Goal: Task Accomplishment & Management: Manage account settings

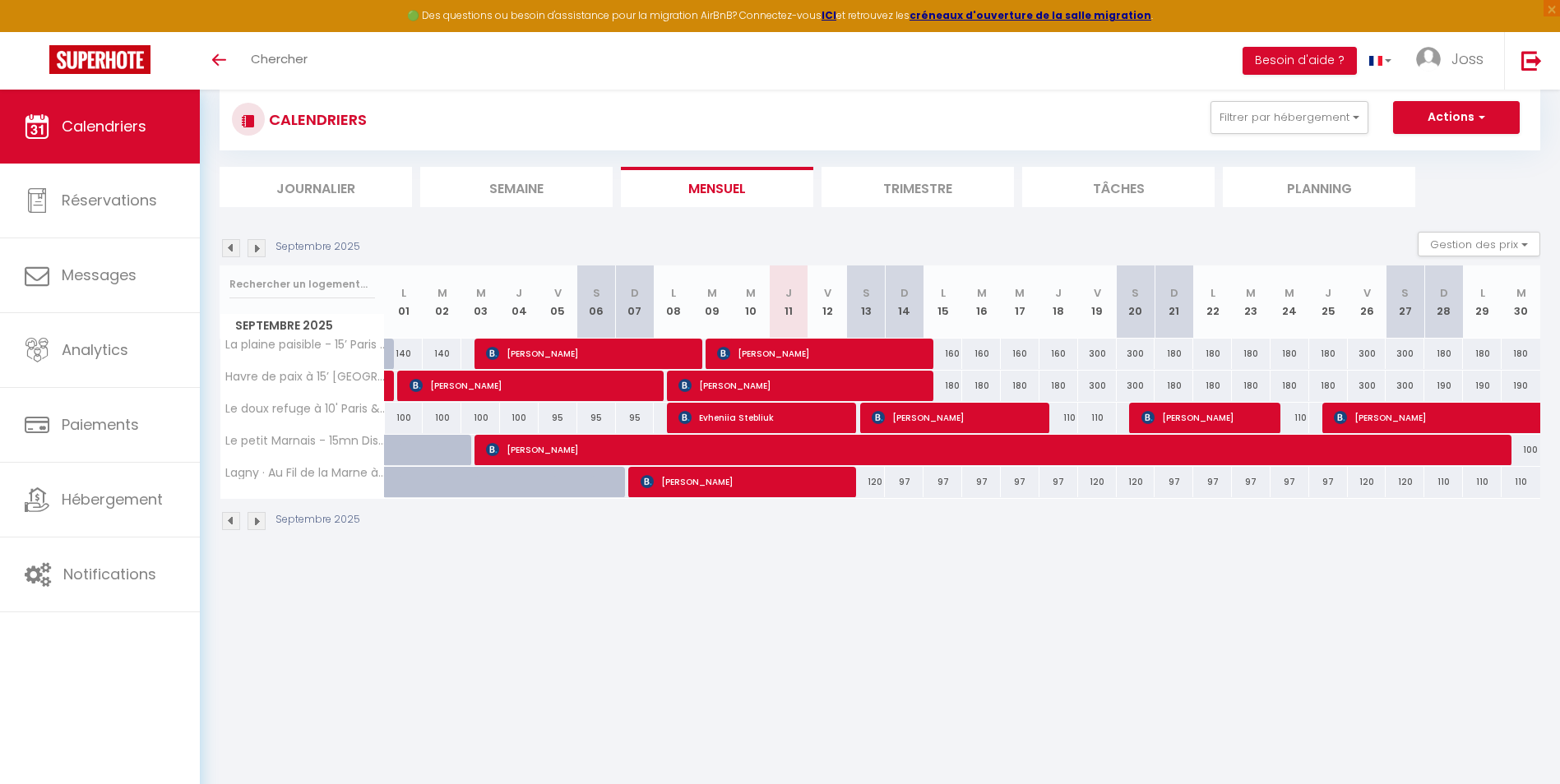
click at [904, 484] on div "97" at bounding box center [904, 482] width 39 height 30
type input "97"
type input "Dim 14 Septembre 2025"
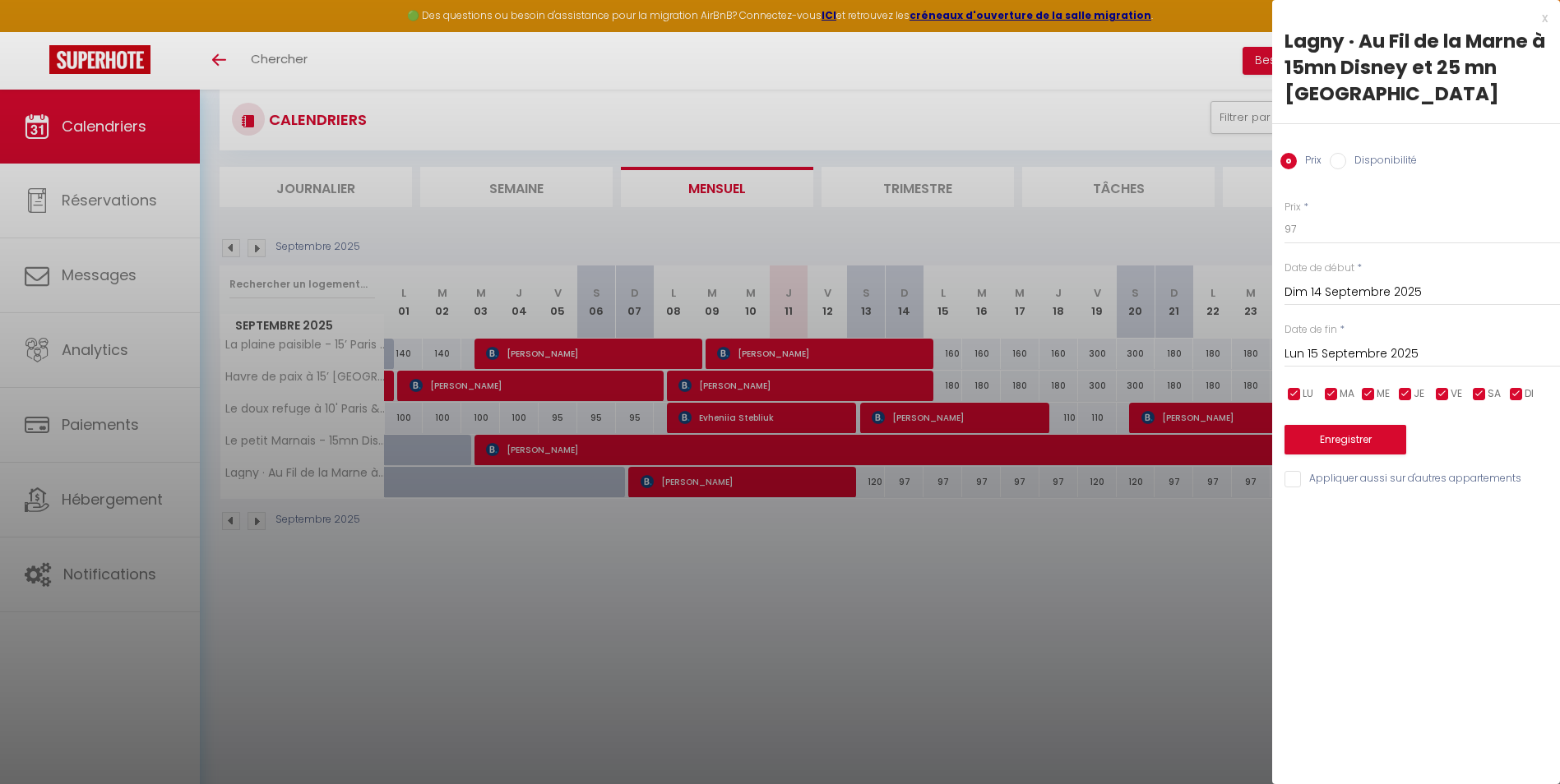
click at [1361, 343] on input "Lun 15 Septembre 2025" at bounding box center [1421, 354] width 275 height 21
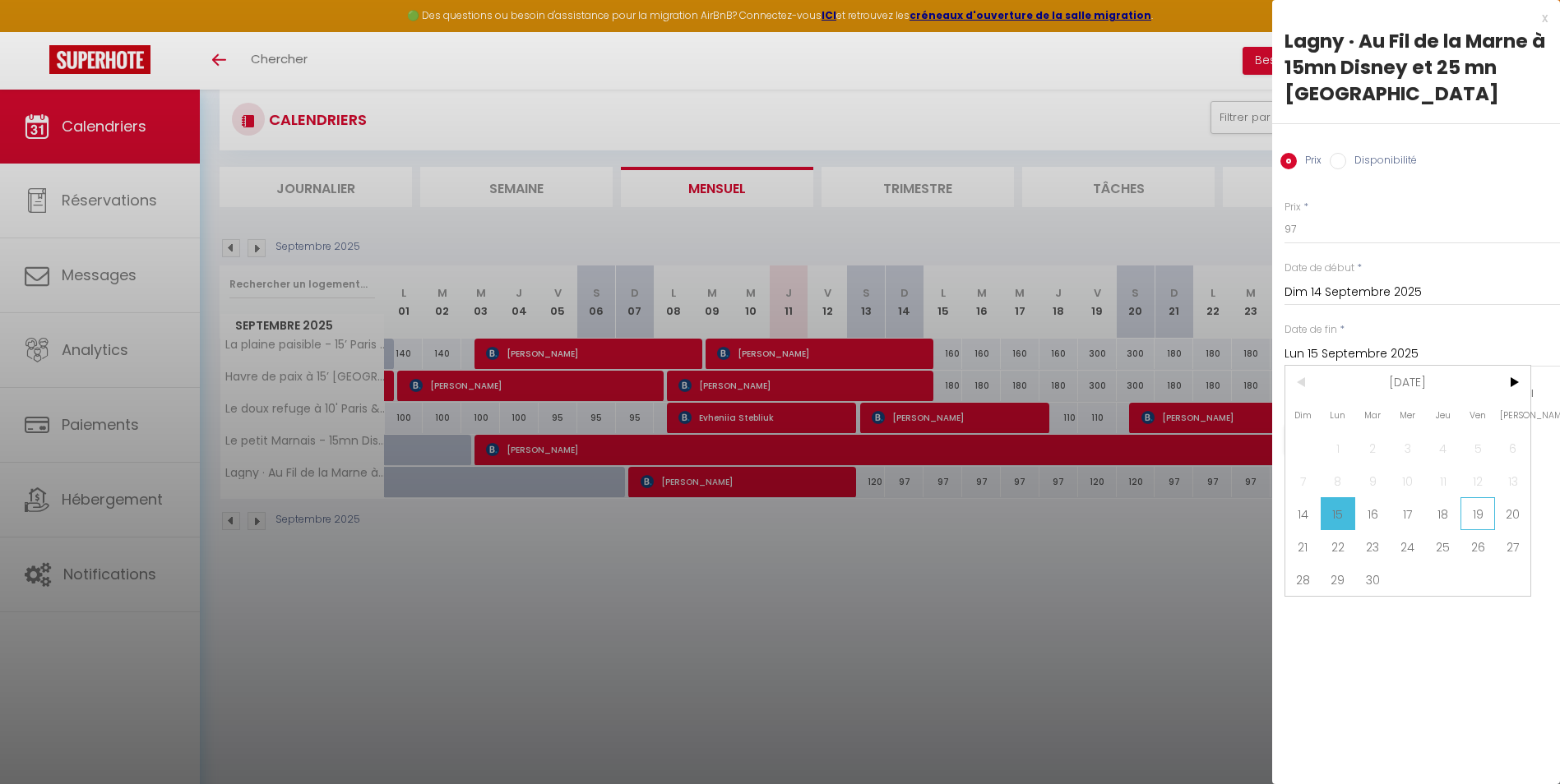
click at [1471, 498] on span "19" at bounding box center [1477, 514] width 35 height 33
type input "Ven 19 Septembre 2025"
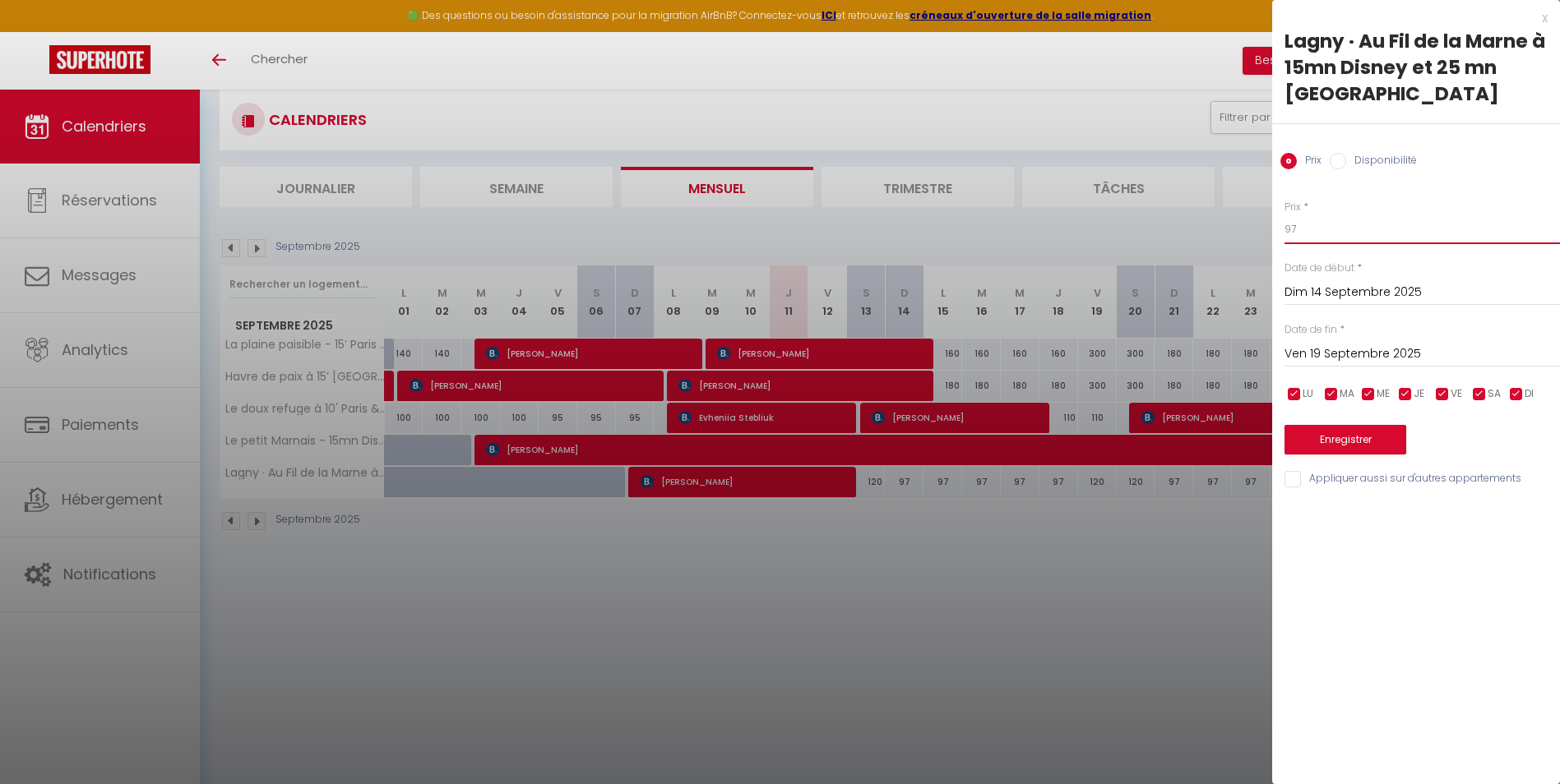
click at [1333, 214] on input "97" at bounding box center [1421, 228] width 275 height 29
type input "95"
click at [1342, 425] on button "Enregistrer" at bounding box center [1345, 440] width 122 height 29
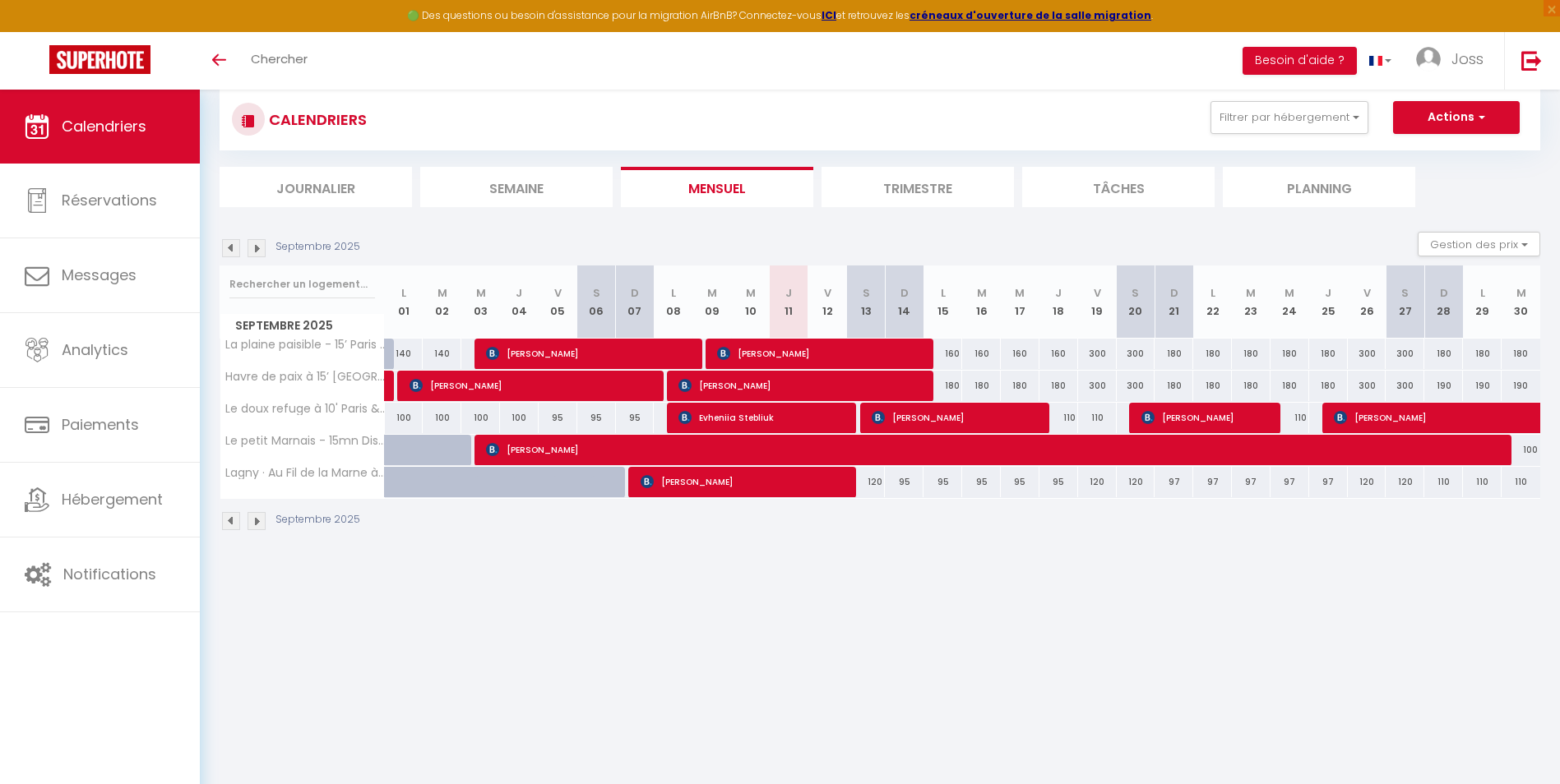
click at [1180, 353] on div "180" at bounding box center [1174, 354] width 39 height 30
type input "180"
type input "Dim 21 Septembre 2025"
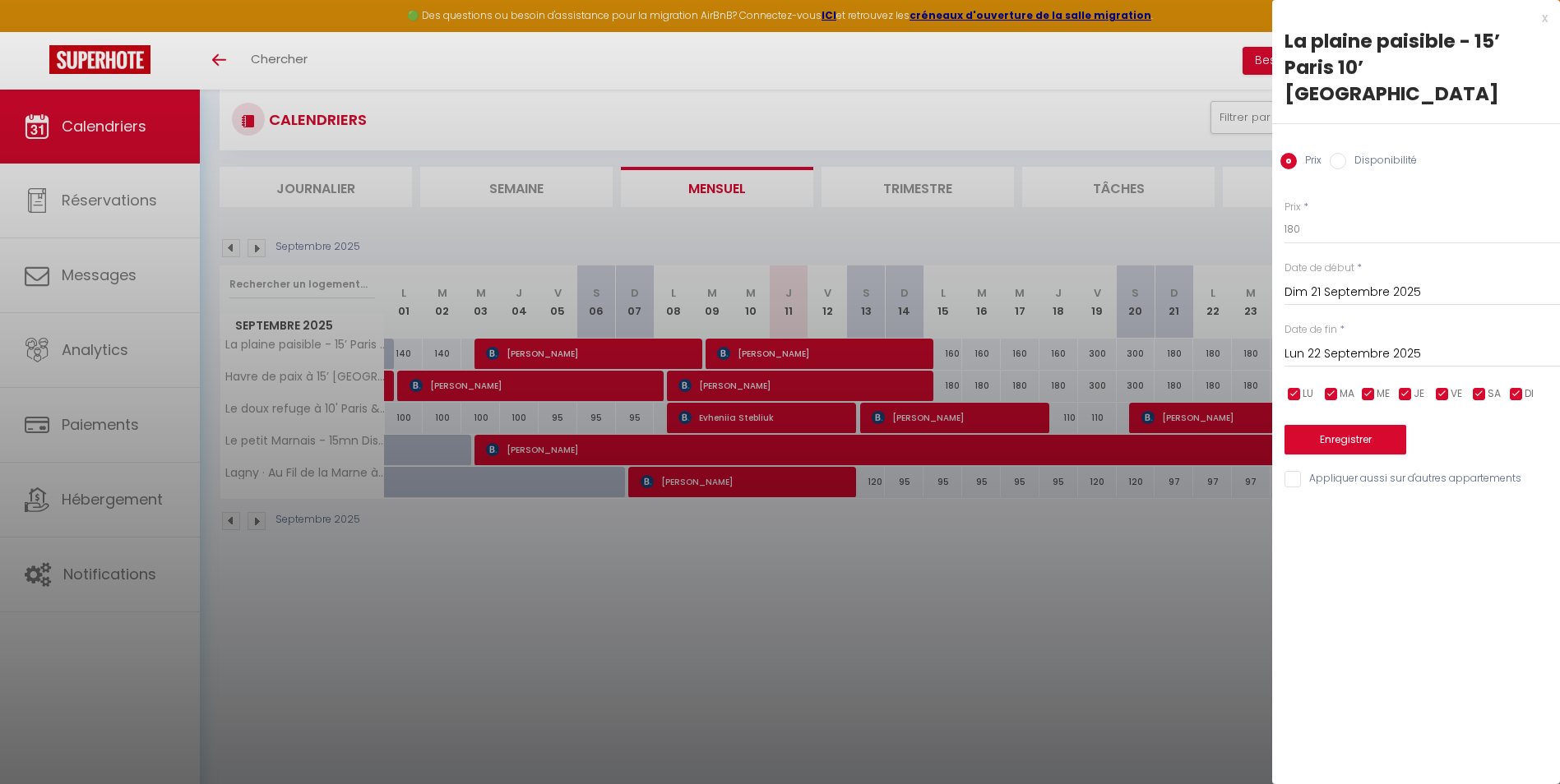
click at [1351, 282] on input "Dim 21 Septembre 2025" at bounding box center [1421, 292] width 275 height 21
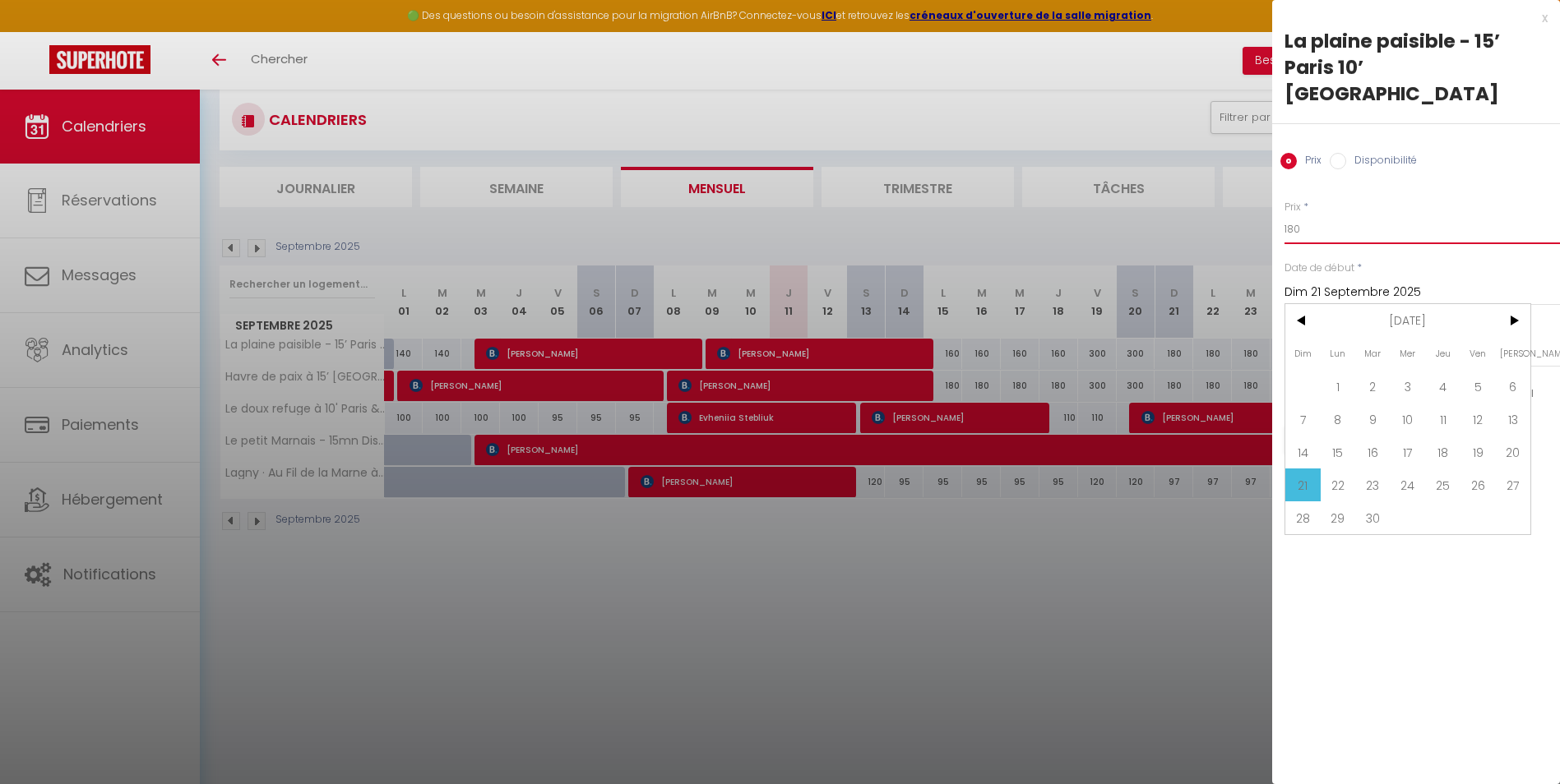
click at [1338, 214] on input "180" at bounding box center [1421, 228] width 275 height 29
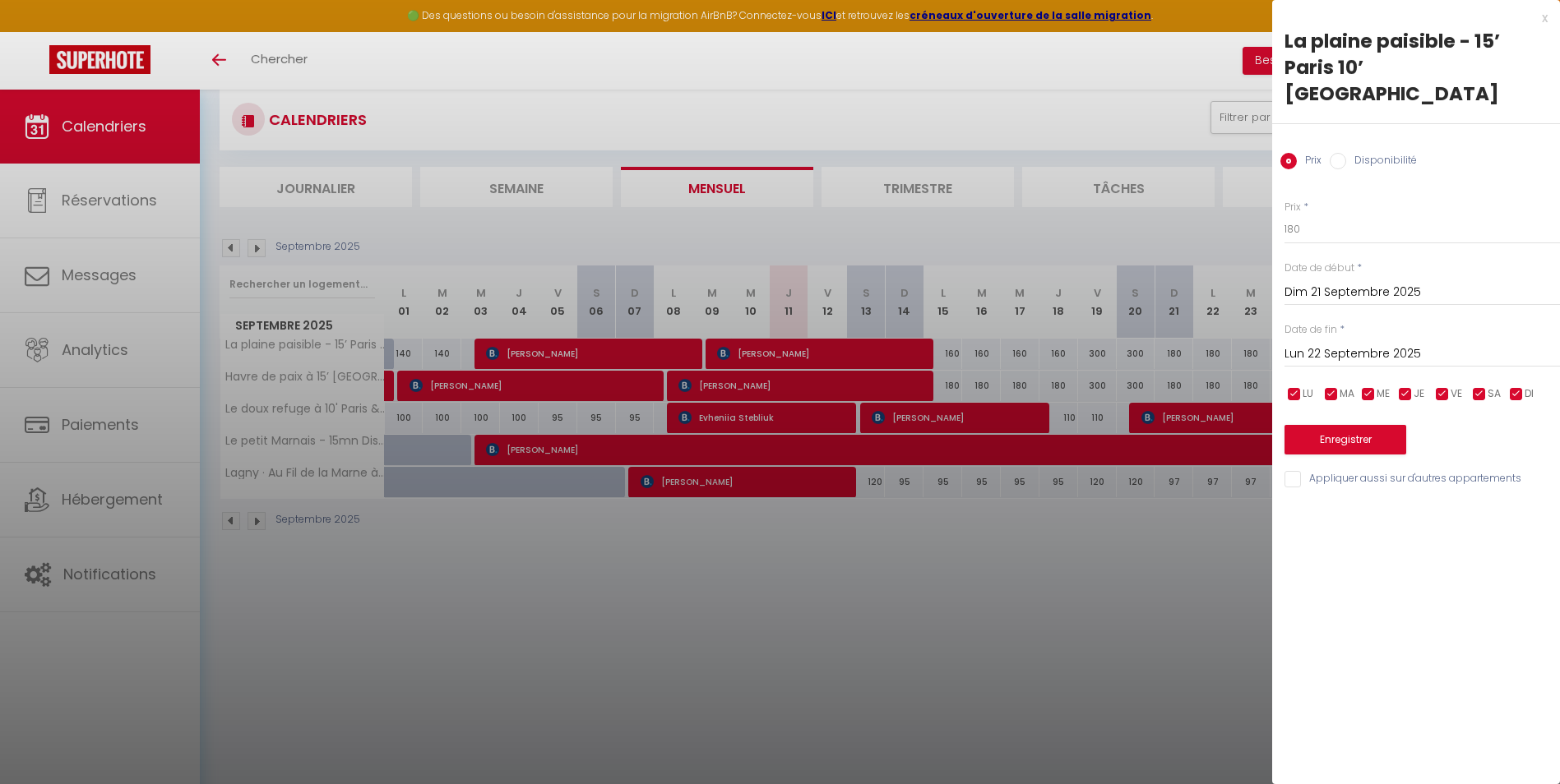
click at [1344, 343] on input "Lun 22 Septembre 2025" at bounding box center [1421, 354] width 275 height 21
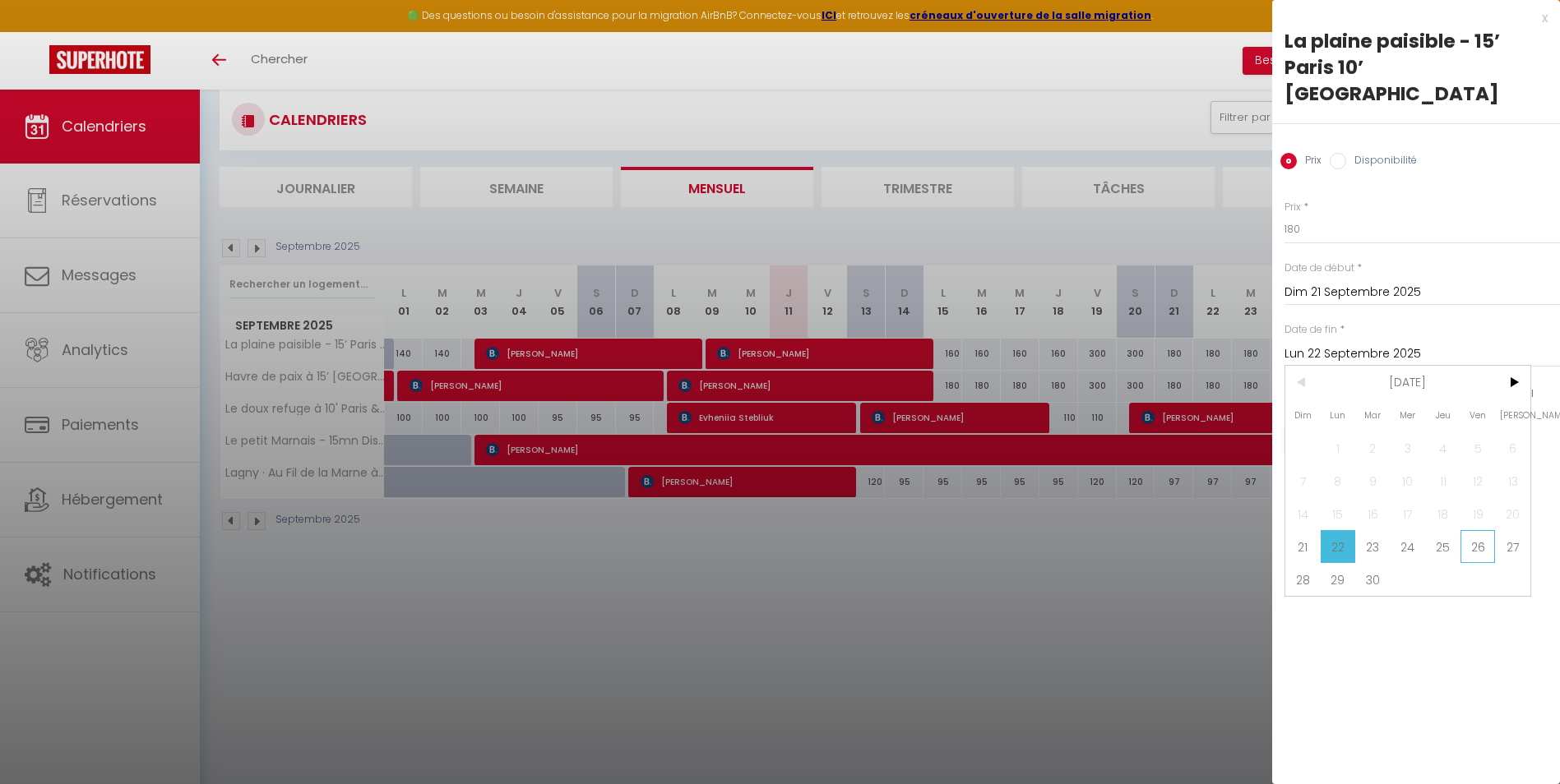
click at [1471, 530] on span "26" at bounding box center [1477, 546] width 35 height 33
type input "Ven 26 Septembre 2025"
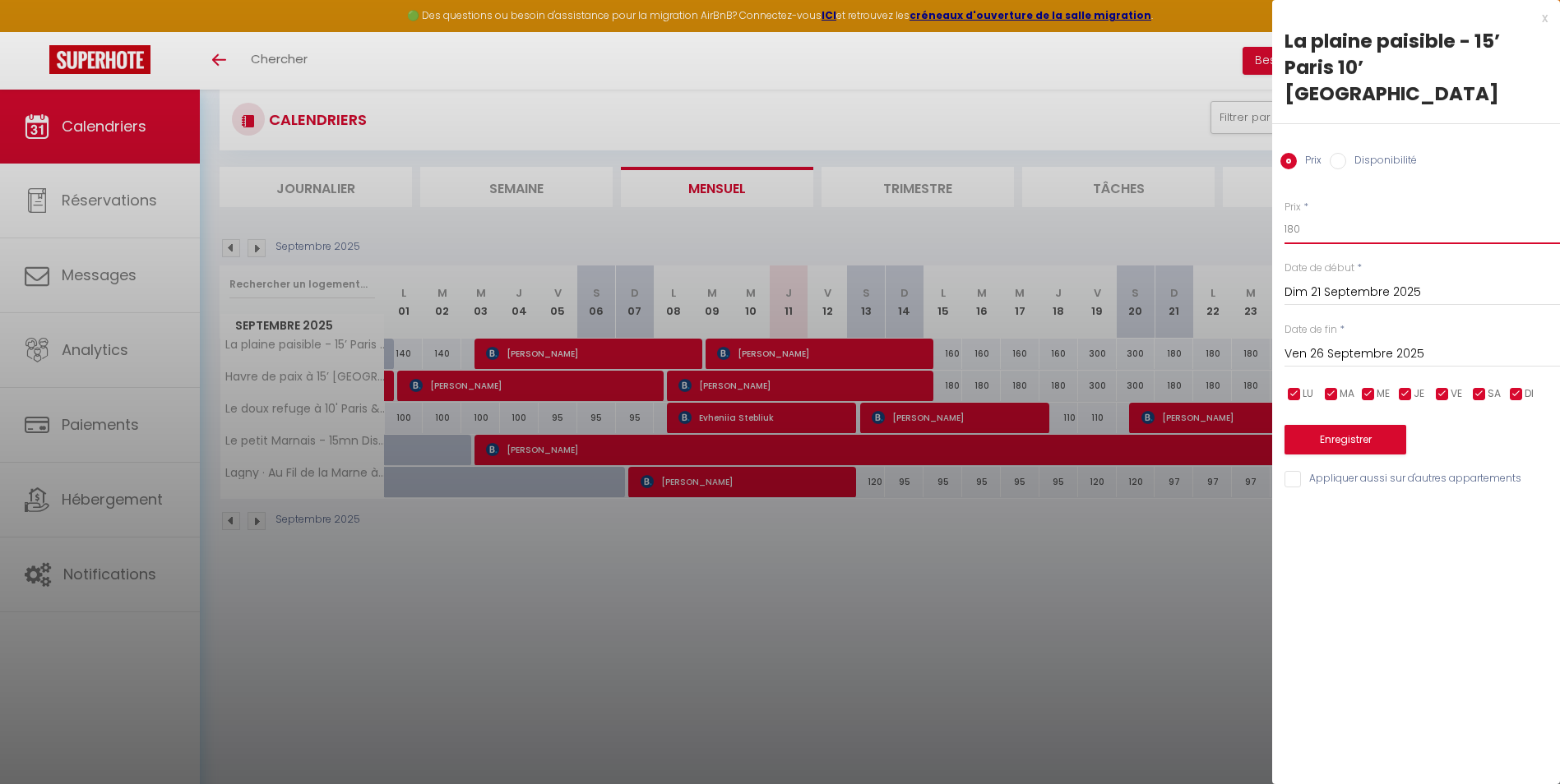
click at [1323, 214] on input "180" at bounding box center [1421, 228] width 275 height 29
type input "165"
click at [1332, 425] on button "Enregistrer" at bounding box center [1345, 440] width 122 height 29
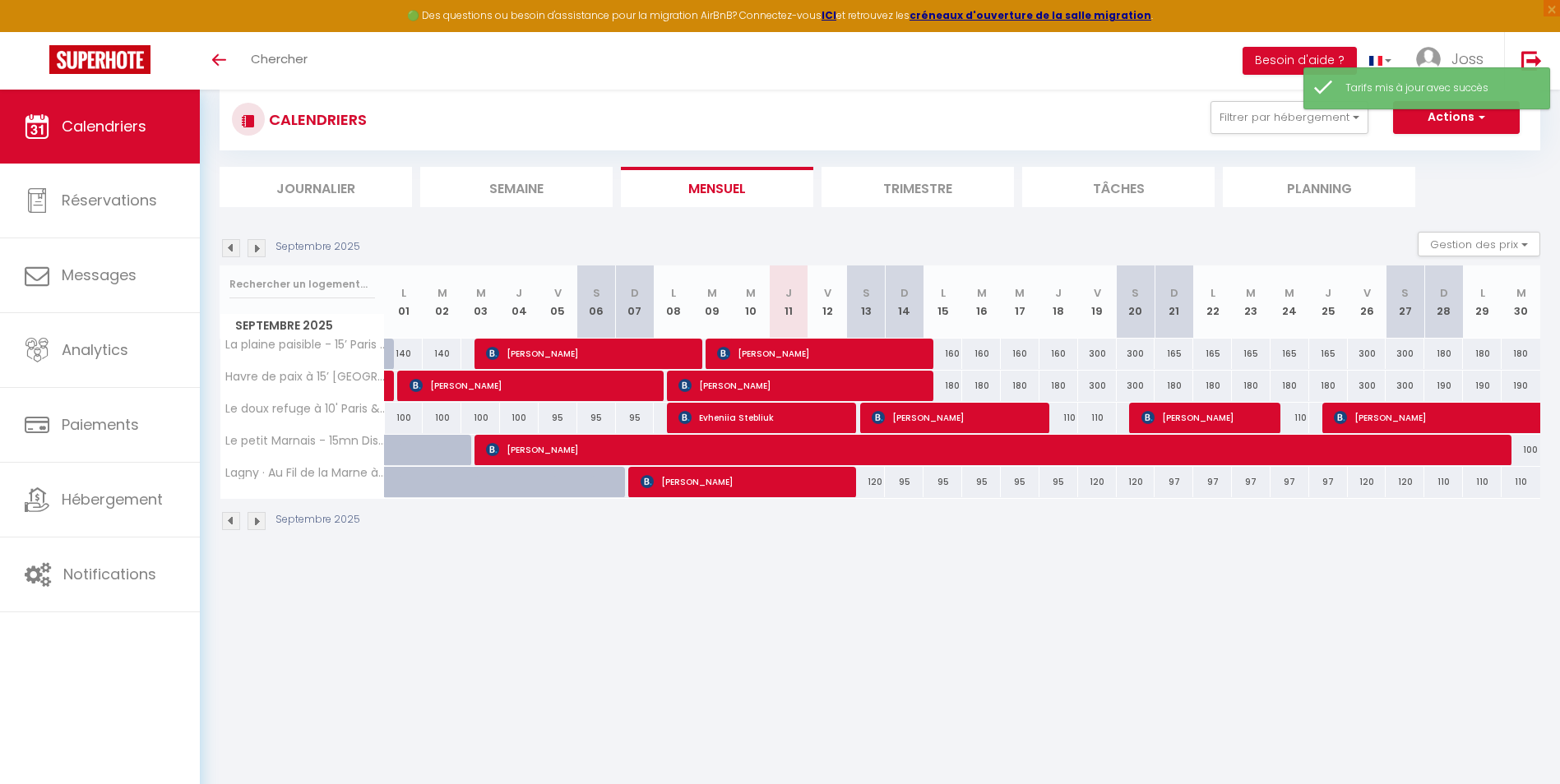
click at [1172, 385] on div "180" at bounding box center [1174, 386] width 39 height 30
type input "180"
type input "Dim 21 Septembre 2025"
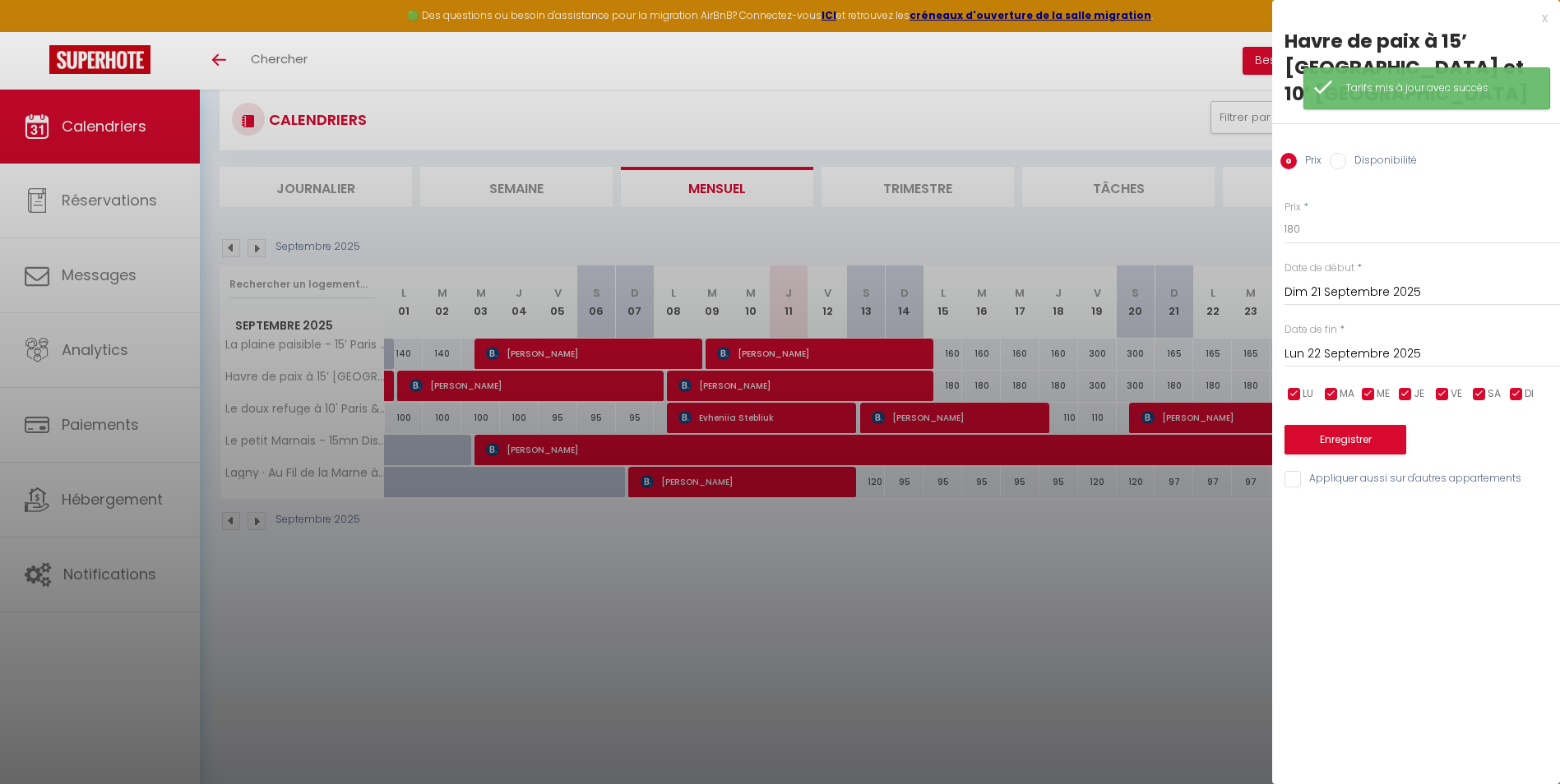
click at [1334, 343] on input "Lun 22 Septembre 2025" at bounding box center [1421, 354] width 275 height 21
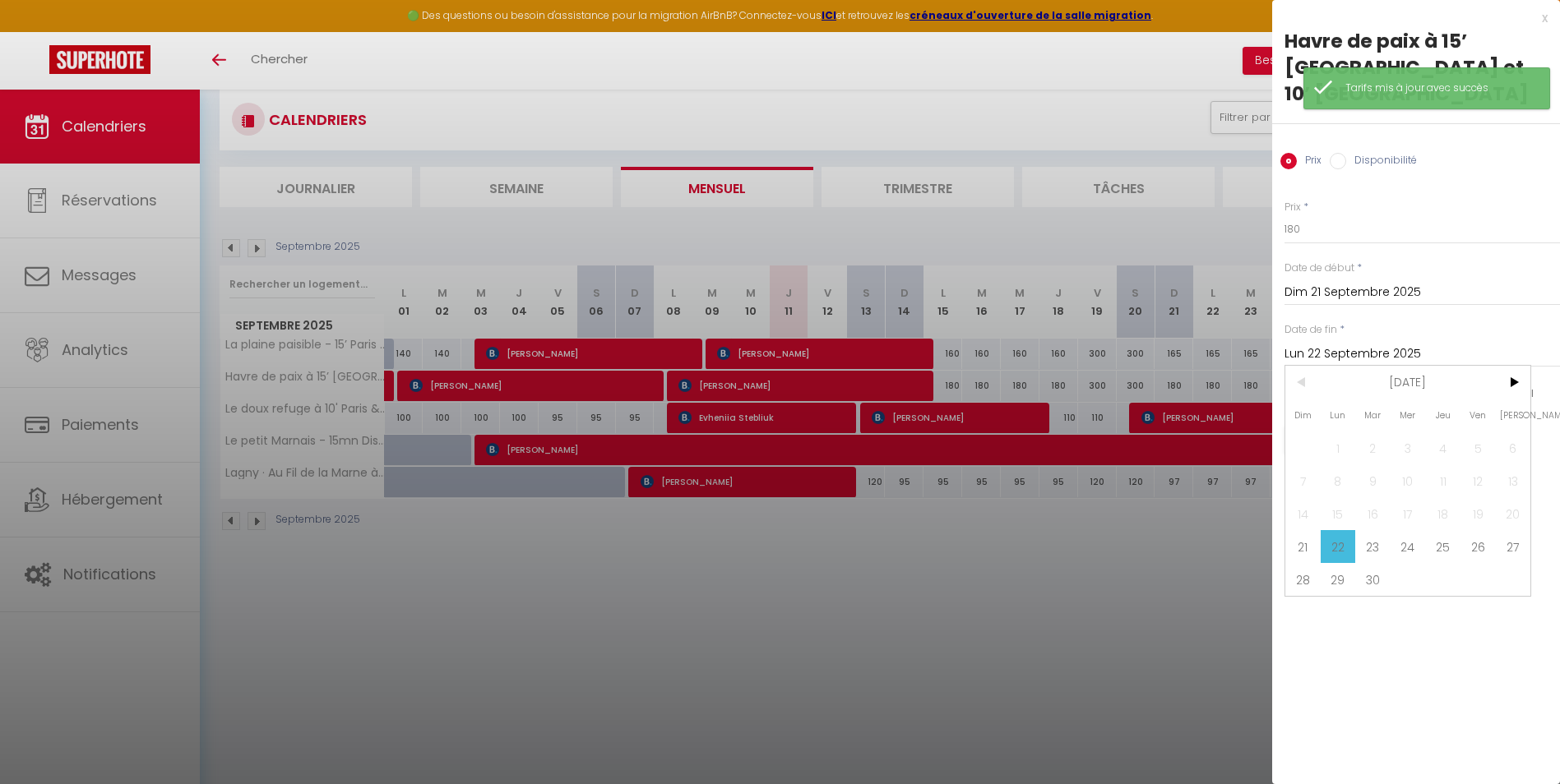
click at [1476, 530] on span "26" at bounding box center [1477, 546] width 35 height 33
type input "Ven 26 Septembre 2025"
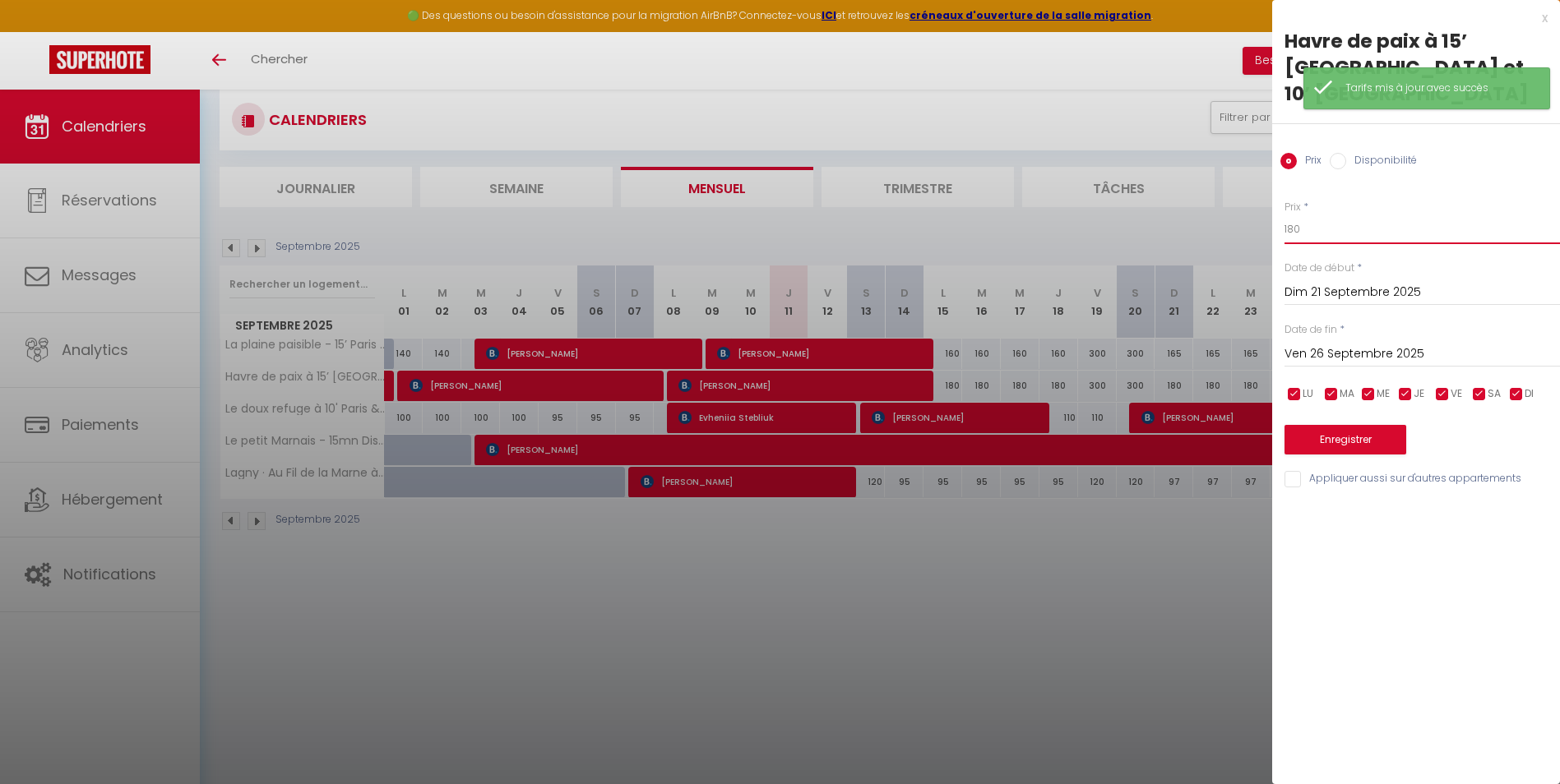
click at [1310, 214] on input "180" at bounding box center [1421, 228] width 275 height 29
type input "165"
click at [1328, 425] on button "Enregistrer" at bounding box center [1345, 440] width 122 height 29
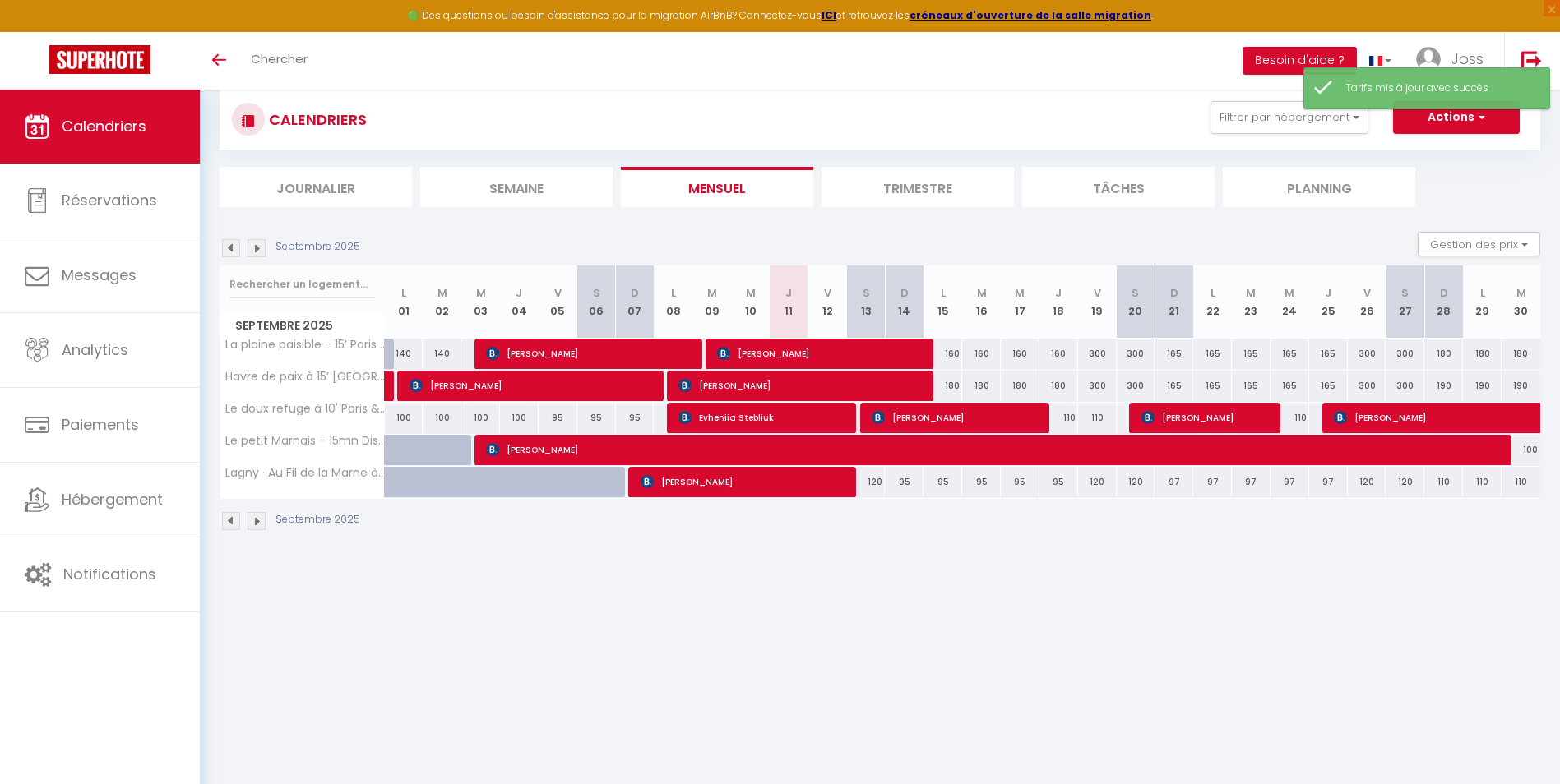
click at [1172, 478] on div "97" at bounding box center [1174, 482] width 39 height 30
type input "97"
type input "Dim 21 Septembre 2025"
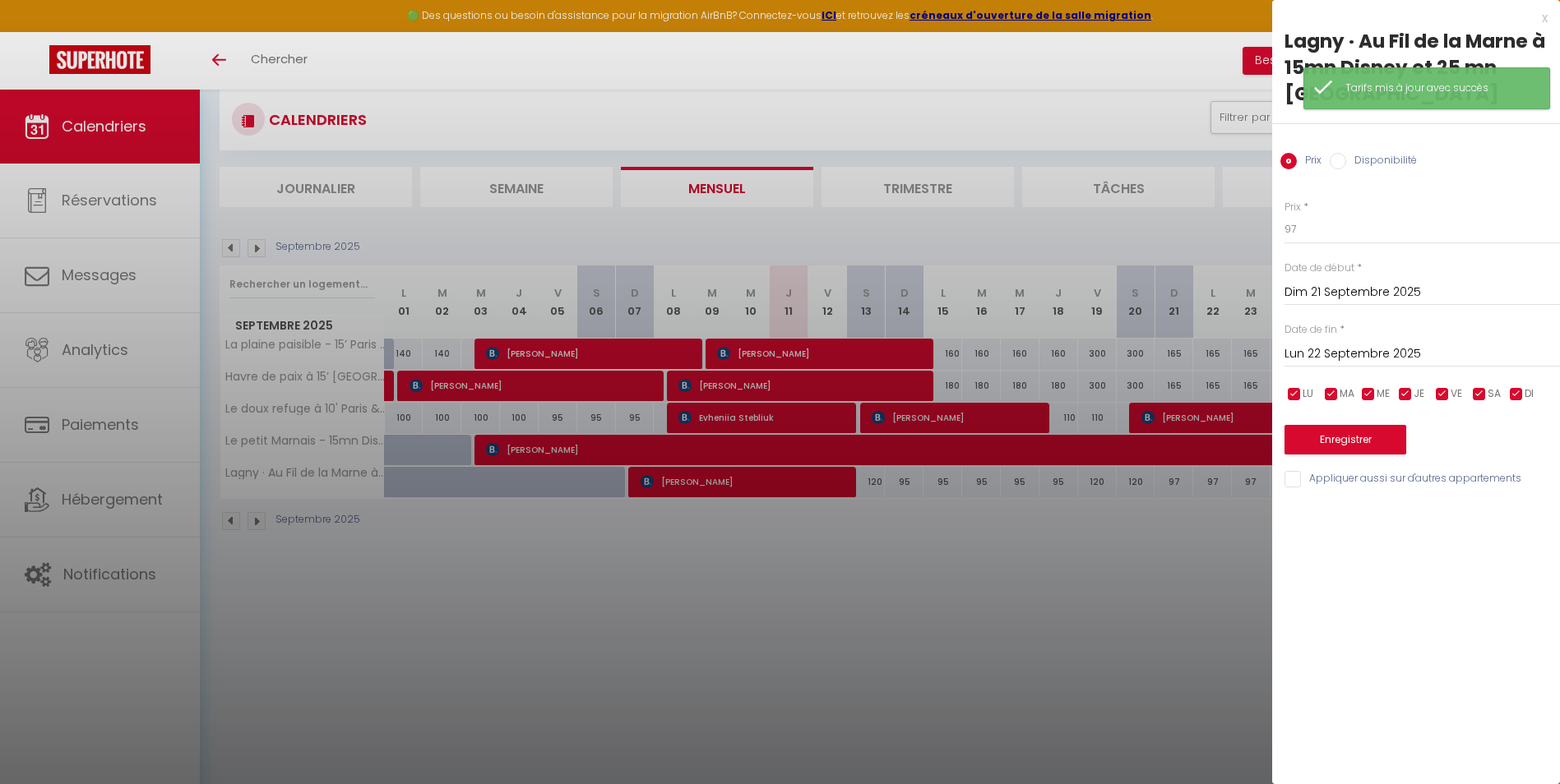
click at [1323, 343] on input "Lun 22 Septembre 2025" at bounding box center [1421, 354] width 275 height 21
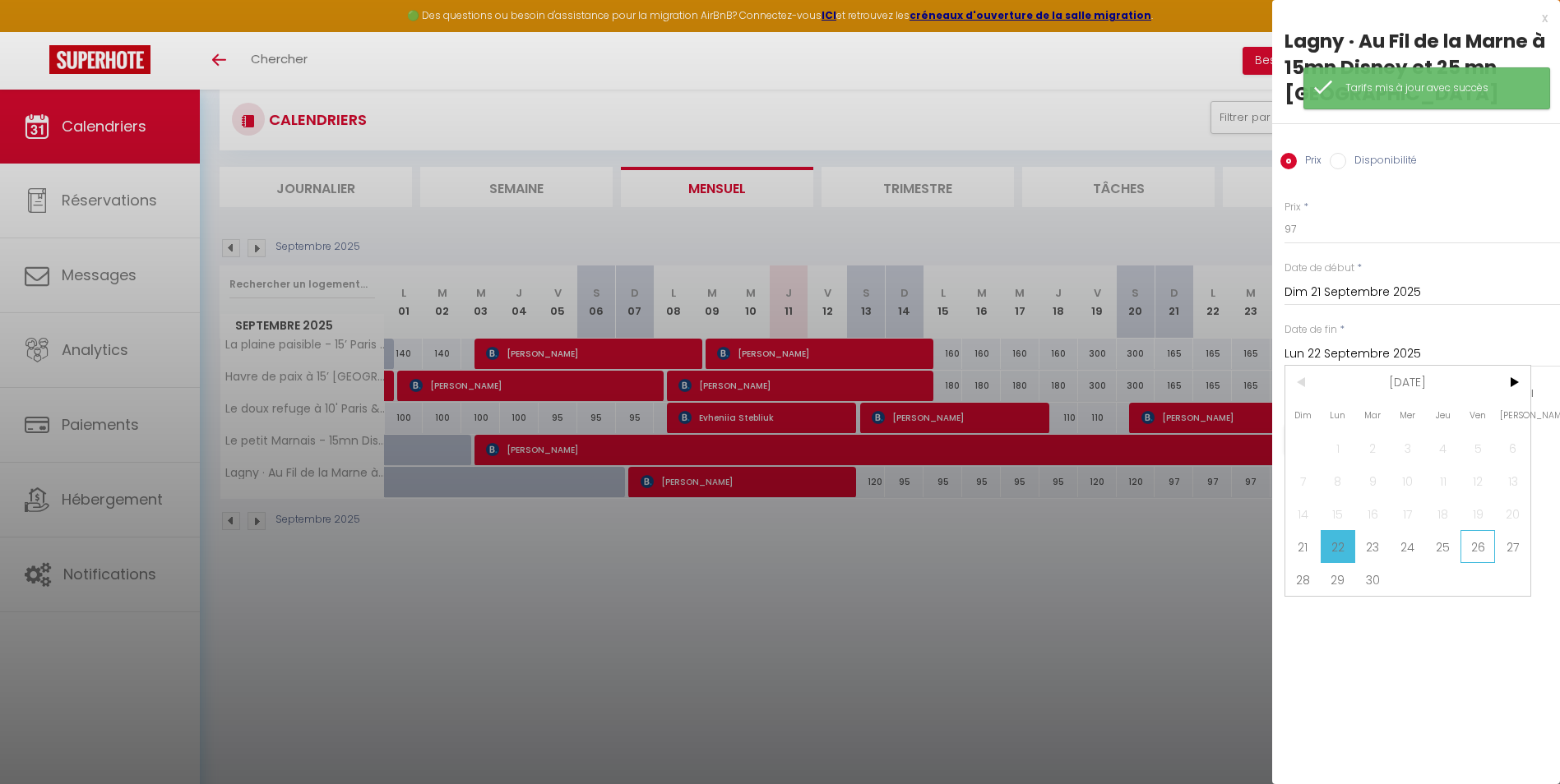
click at [1471, 530] on span "26" at bounding box center [1477, 546] width 35 height 33
type input "Ven 26 Septembre 2025"
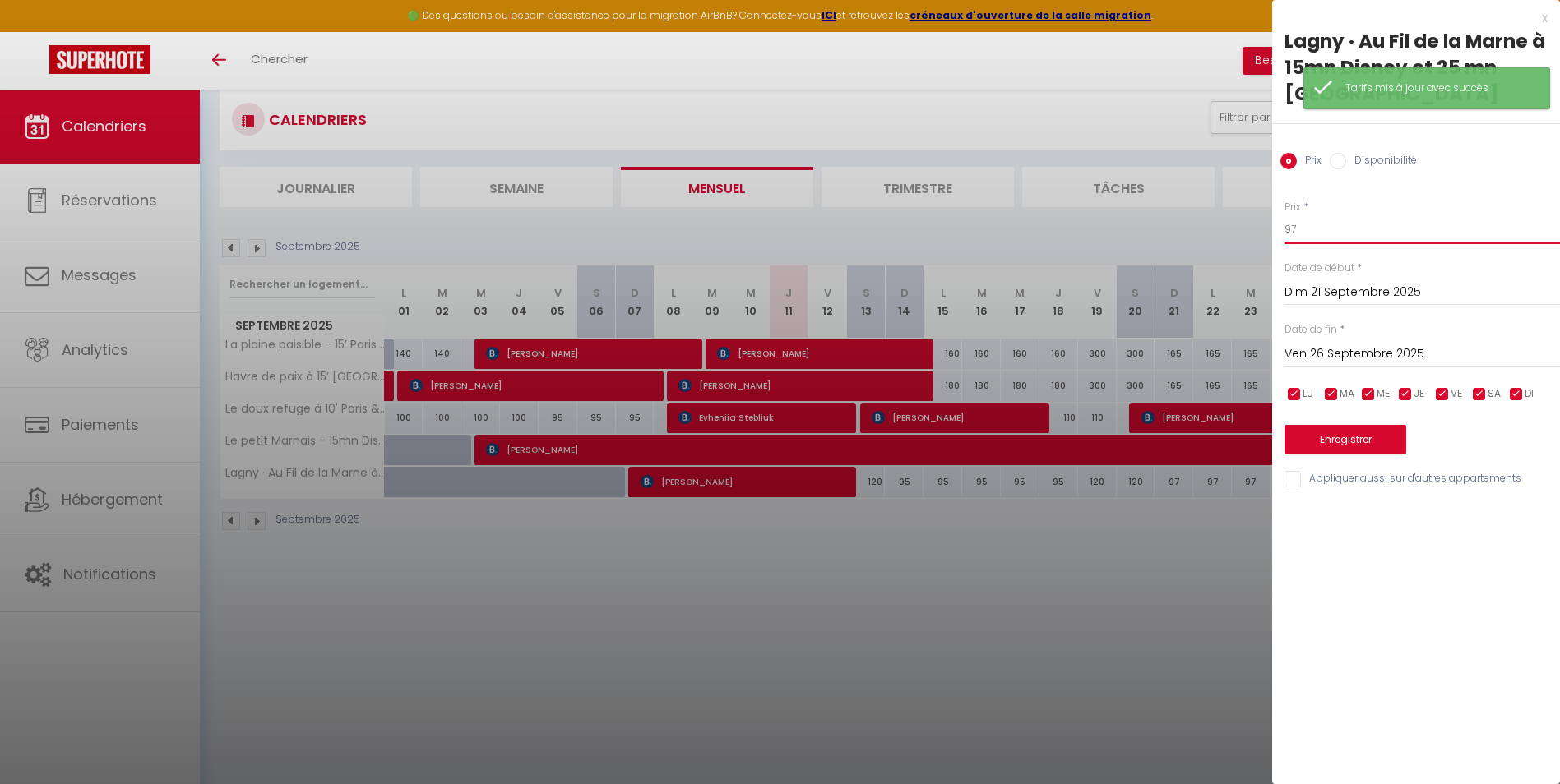
click at [1302, 214] on input "97" at bounding box center [1421, 228] width 275 height 29
type input "95"
click at [1347, 425] on button "Enregistrer" at bounding box center [1345, 440] width 122 height 29
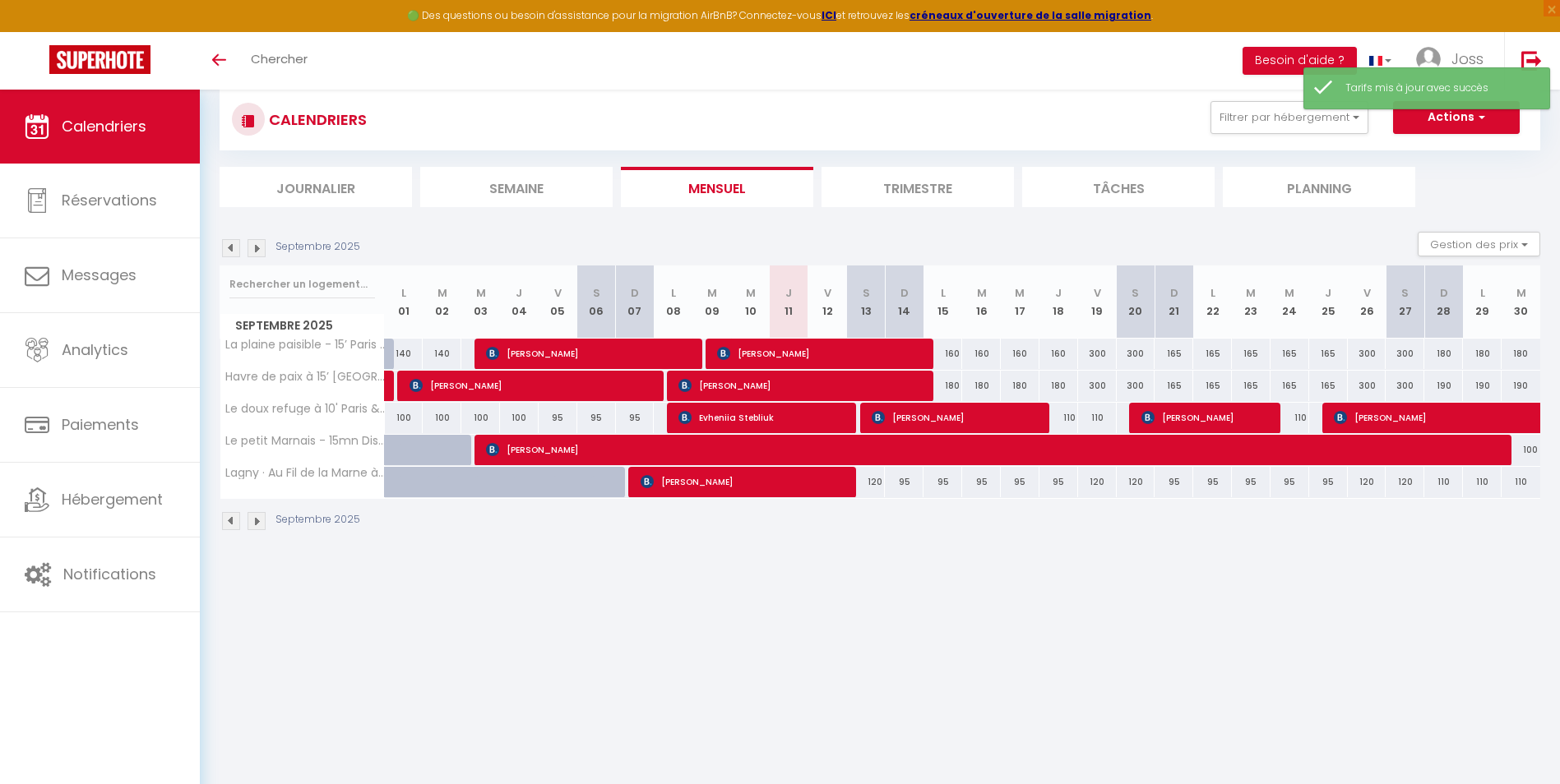
click at [262, 249] on img at bounding box center [256, 247] width 18 height 18
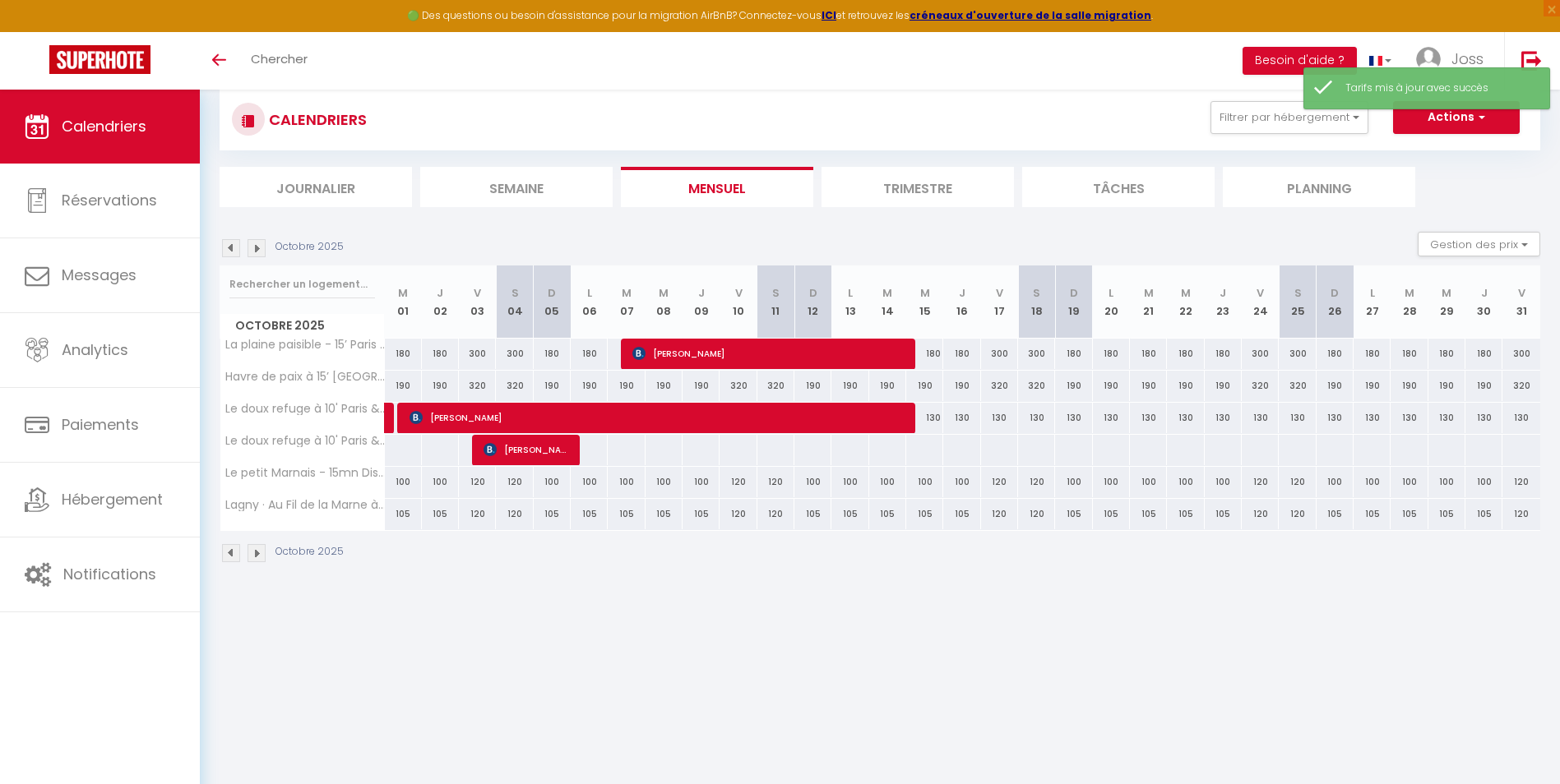
click at [262, 255] on img at bounding box center [256, 247] width 18 height 18
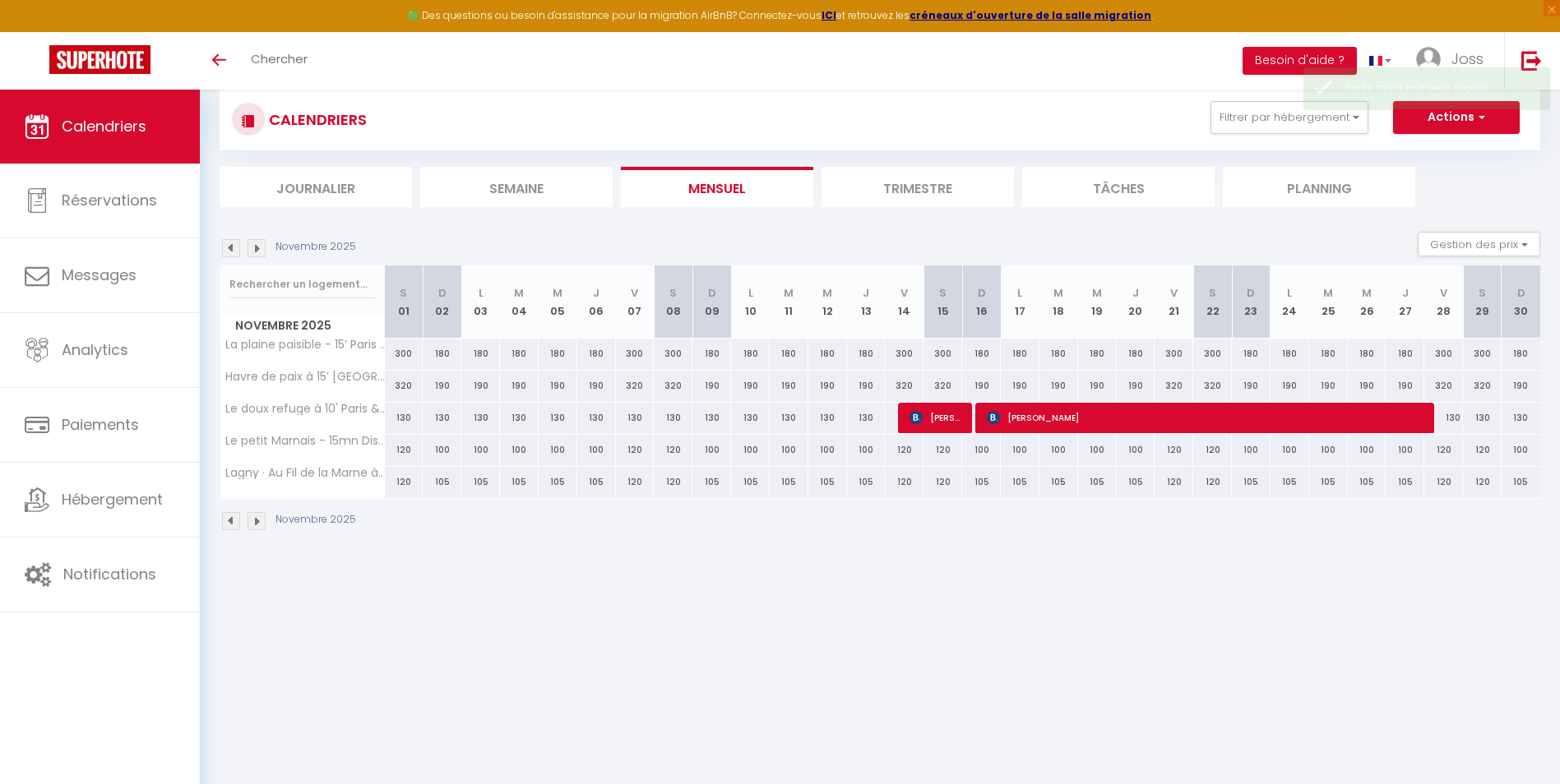
click at [233, 254] on img at bounding box center [230, 247] width 18 height 18
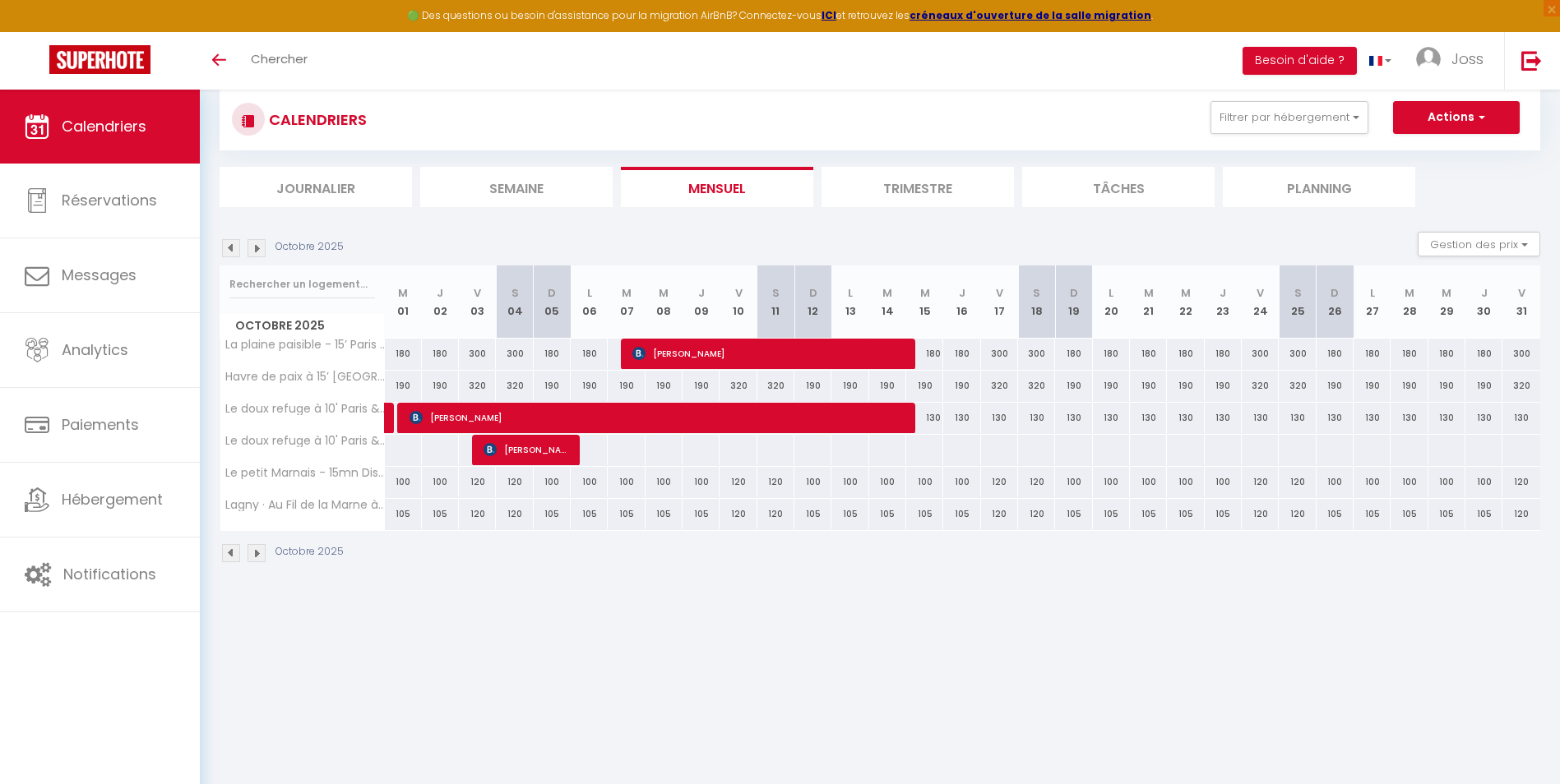
click at [404, 516] on div "105" at bounding box center [403, 514] width 37 height 30
type input "105"
type input "Mer 01 Octobre 2025"
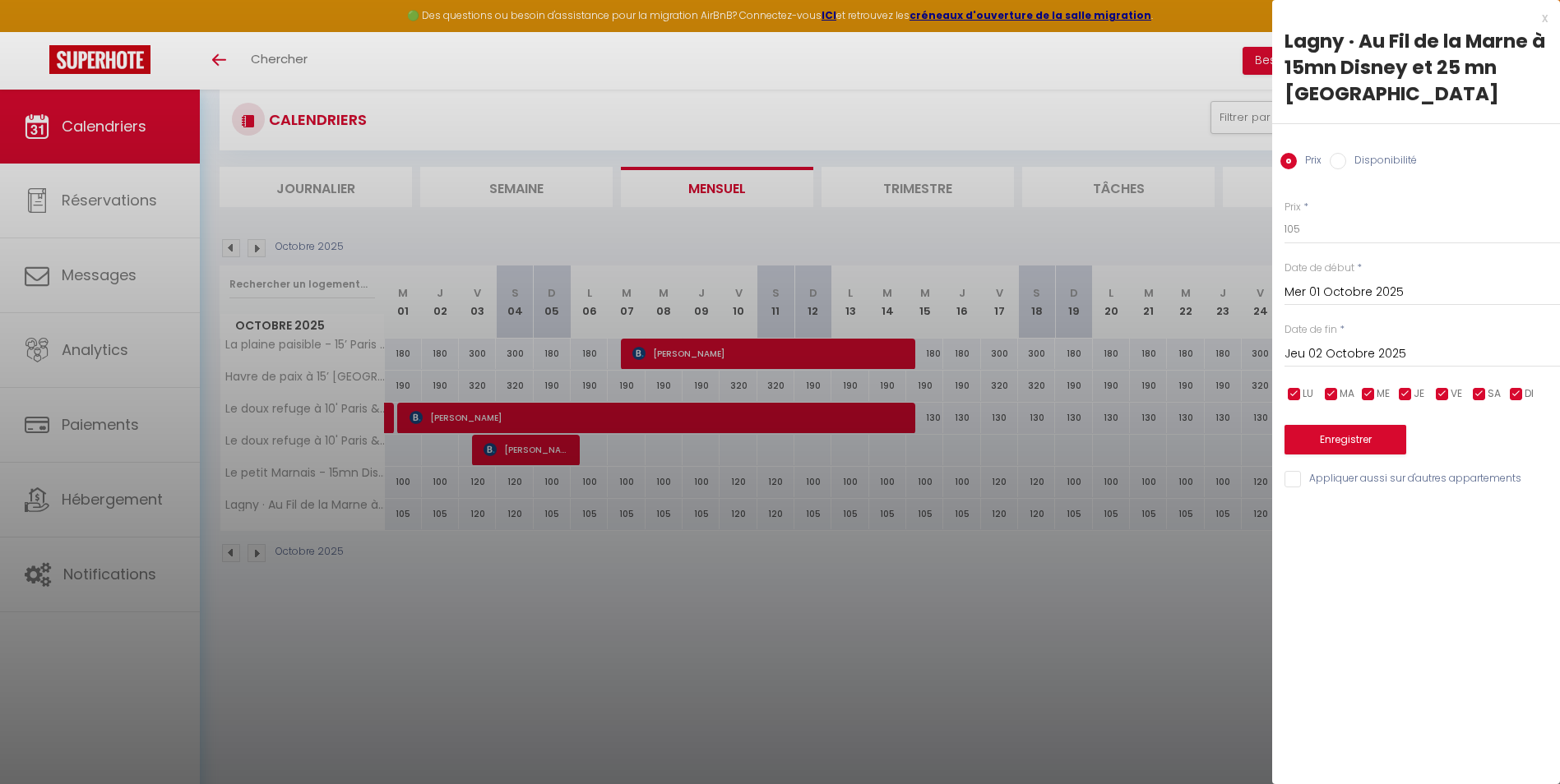
click at [1292, 343] on input "Jeu 02 Octobre 2025" at bounding box center [1421, 354] width 275 height 21
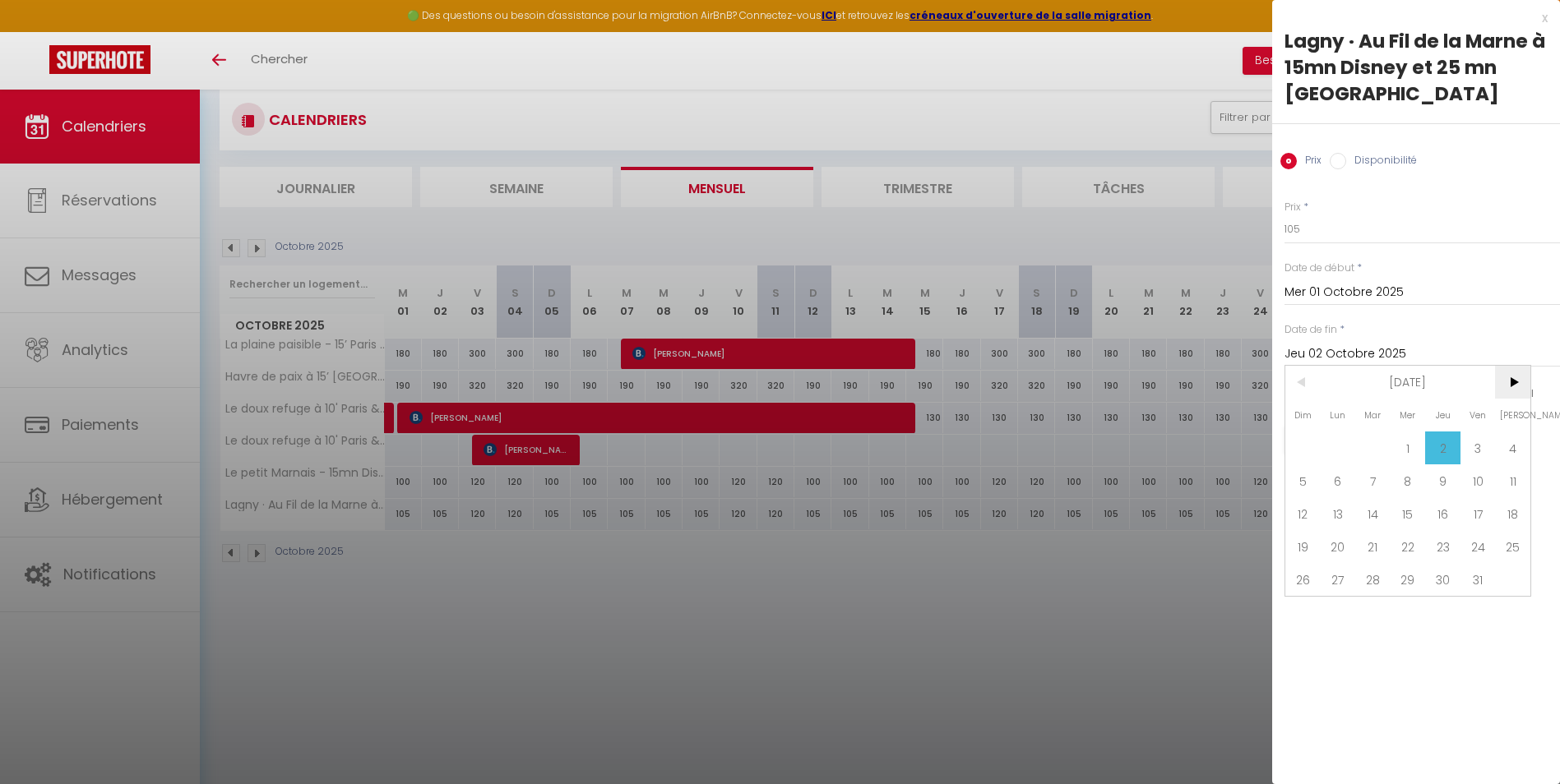
click at [1513, 365] on span ">" at bounding box center [1511, 382] width 35 height 33
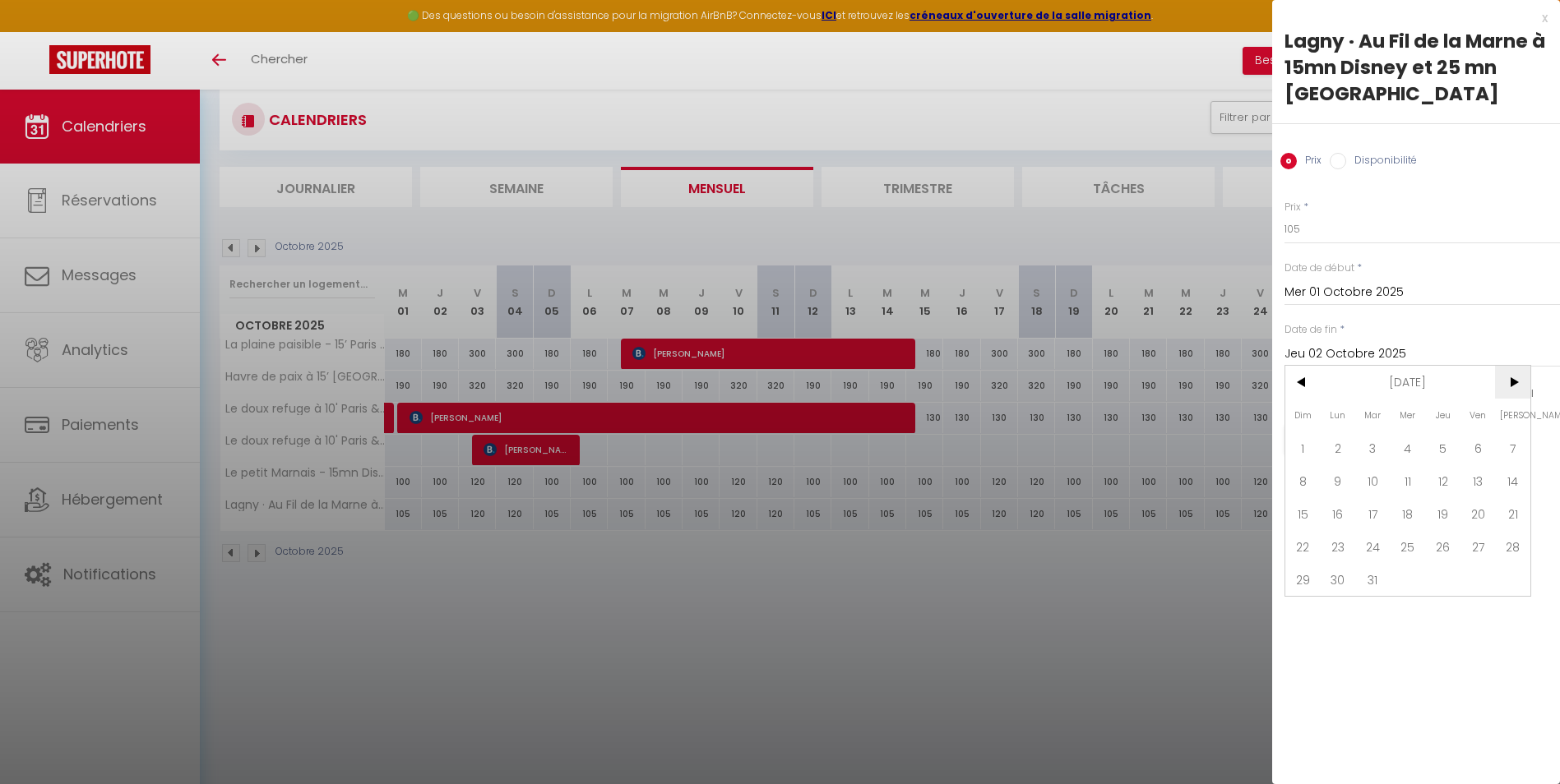
click at [1513, 365] on span ">" at bounding box center [1511, 382] width 35 height 33
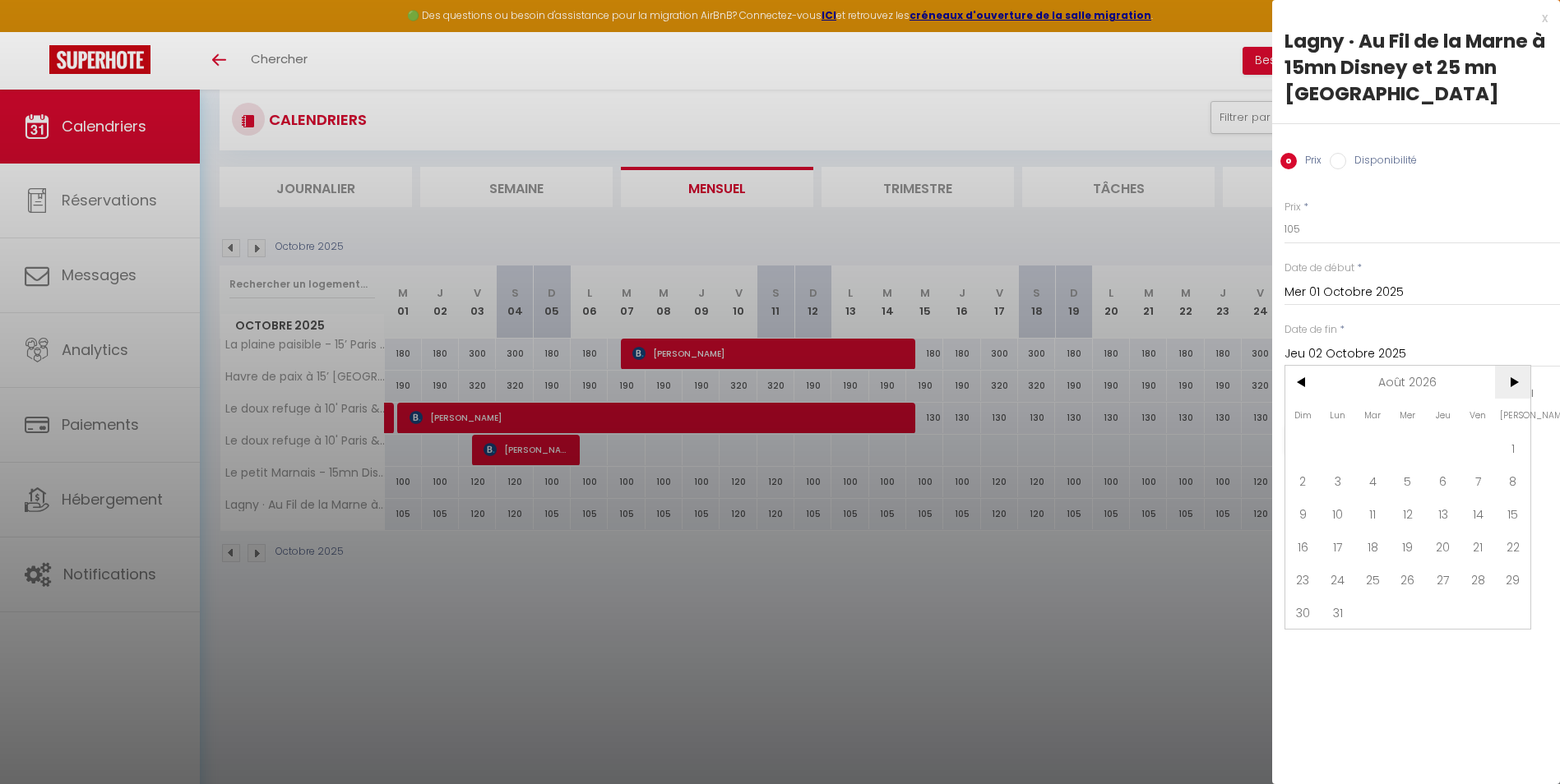
click at [1513, 365] on span ">" at bounding box center [1511, 382] width 35 height 33
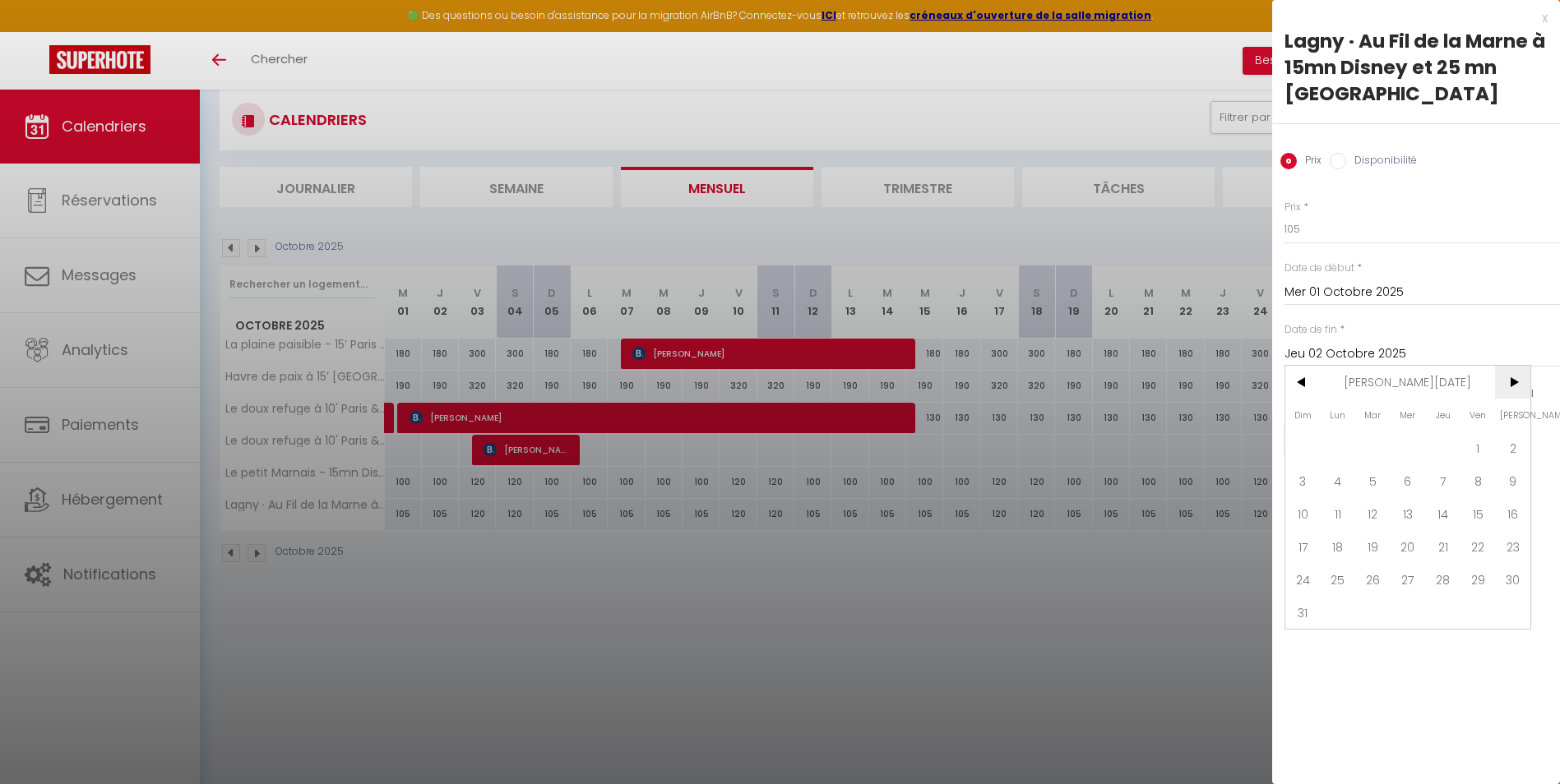
click at [1513, 365] on span ">" at bounding box center [1511, 382] width 35 height 33
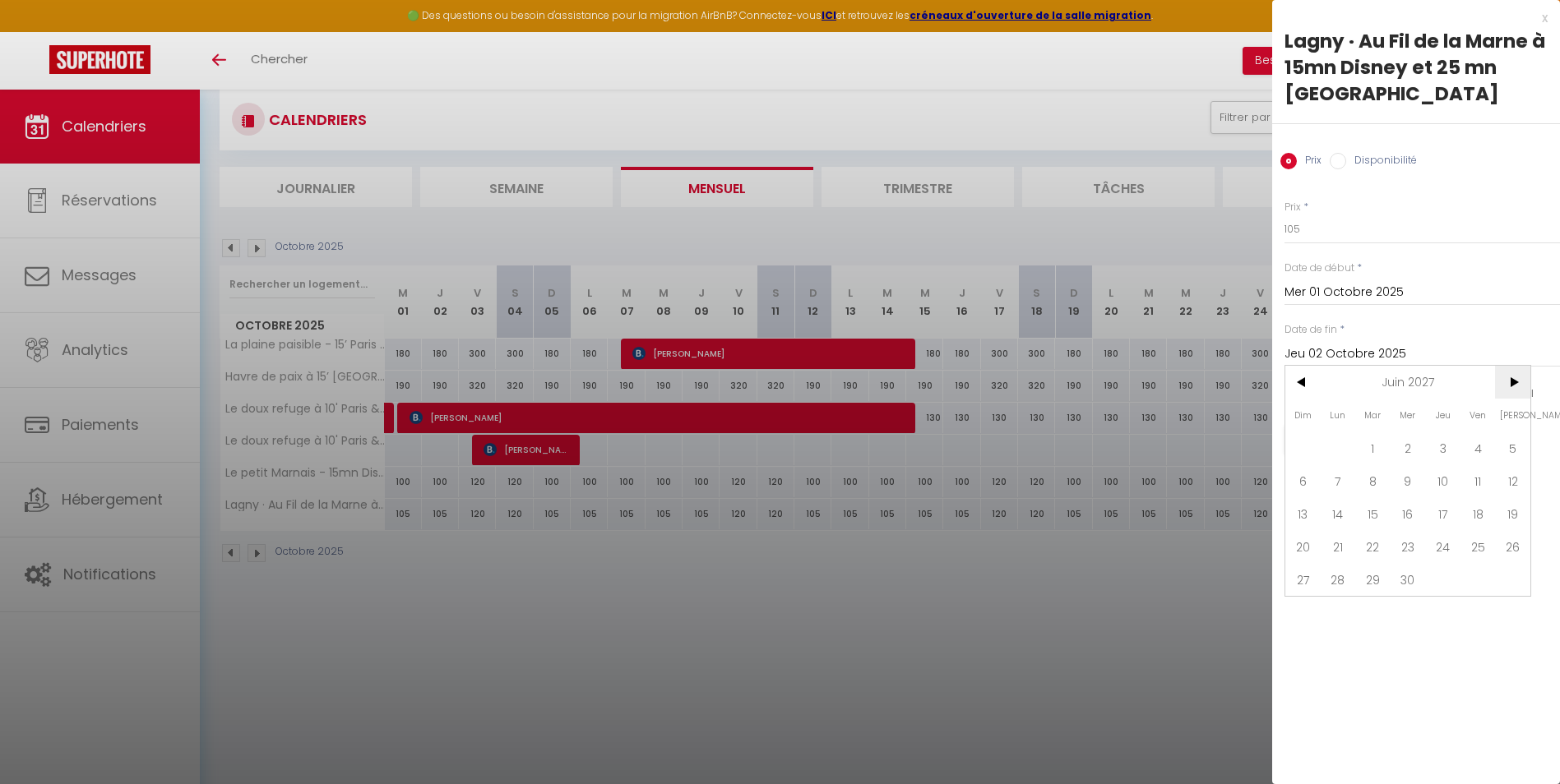
click at [1513, 365] on span ">" at bounding box center [1511, 382] width 35 height 33
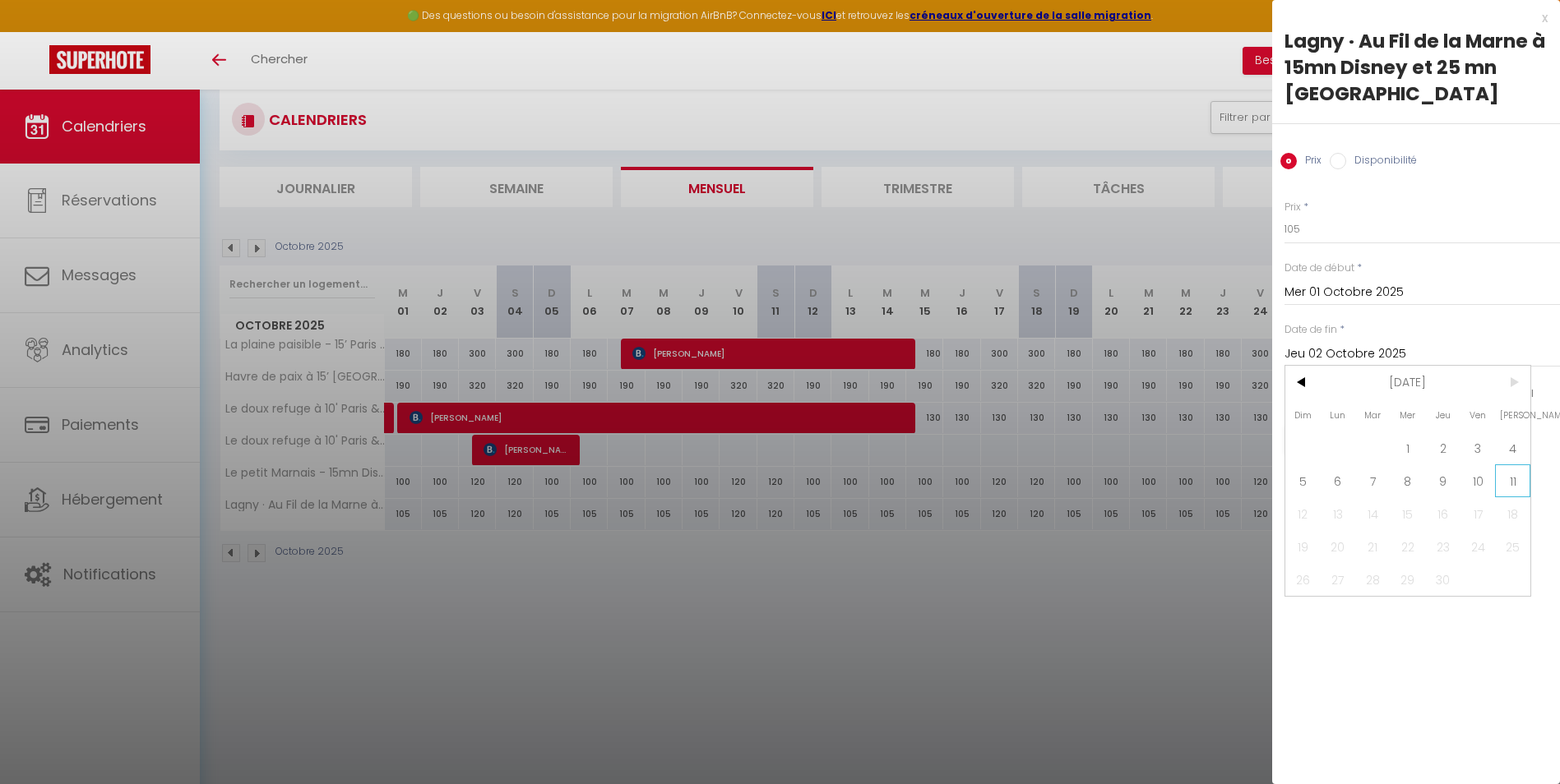
click at [1511, 464] on span "11" at bounding box center [1511, 480] width 35 height 33
type input "[DATE]"
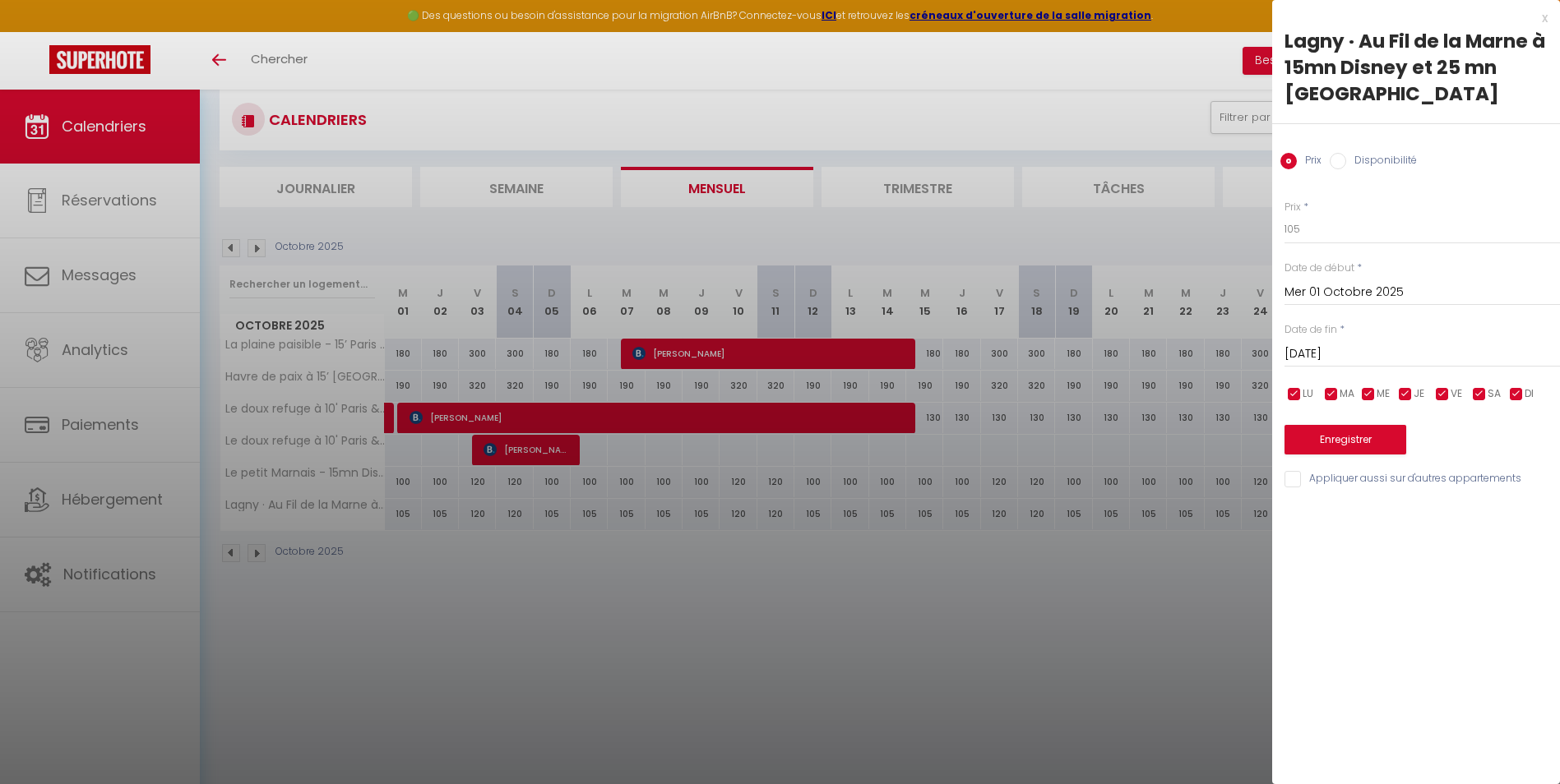
click at [1448, 386] on input "checkbox" at bounding box center [1442, 394] width 16 height 16
checkbox input "false"
click at [1474, 386] on input "checkbox" at bounding box center [1478, 394] width 16 height 16
checkbox input "false"
click at [1319, 214] on input "105" at bounding box center [1421, 228] width 275 height 29
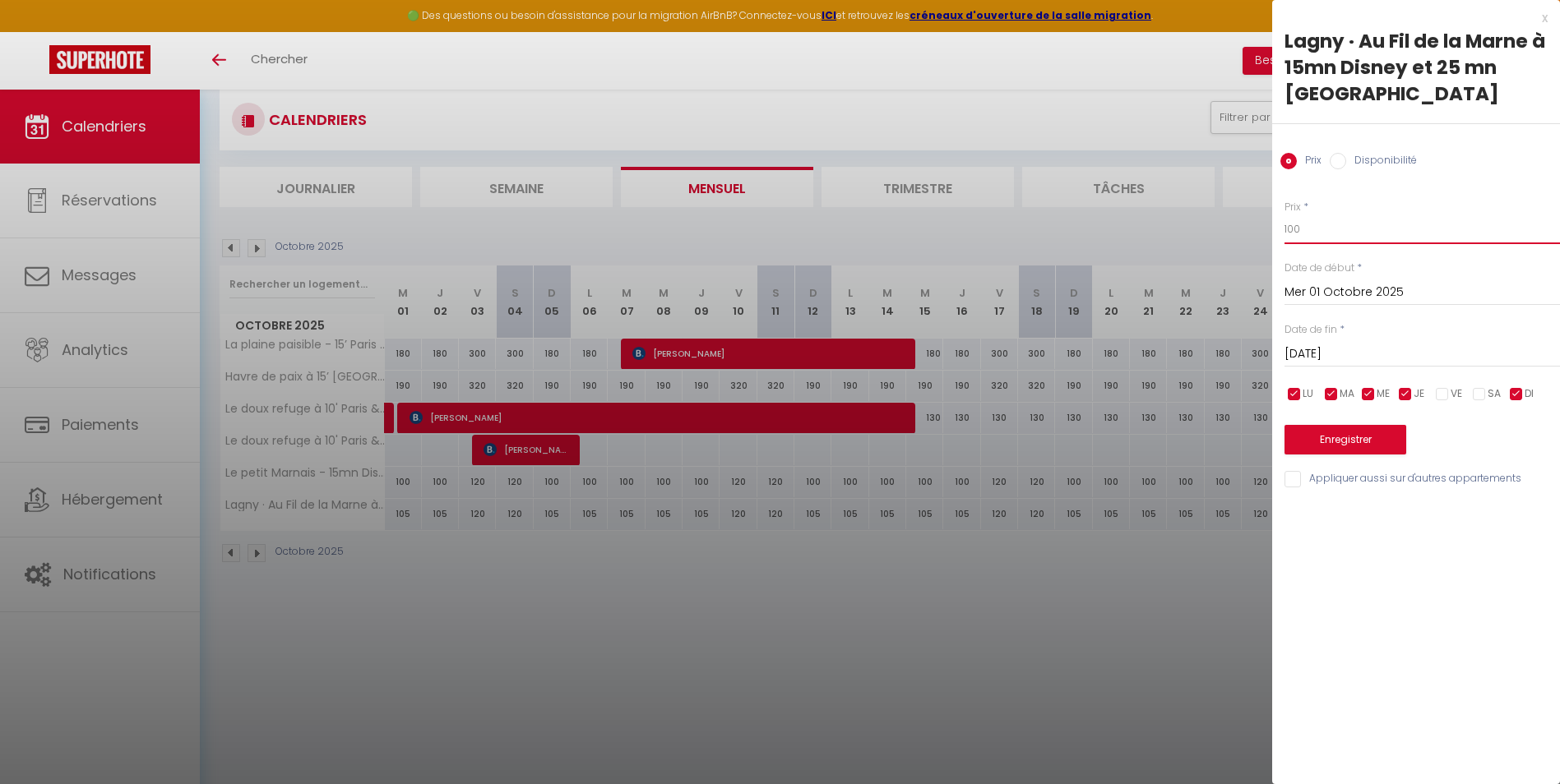
type input "100"
click at [1327, 425] on button "Enregistrer" at bounding box center [1345, 440] width 122 height 29
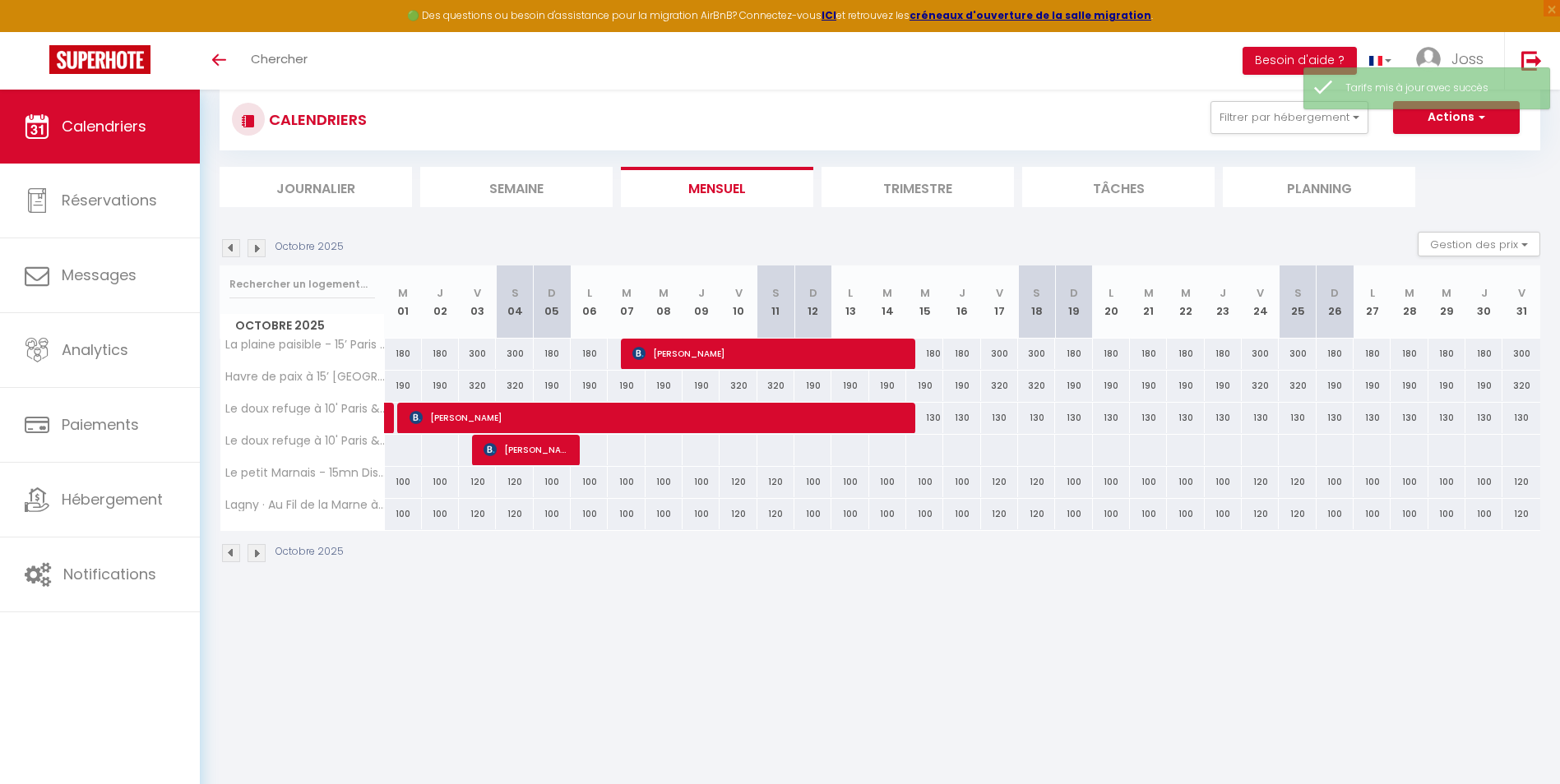
click at [229, 244] on img at bounding box center [230, 247] width 18 height 18
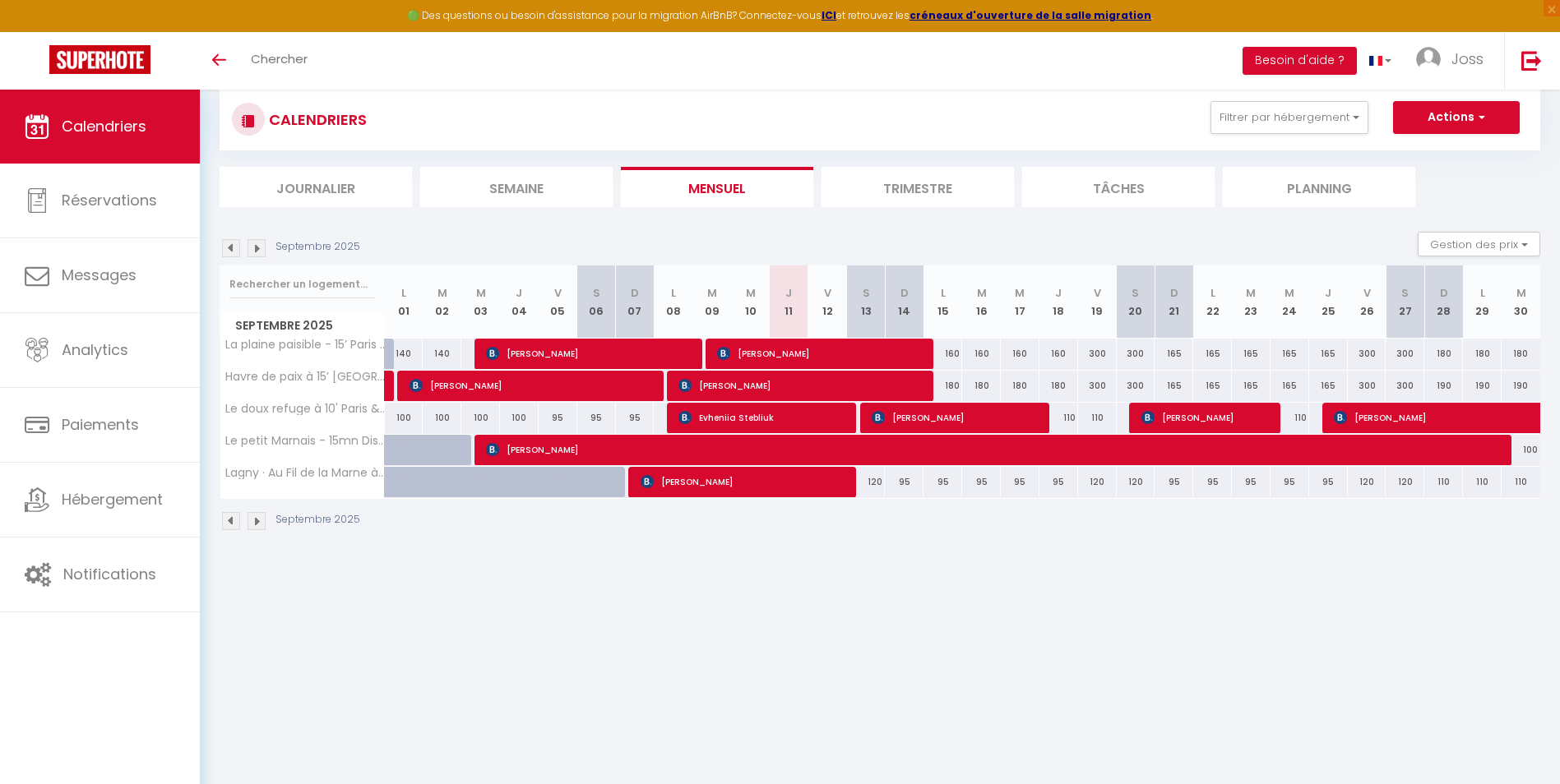
click at [257, 246] on img at bounding box center [256, 247] width 18 height 18
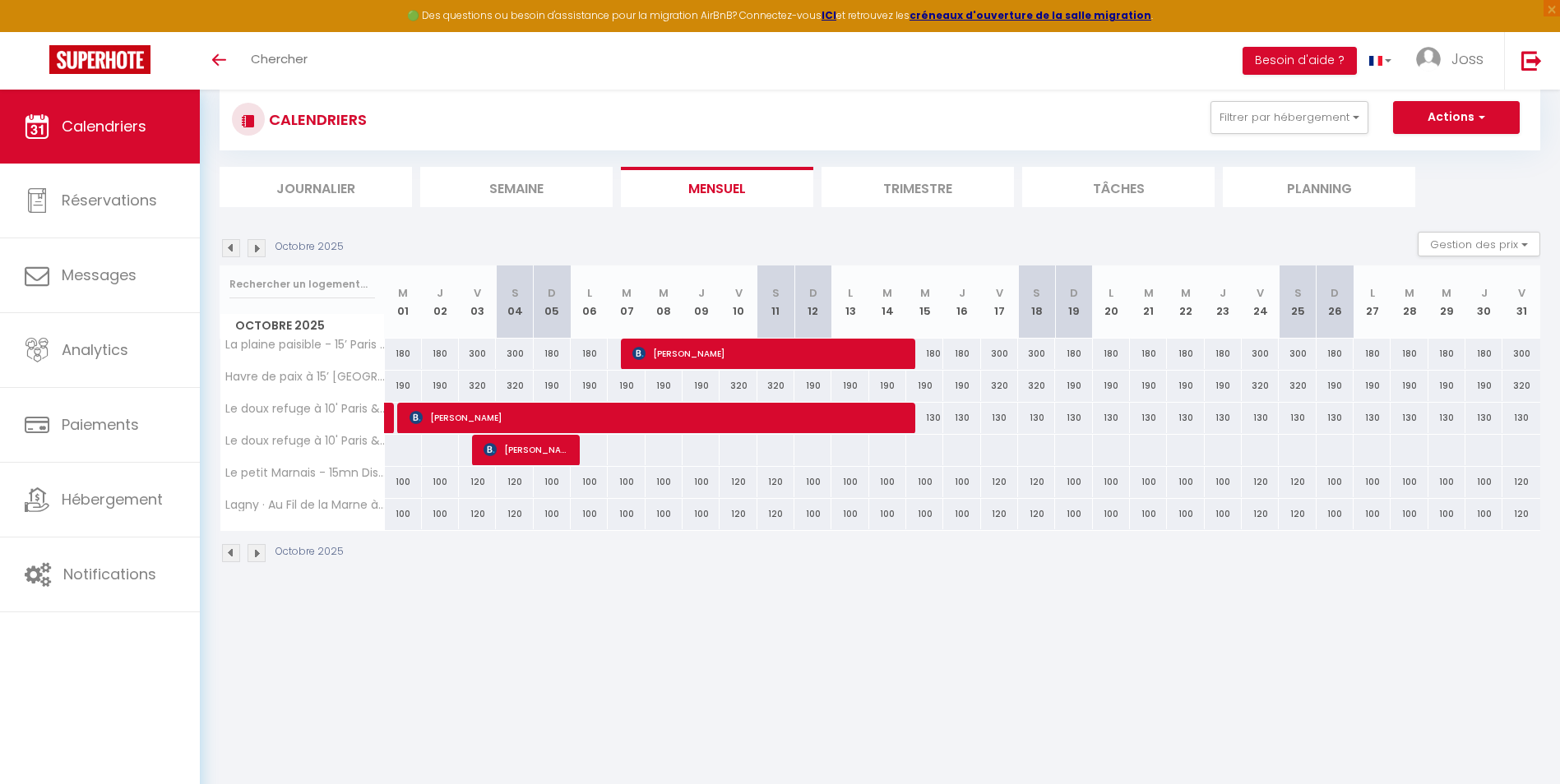
click at [404, 485] on div "100" at bounding box center [403, 482] width 37 height 30
type input "100"
type input "Mer 01 Octobre 2025"
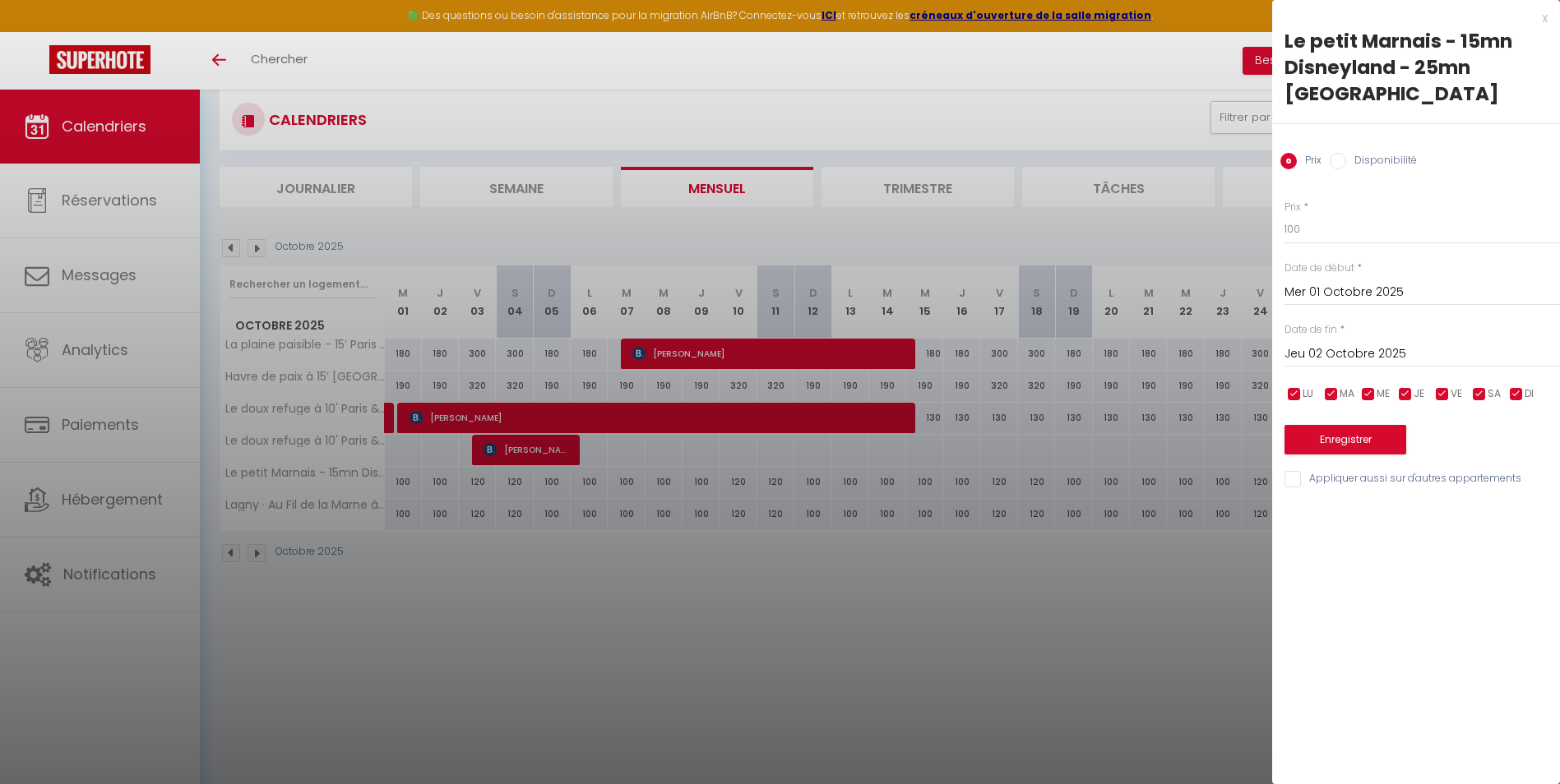
click at [1326, 343] on input "Jeu 02 Octobre 2025" at bounding box center [1421, 354] width 275 height 21
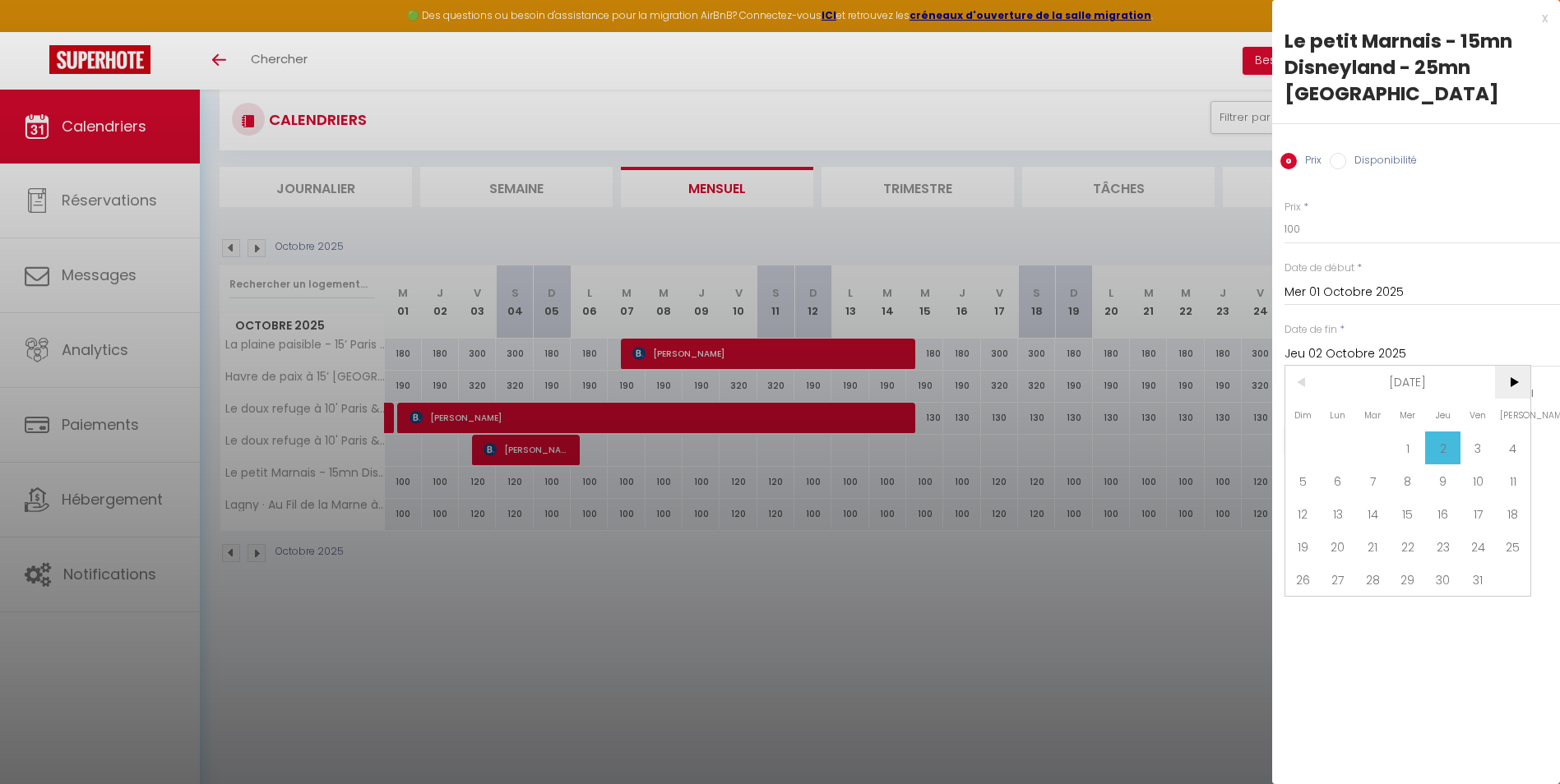
click at [1522, 365] on span ">" at bounding box center [1511, 382] width 35 height 33
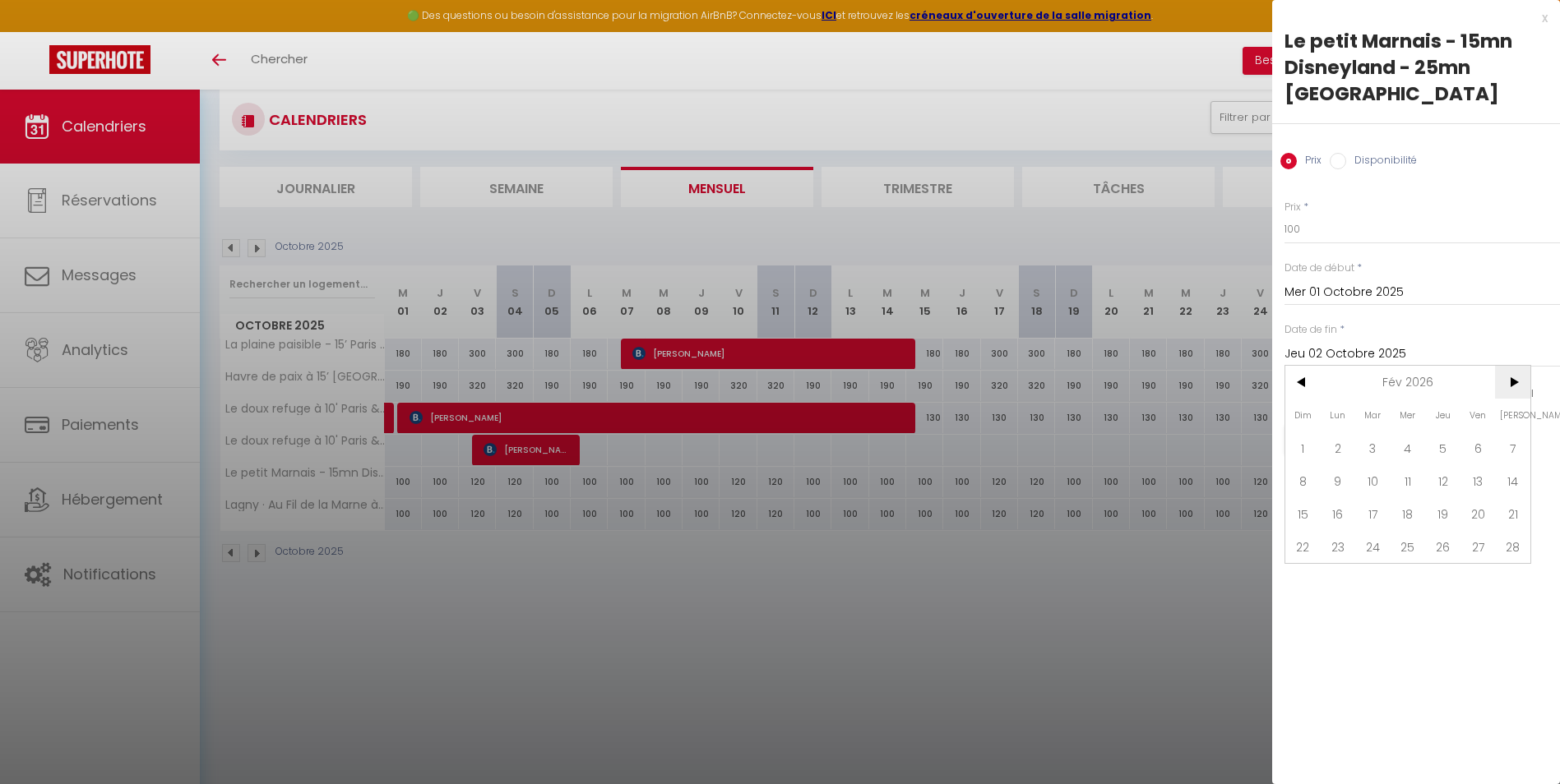
click at [1522, 365] on span ">" at bounding box center [1511, 382] width 35 height 33
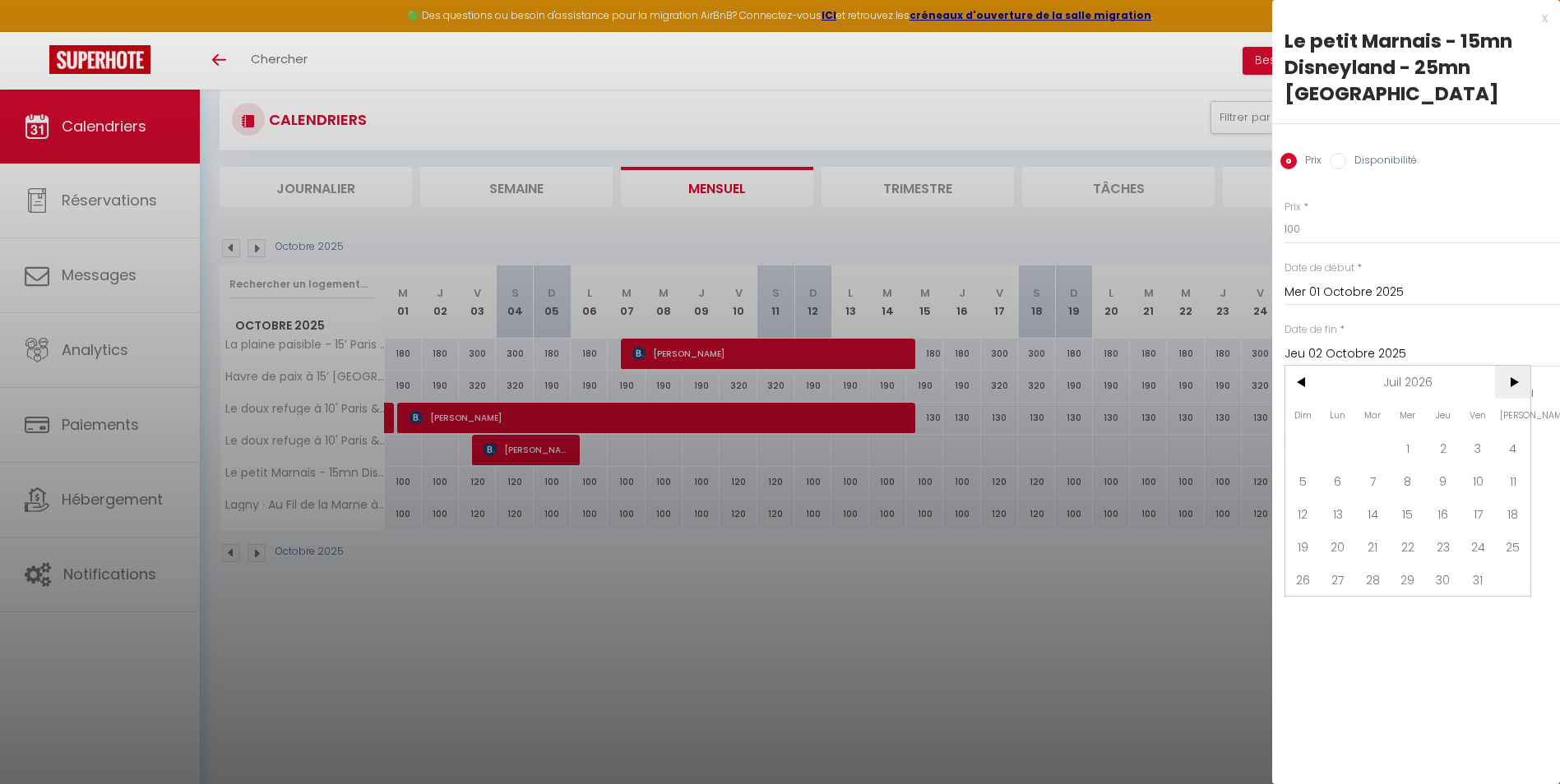
click at [1522, 365] on span ">" at bounding box center [1511, 382] width 35 height 33
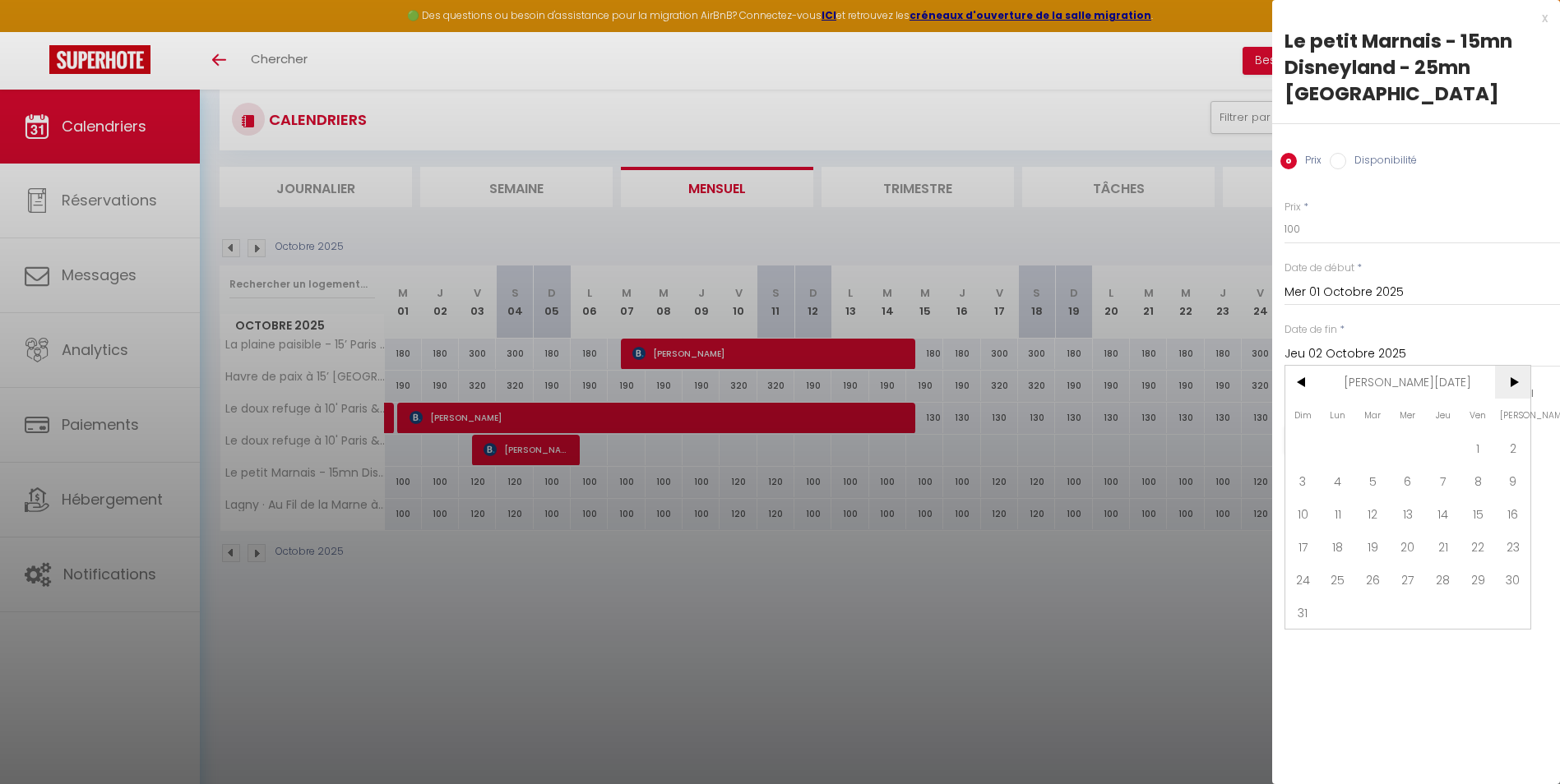
click at [1522, 365] on span ">" at bounding box center [1511, 382] width 35 height 33
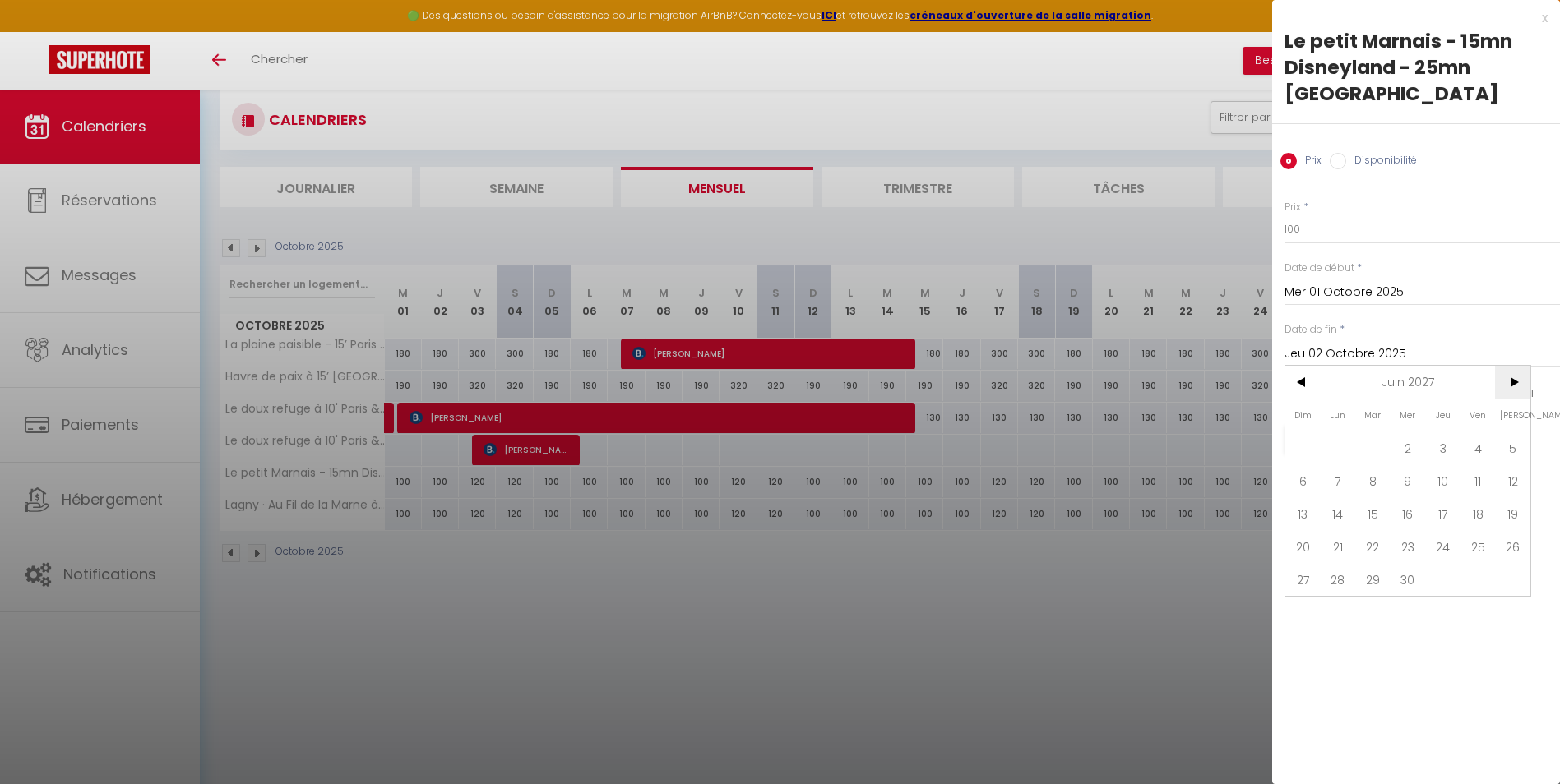
click at [1522, 365] on span ">" at bounding box center [1511, 382] width 35 height 33
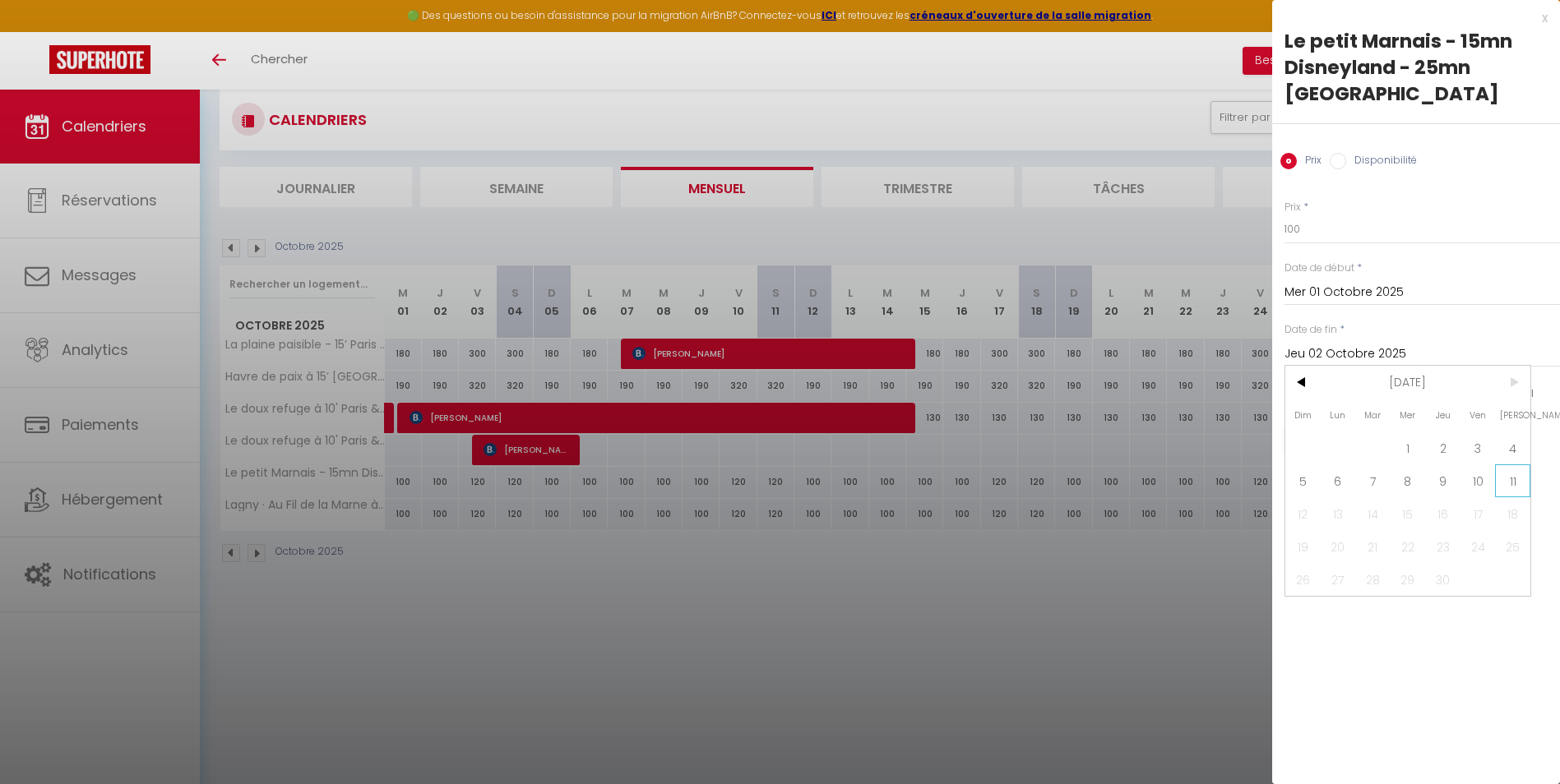
click at [1521, 464] on span "11" at bounding box center [1511, 480] width 35 height 33
type input "[DATE]"
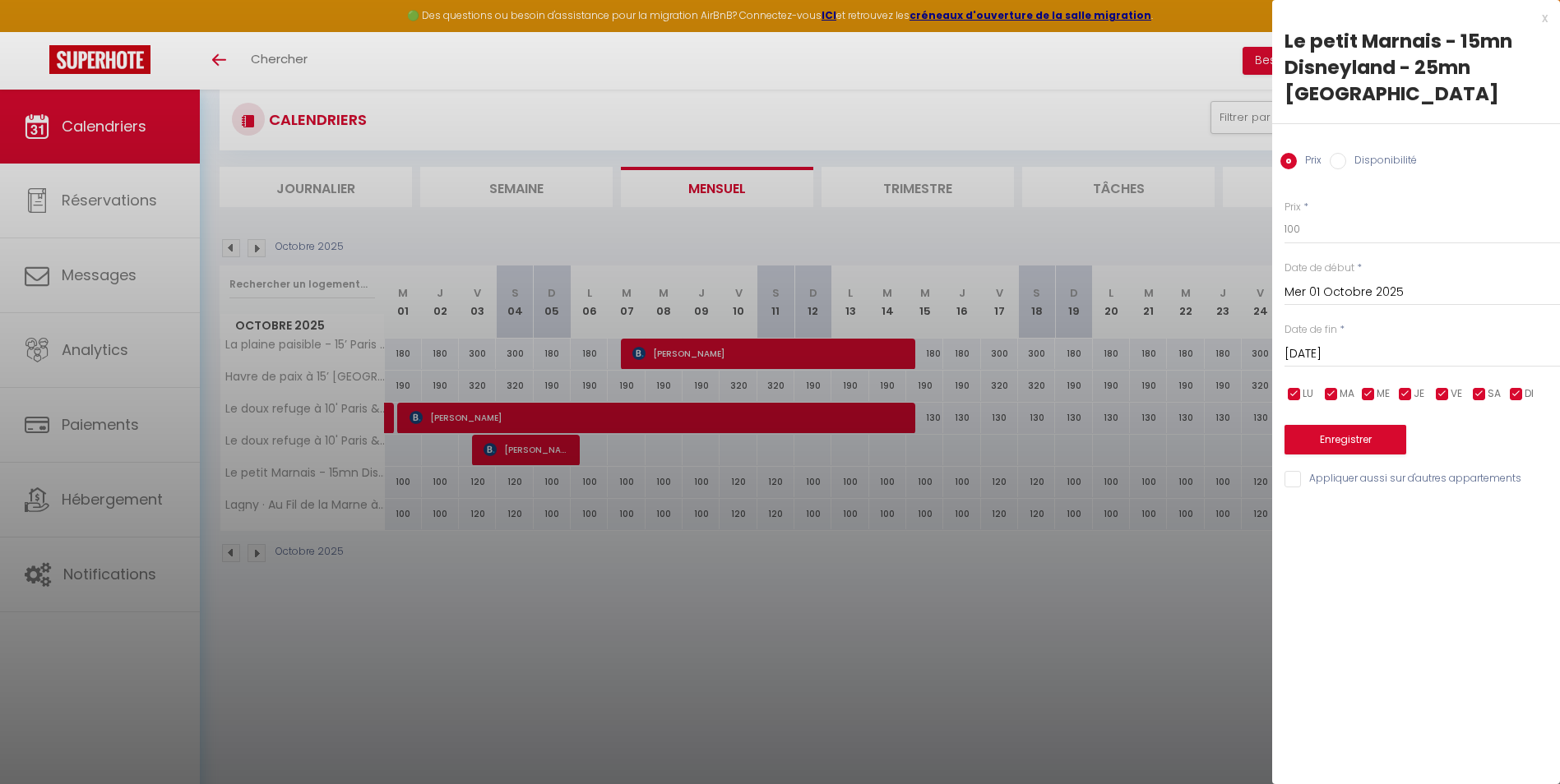
click at [1444, 386] on input "checkbox" at bounding box center [1442, 394] width 16 height 16
checkbox input "false"
click at [1481, 386] on input "checkbox" at bounding box center [1478, 394] width 16 height 16
checkbox input "false"
click at [1331, 214] on input "100" at bounding box center [1421, 228] width 275 height 29
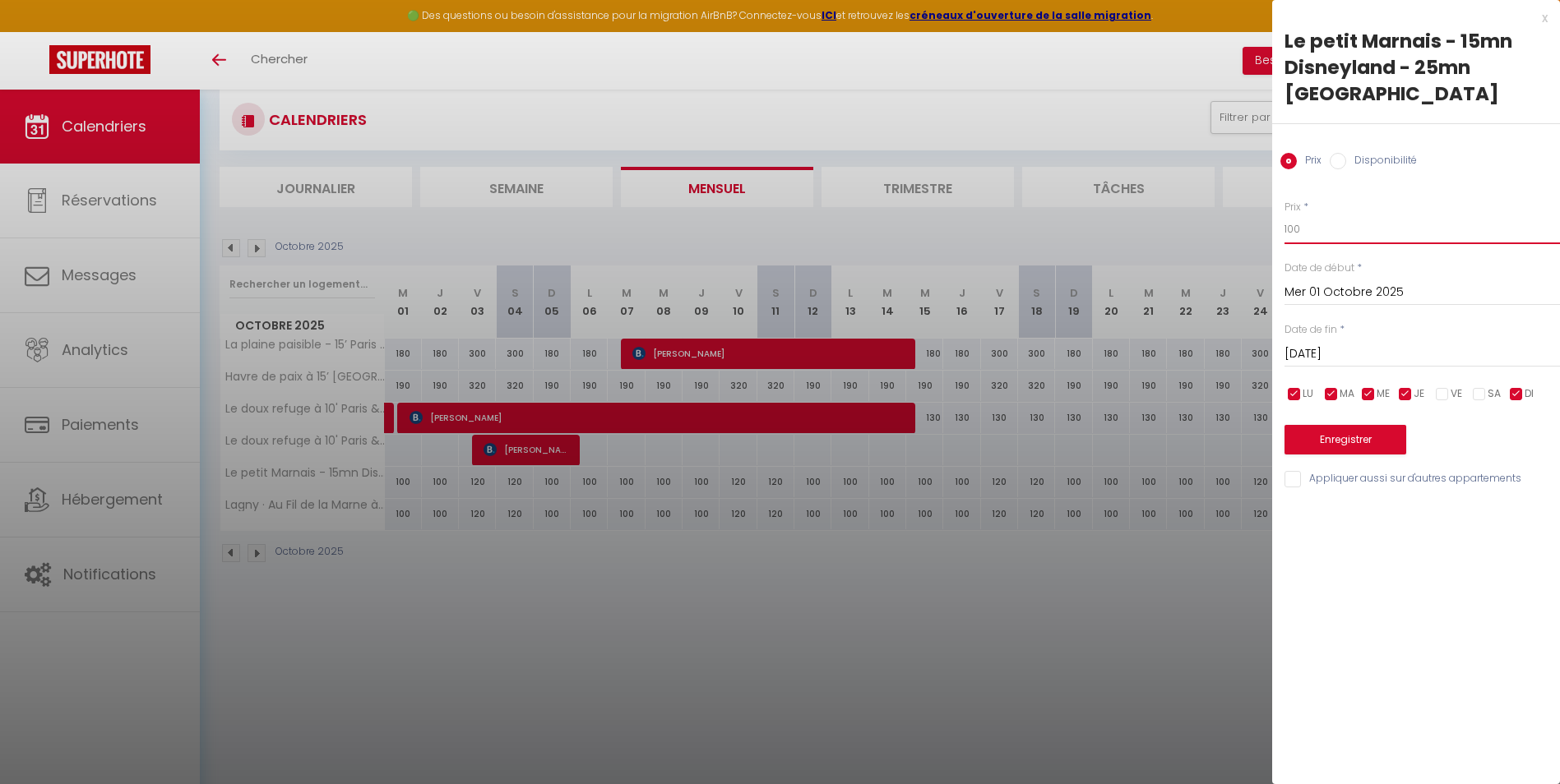
click at [1331, 214] on input "100" at bounding box center [1421, 228] width 275 height 29
type input "95"
click at [1344, 425] on button "Enregistrer" at bounding box center [1345, 440] width 122 height 29
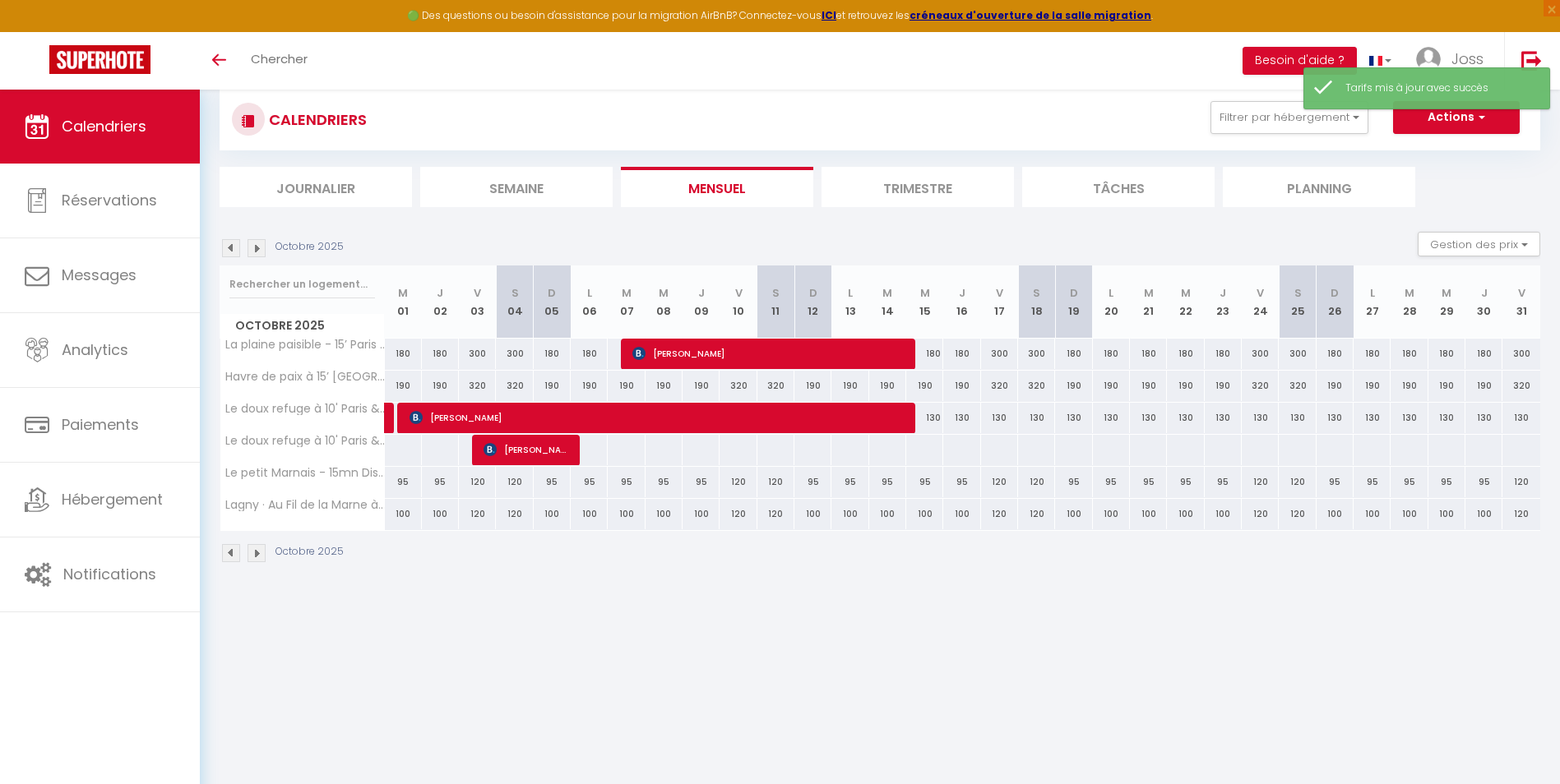
click at [397, 480] on div "95" at bounding box center [403, 482] width 37 height 30
type input "95"
type input "Mer 01 Octobre 2025"
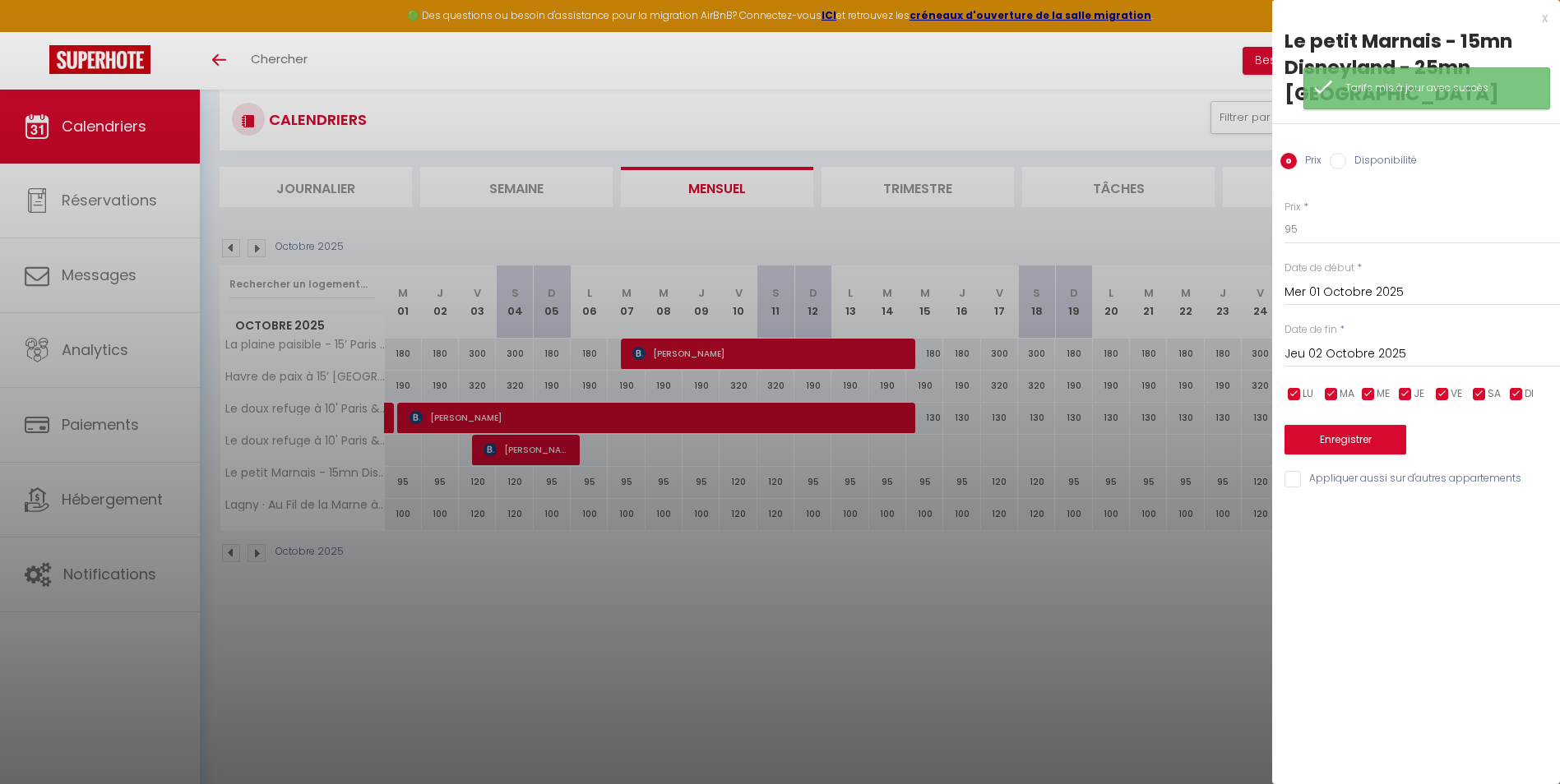
click at [1354, 323] on div "Date de fin * [DATE] < [DATE] > Dim Lun Mar Mer Jeu Ven Sam 1 2 3 4 5 6 7 8 9 1…" at bounding box center [1421, 345] width 275 height 46
click at [1350, 343] on input "Jeu 02 Octobre 2025" at bounding box center [1421, 354] width 275 height 21
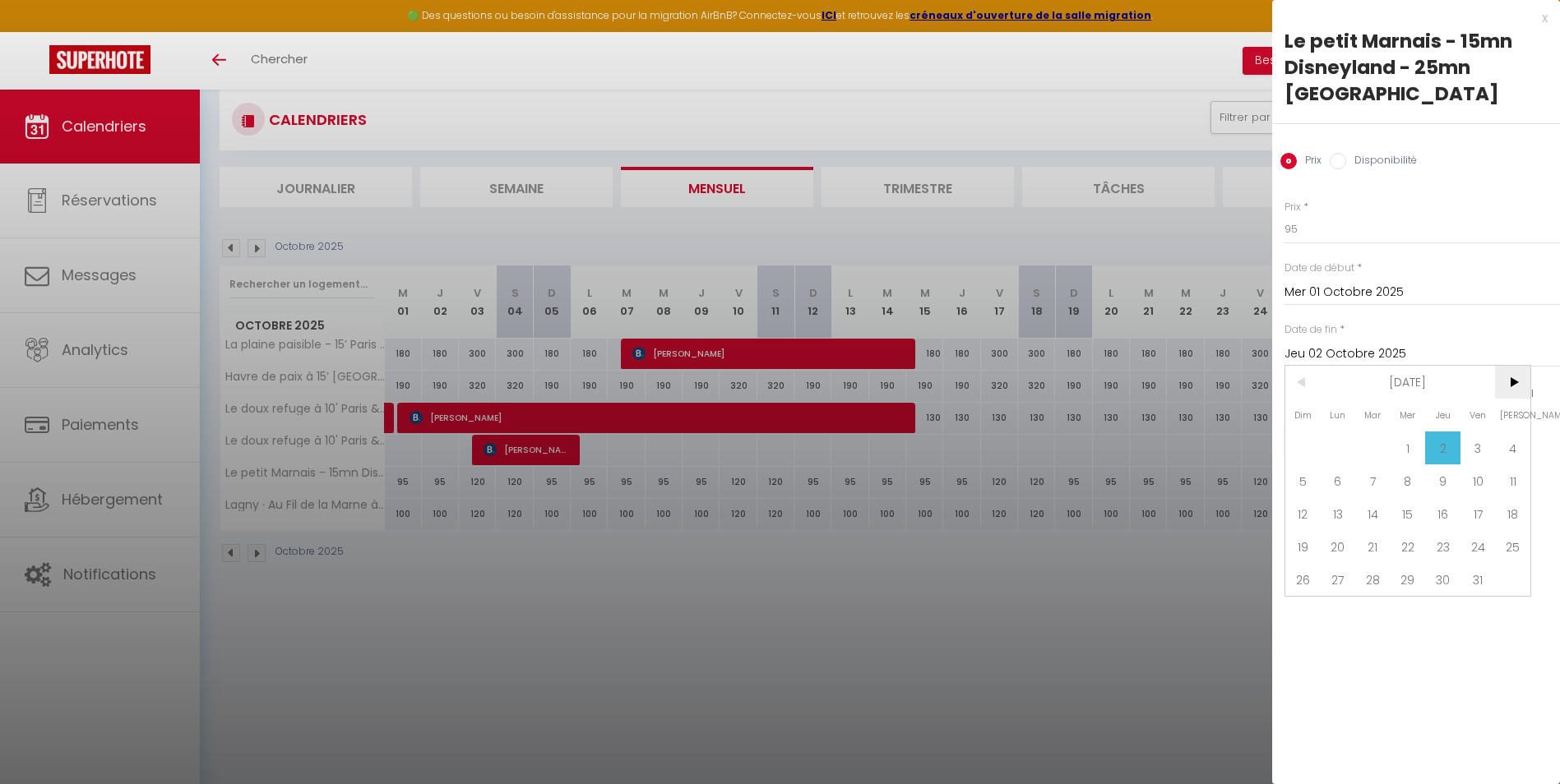
click at [1510, 365] on span ">" at bounding box center [1511, 382] width 35 height 33
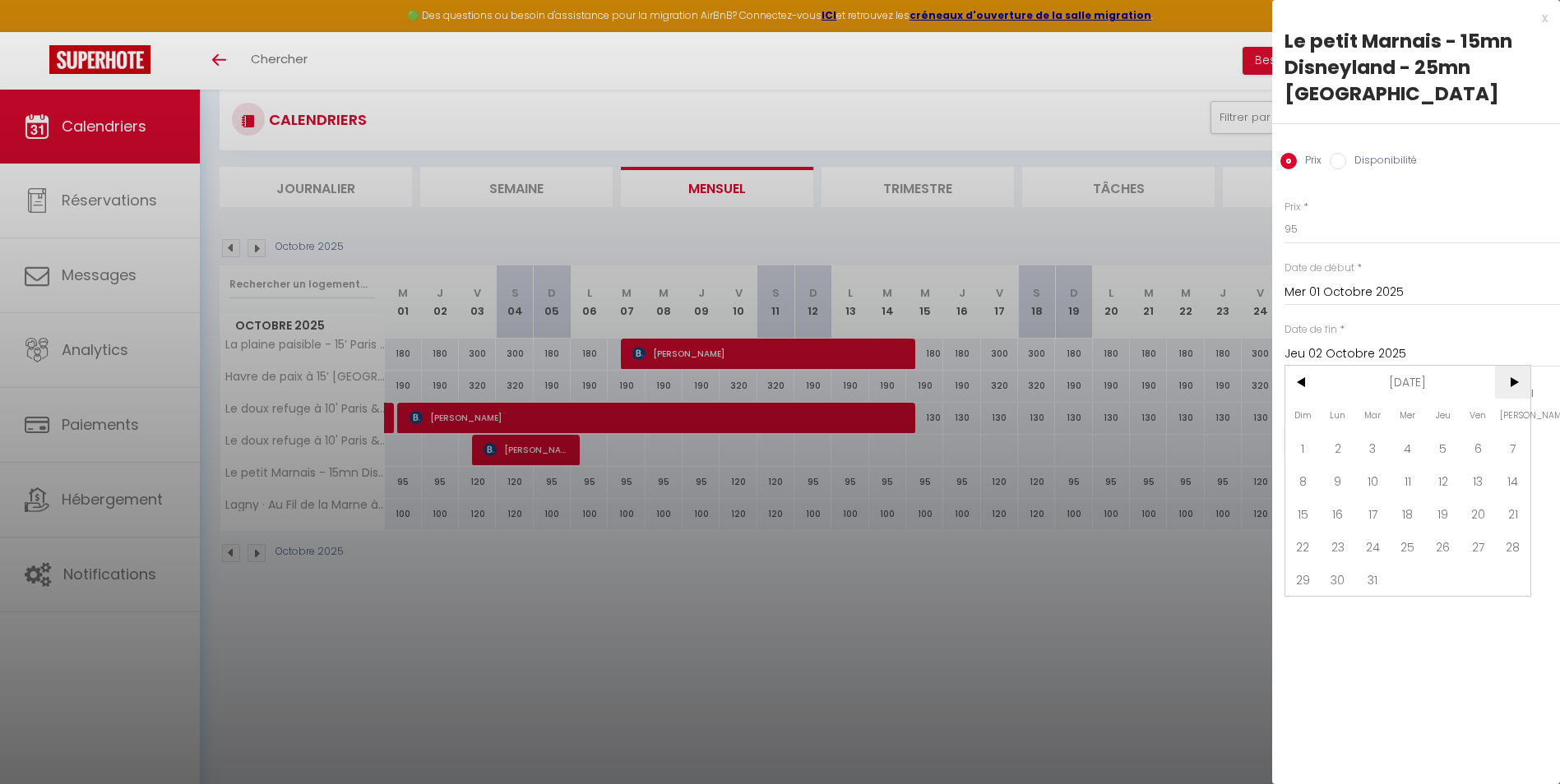
click at [1510, 365] on span ">" at bounding box center [1511, 382] width 35 height 33
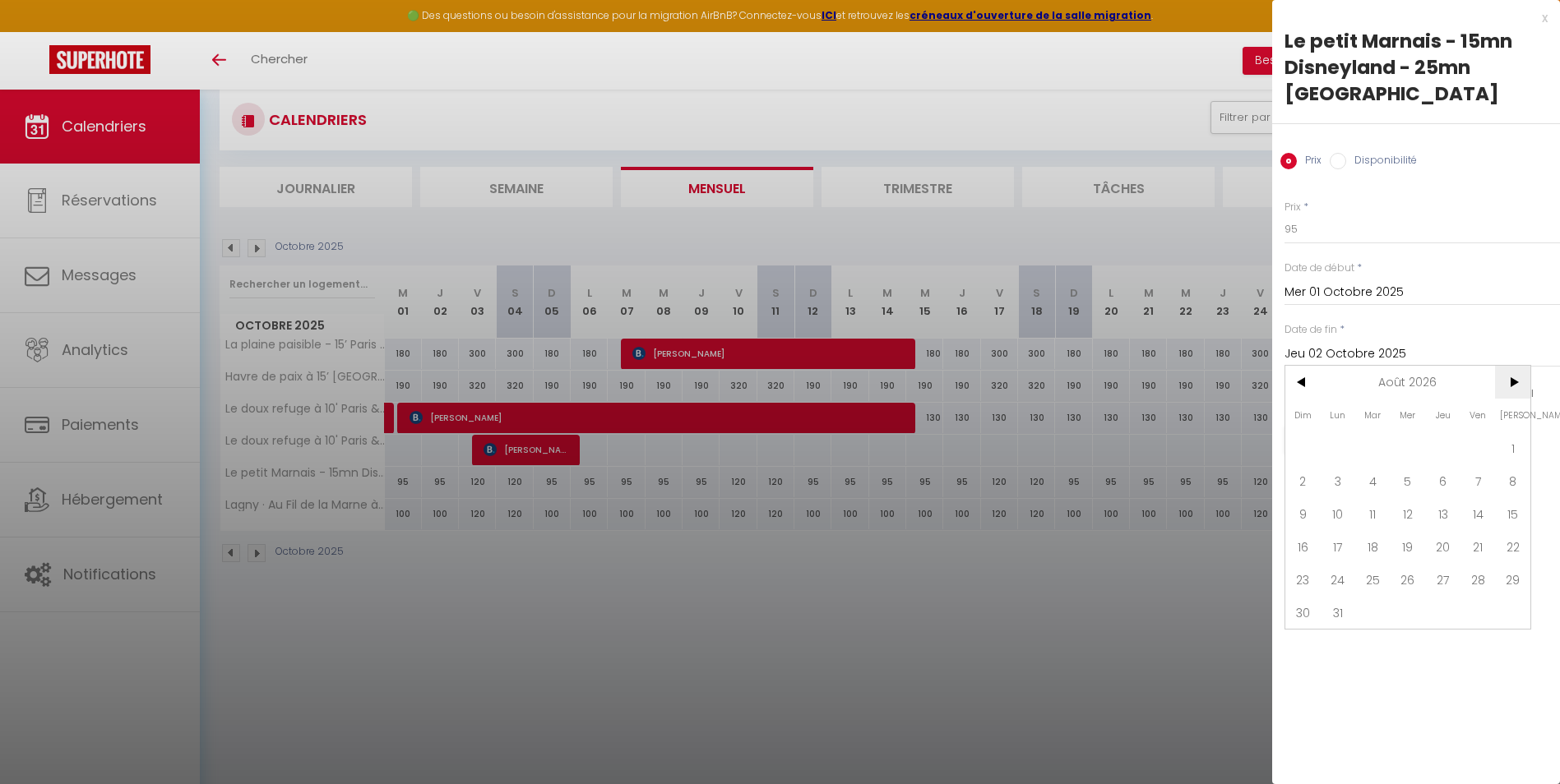
click at [1510, 365] on span ">" at bounding box center [1511, 382] width 35 height 33
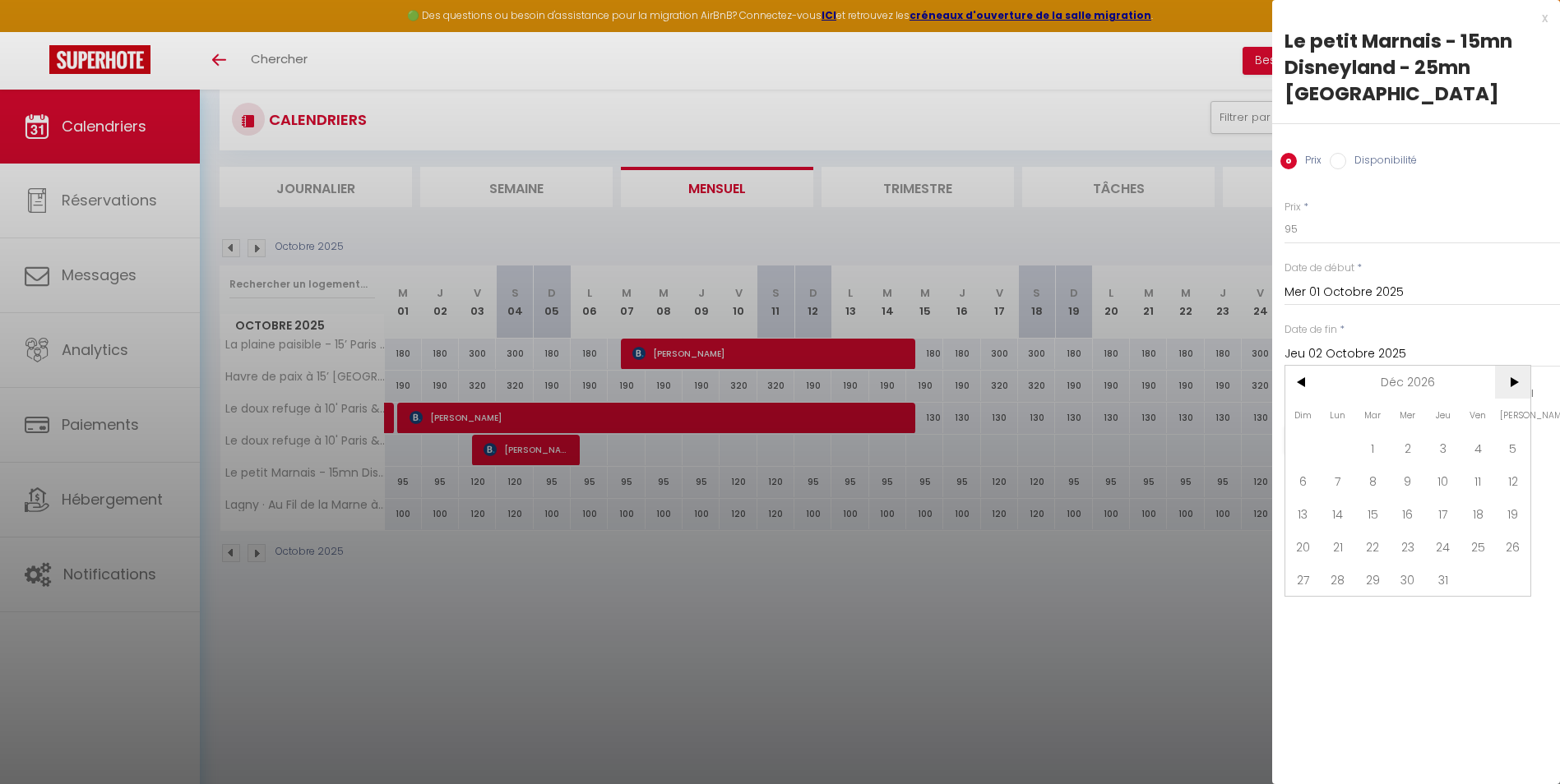
click at [1510, 365] on span ">" at bounding box center [1511, 382] width 35 height 33
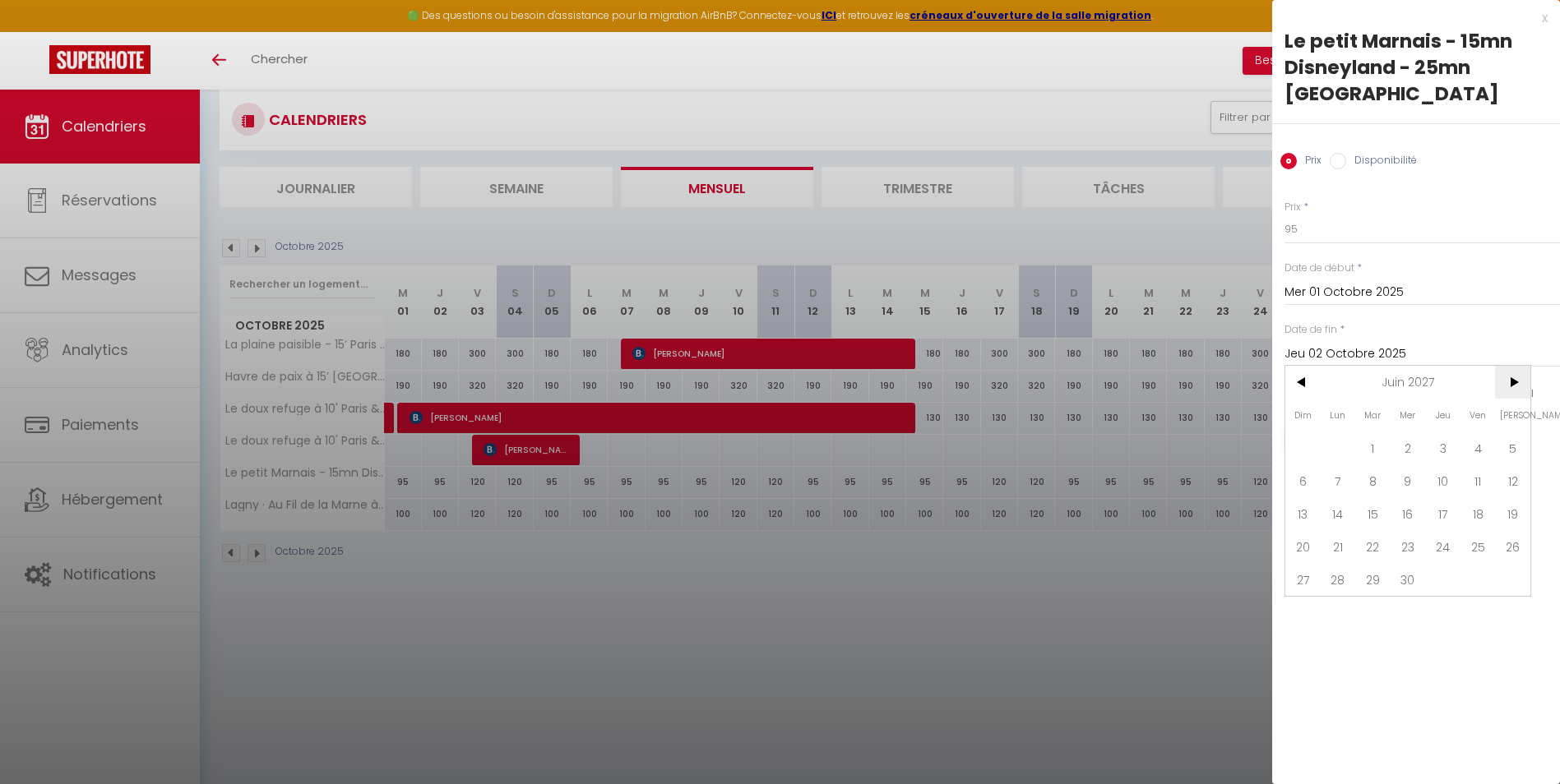
click at [1510, 365] on span ">" at bounding box center [1511, 382] width 35 height 33
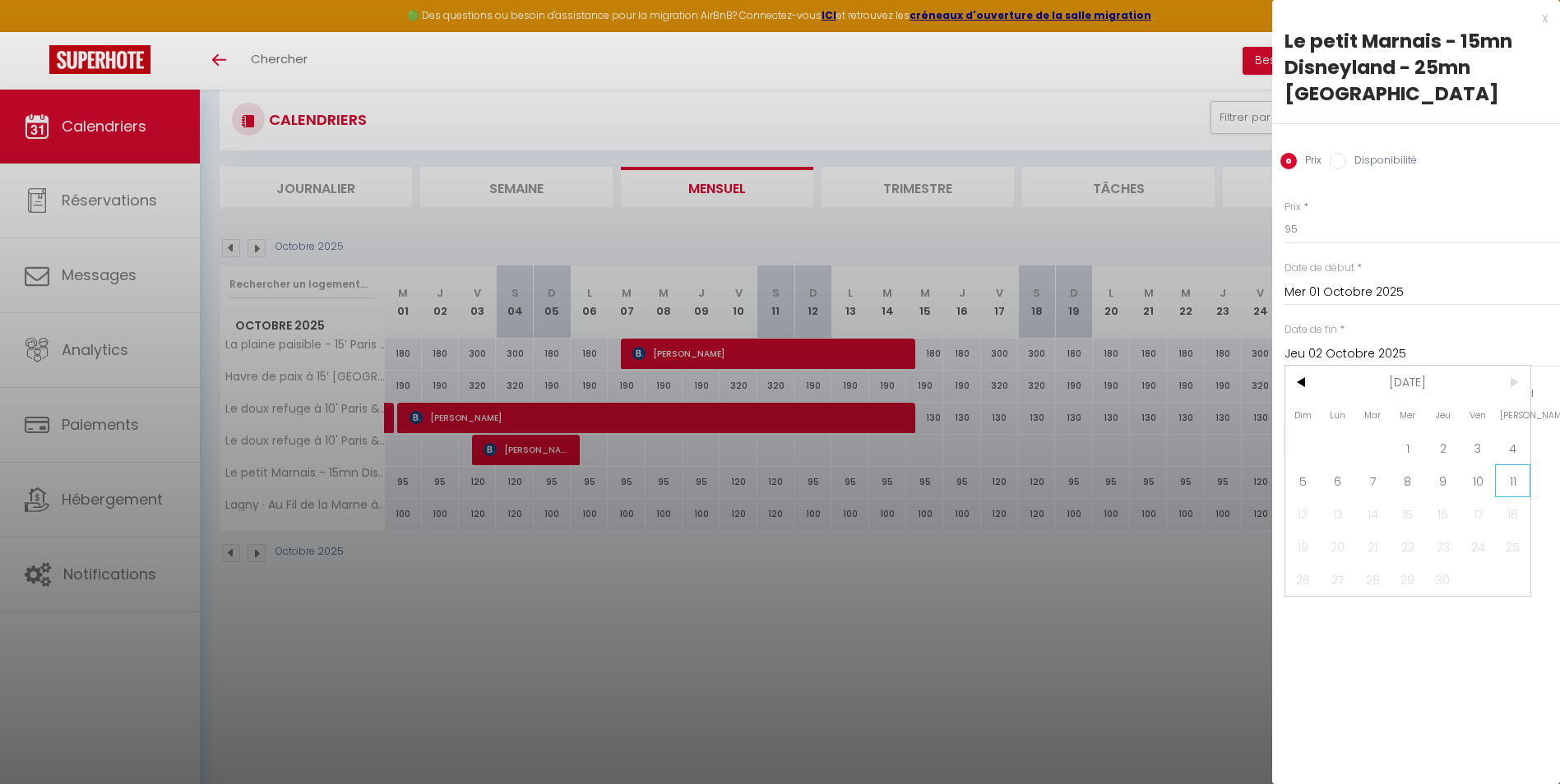
click at [1511, 464] on span "11" at bounding box center [1511, 480] width 35 height 33
type input "[DATE]"
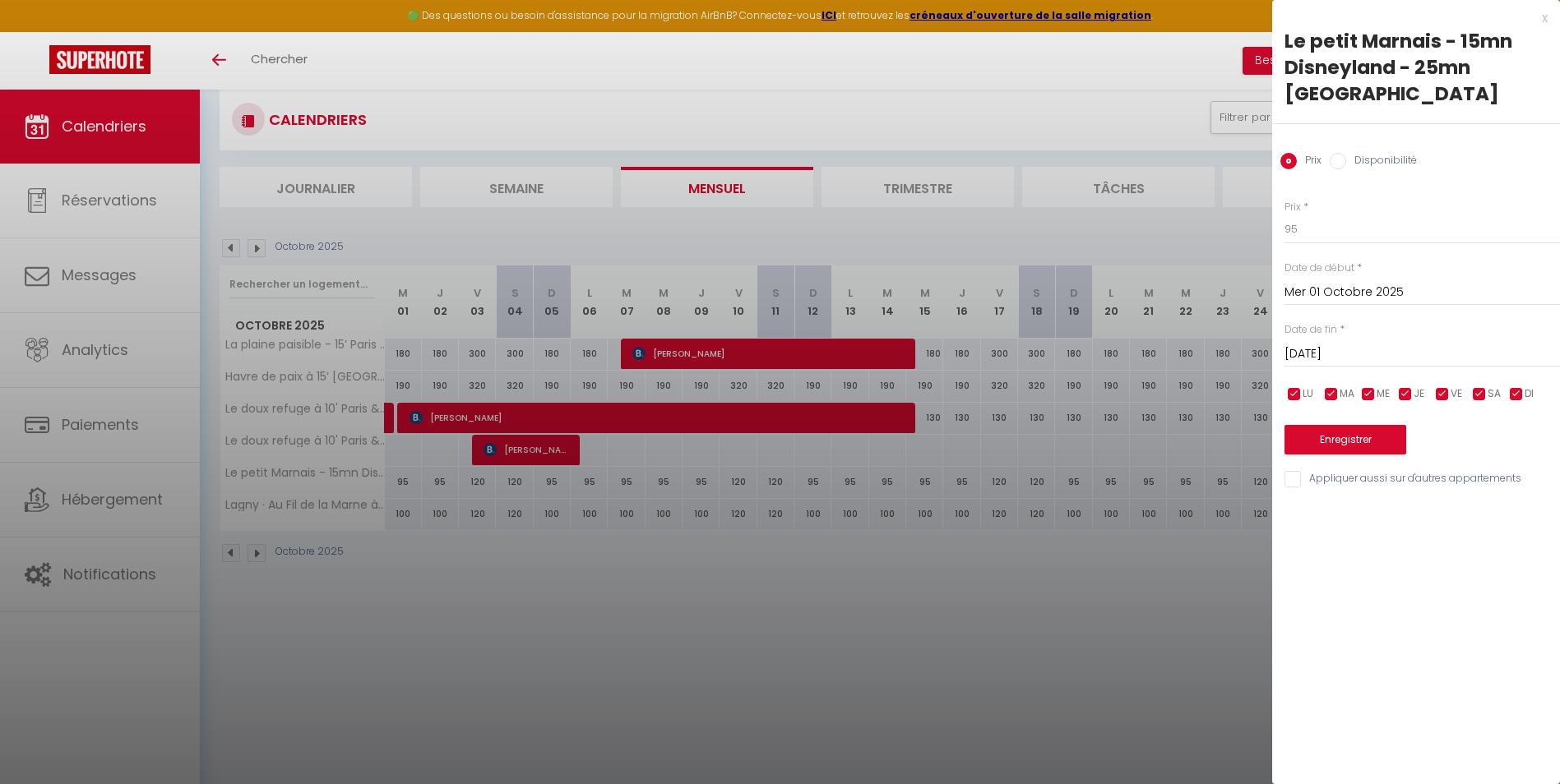
click at [1398, 386] on input "checkbox" at bounding box center [1405, 394] width 16 height 16
checkbox input "false"
click at [1372, 386] on input "checkbox" at bounding box center [1368, 394] width 16 height 16
checkbox input "false"
click at [1331, 386] on input "checkbox" at bounding box center [1331, 394] width 16 height 16
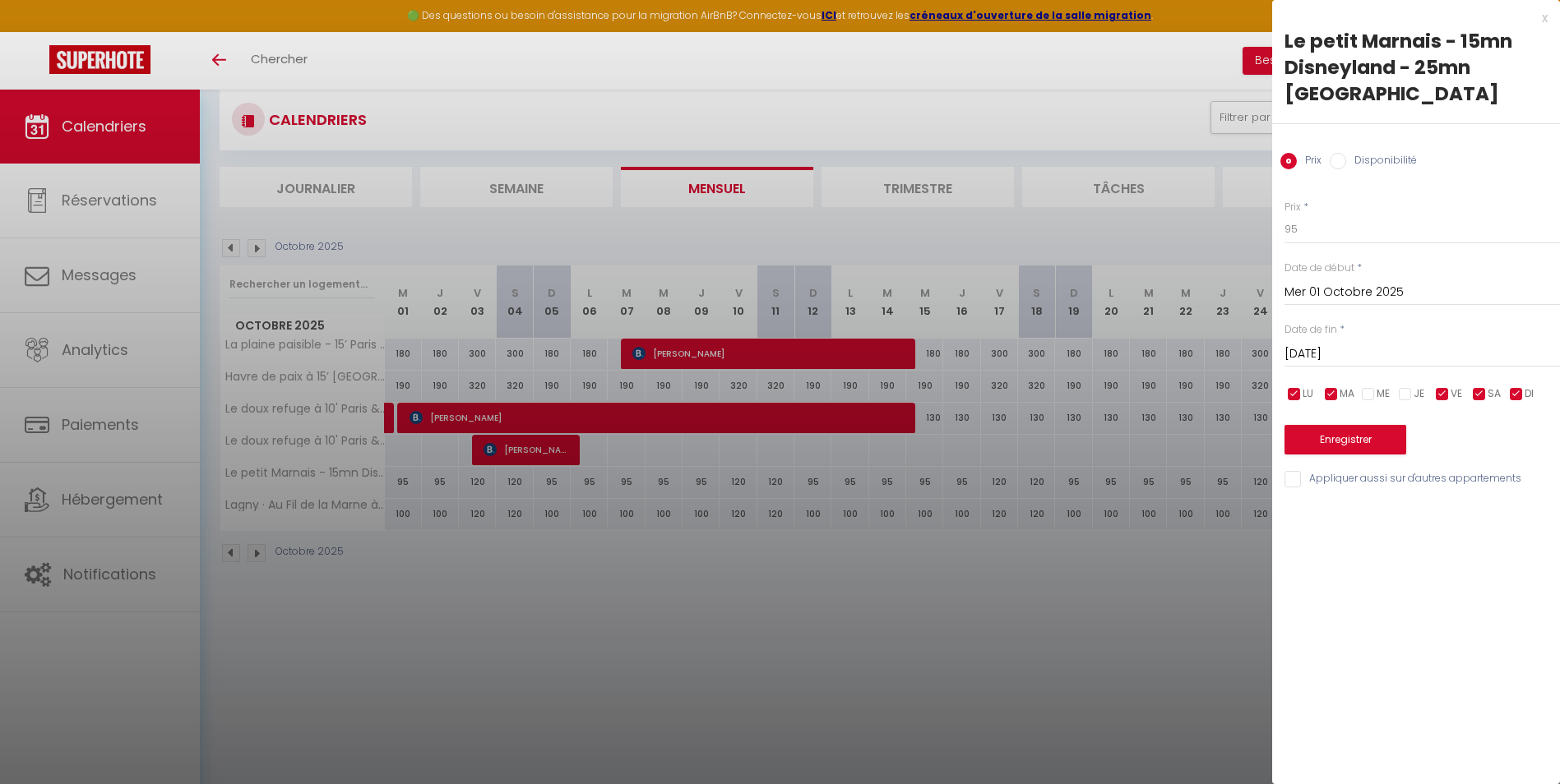
checkbox input "false"
click at [1292, 386] on input "checkbox" at bounding box center [1293, 394] width 16 height 16
checkbox input "false"
drag, startPoint x: 1516, startPoint y: 367, endPoint x: 1483, endPoint y: 344, distance: 40.2
click at [1517, 386] on input "checkbox" at bounding box center [1515, 394] width 16 height 16
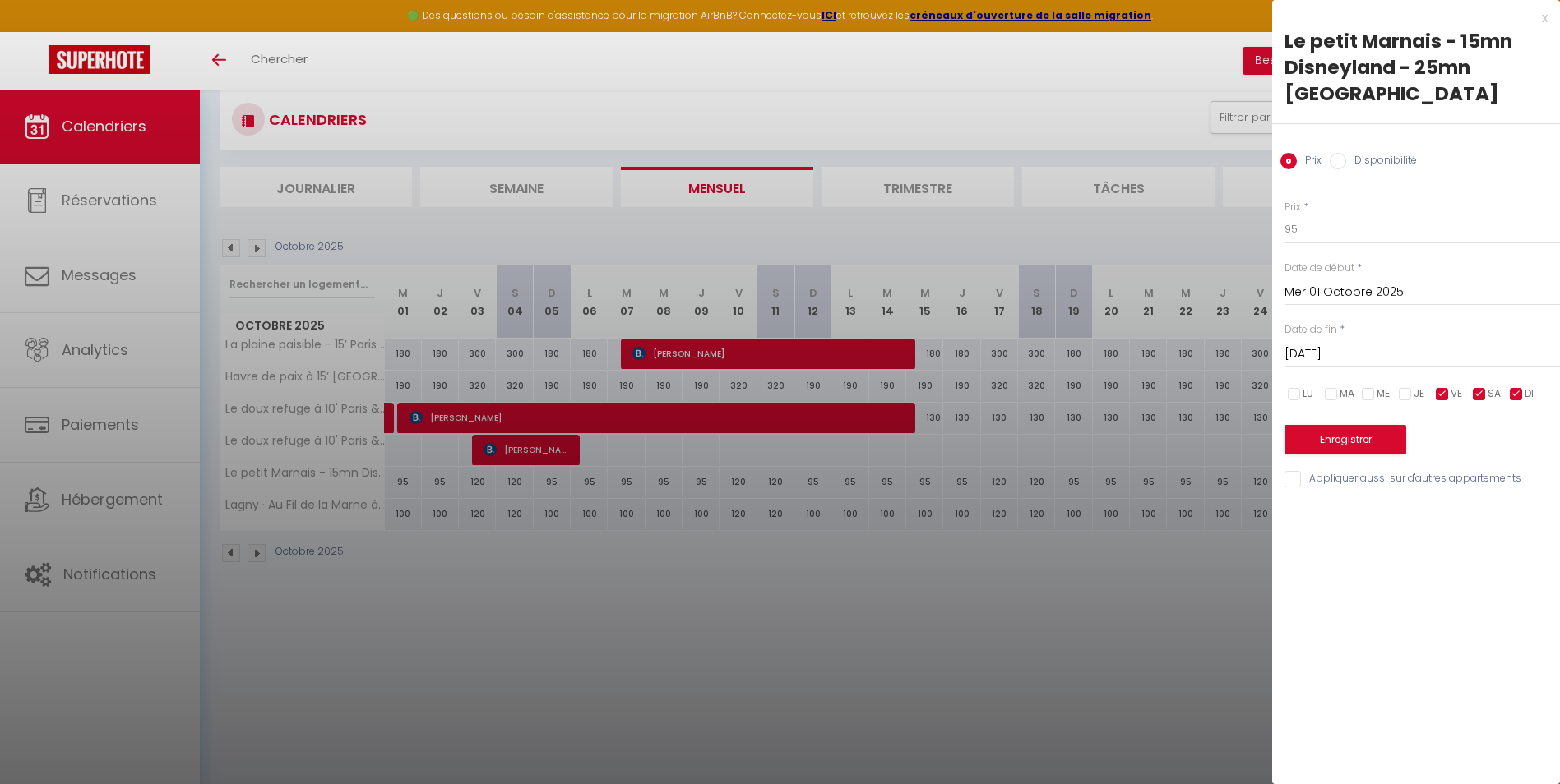
checkbox input "false"
click at [1325, 214] on input "95" at bounding box center [1421, 228] width 275 height 29
type input "115"
click at [1360, 425] on button "Enregistrer" at bounding box center [1345, 440] width 122 height 29
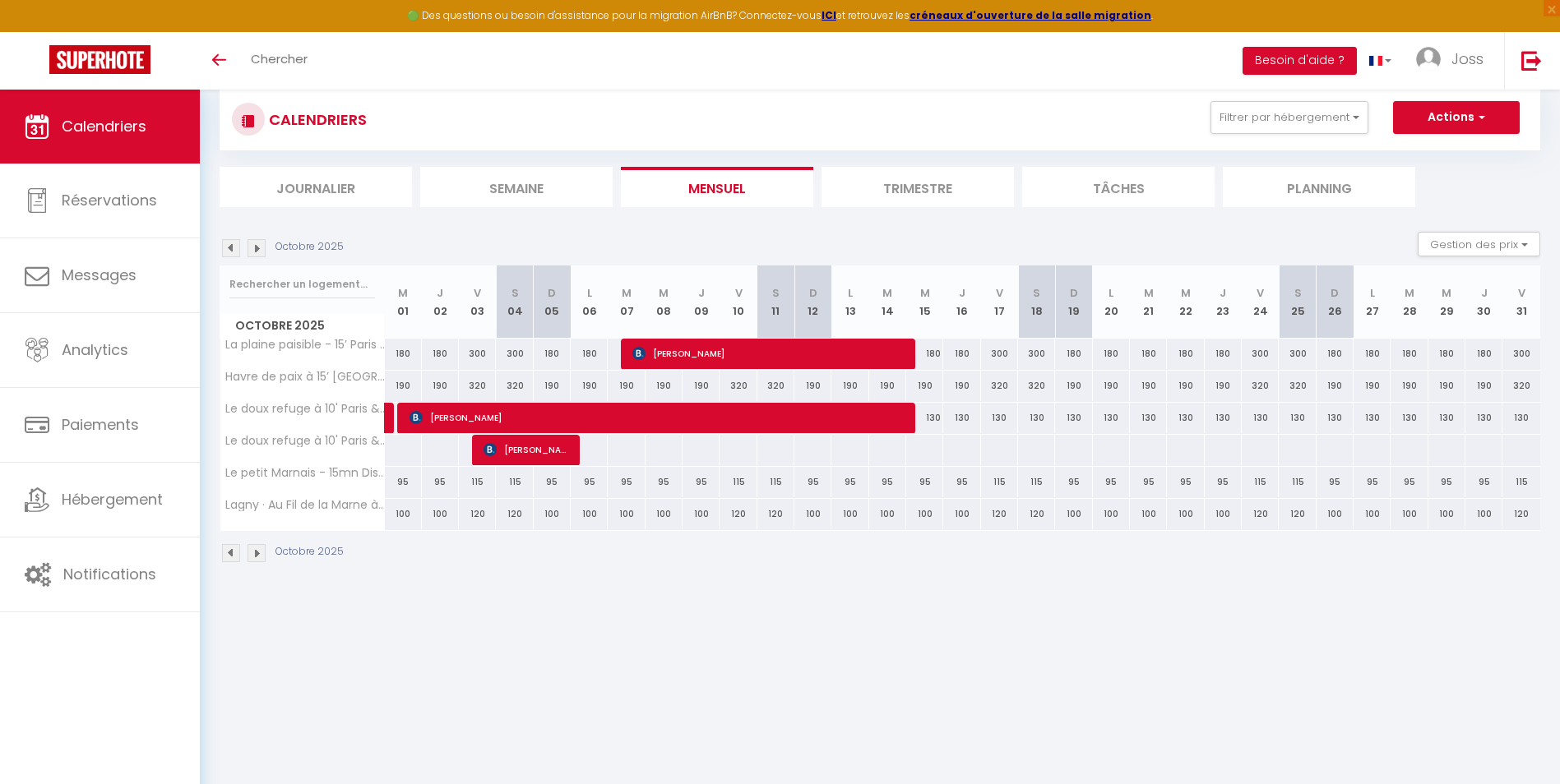
click at [236, 251] on img at bounding box center [230, 247] width 18 height 18
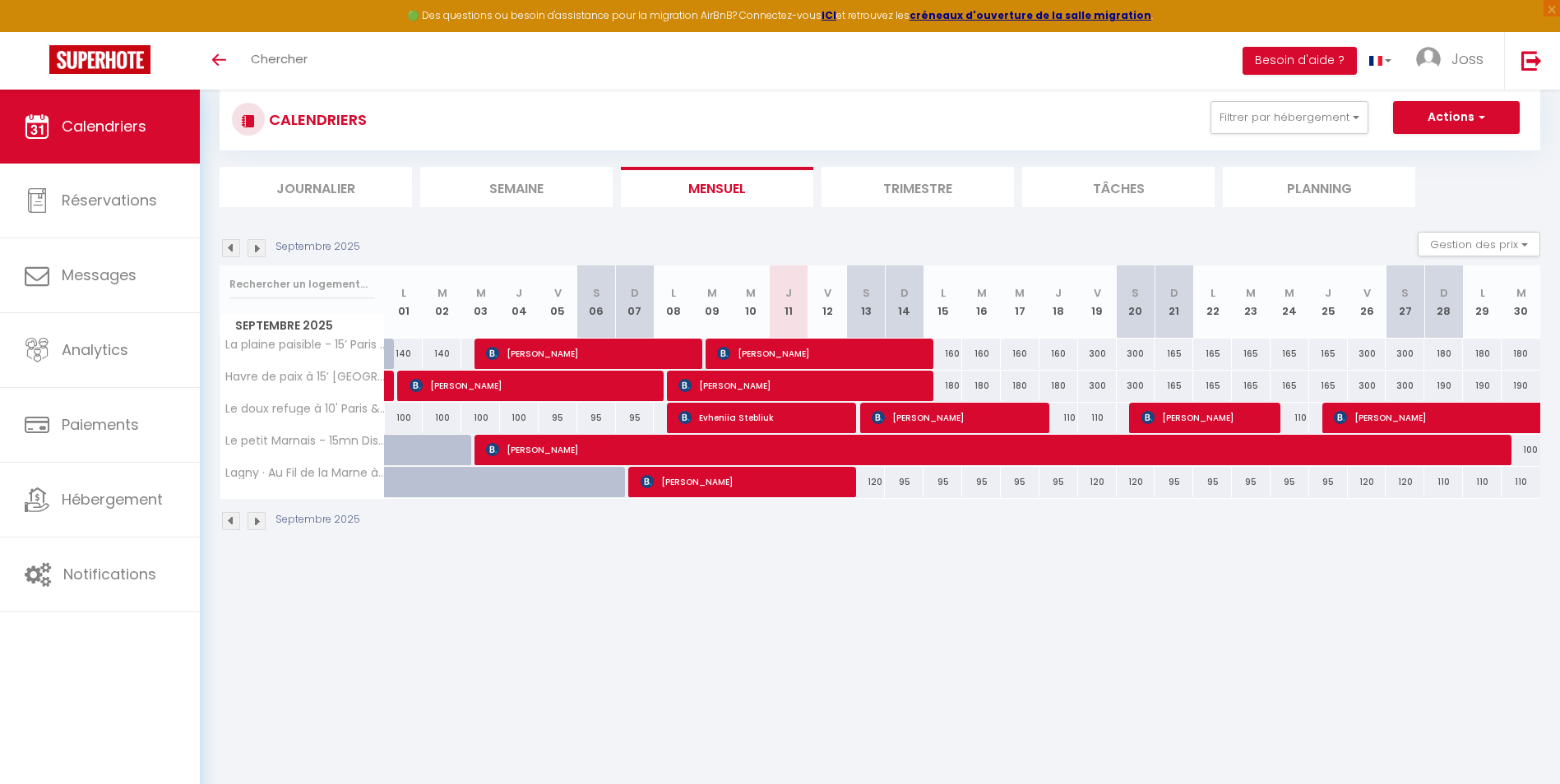
click at [255, 250] on img at bounding box center [256, 247] width 18 height 18
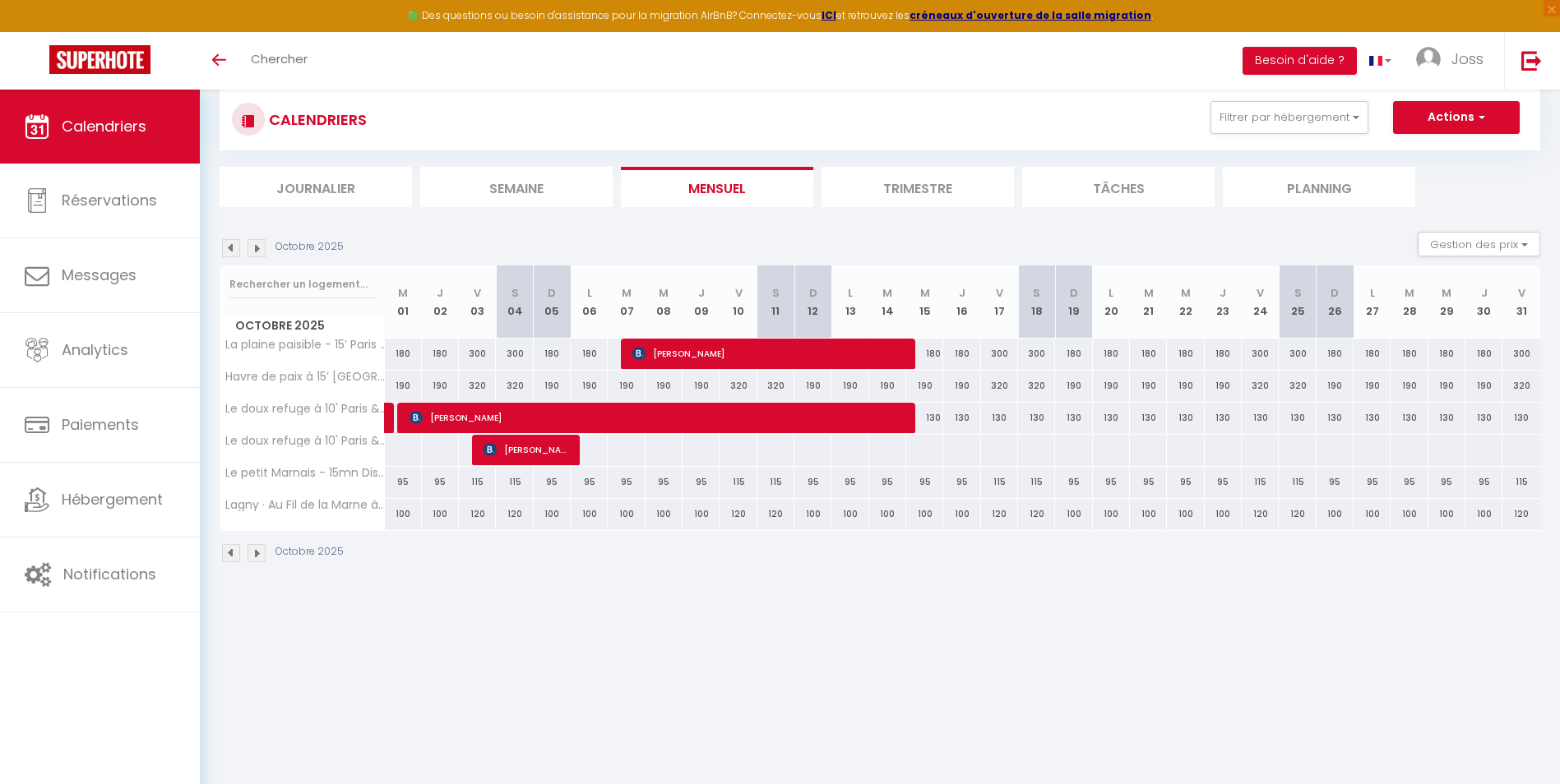
click at [258, 246] on img at bounding box center [256, 247] width 18 height 18
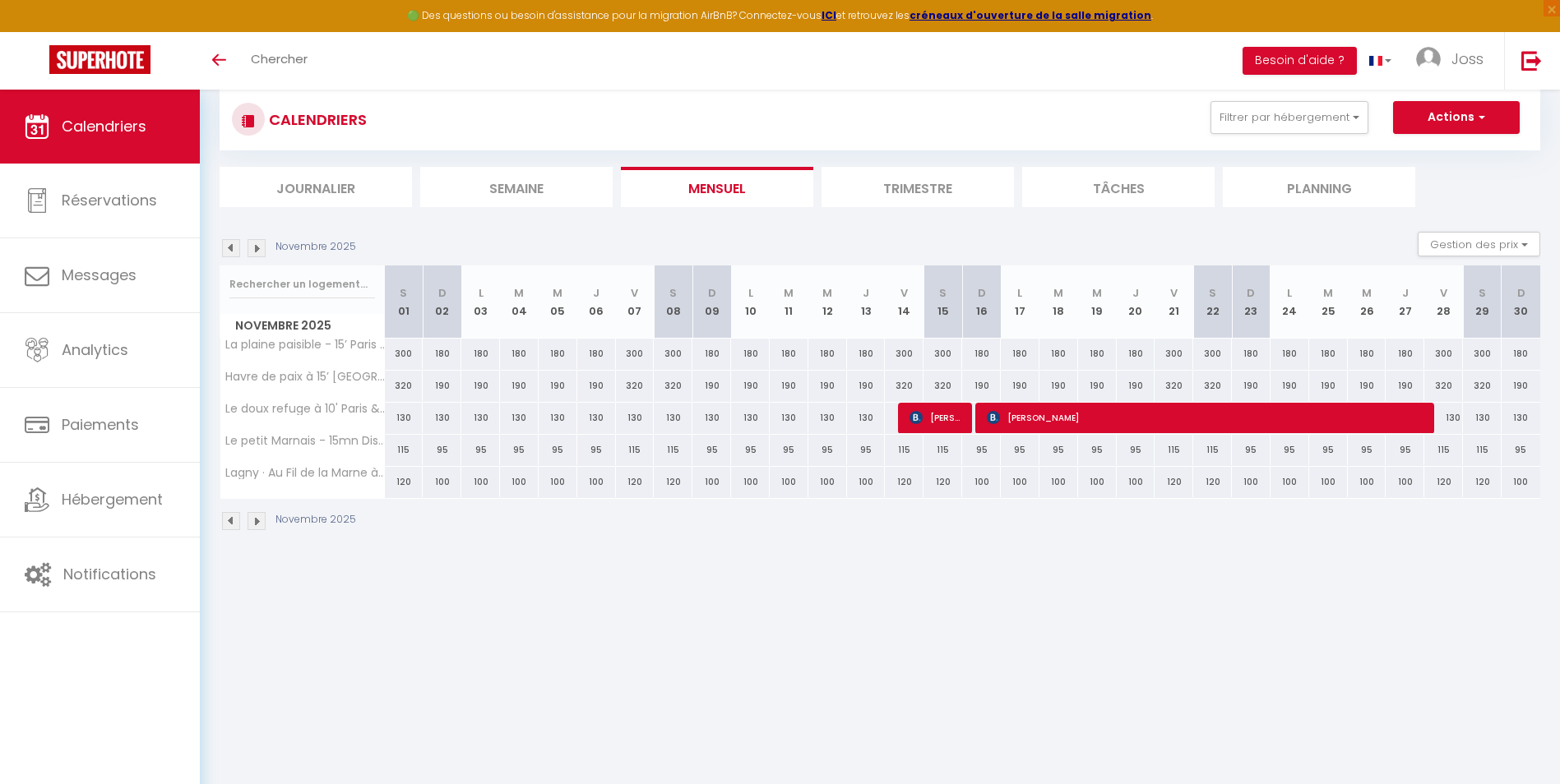
click at [228, 249] on img at bounding box center [230, 247] width 18 height 18
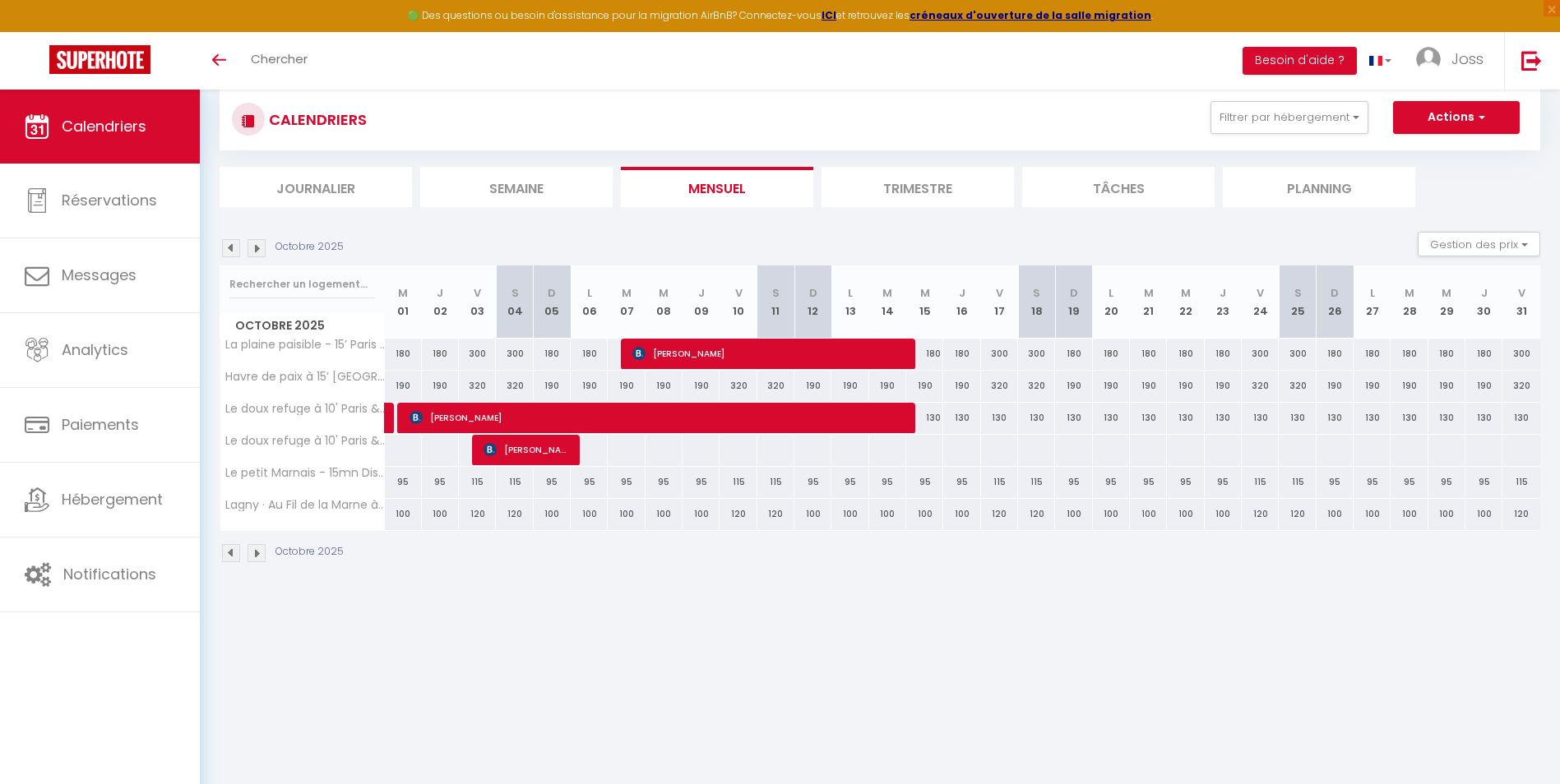
click at [400, 386] on div "190" at bounding box center [403, 386] width 37 height 30
type input "190"
type input "Mer 01 Octobre 2025"
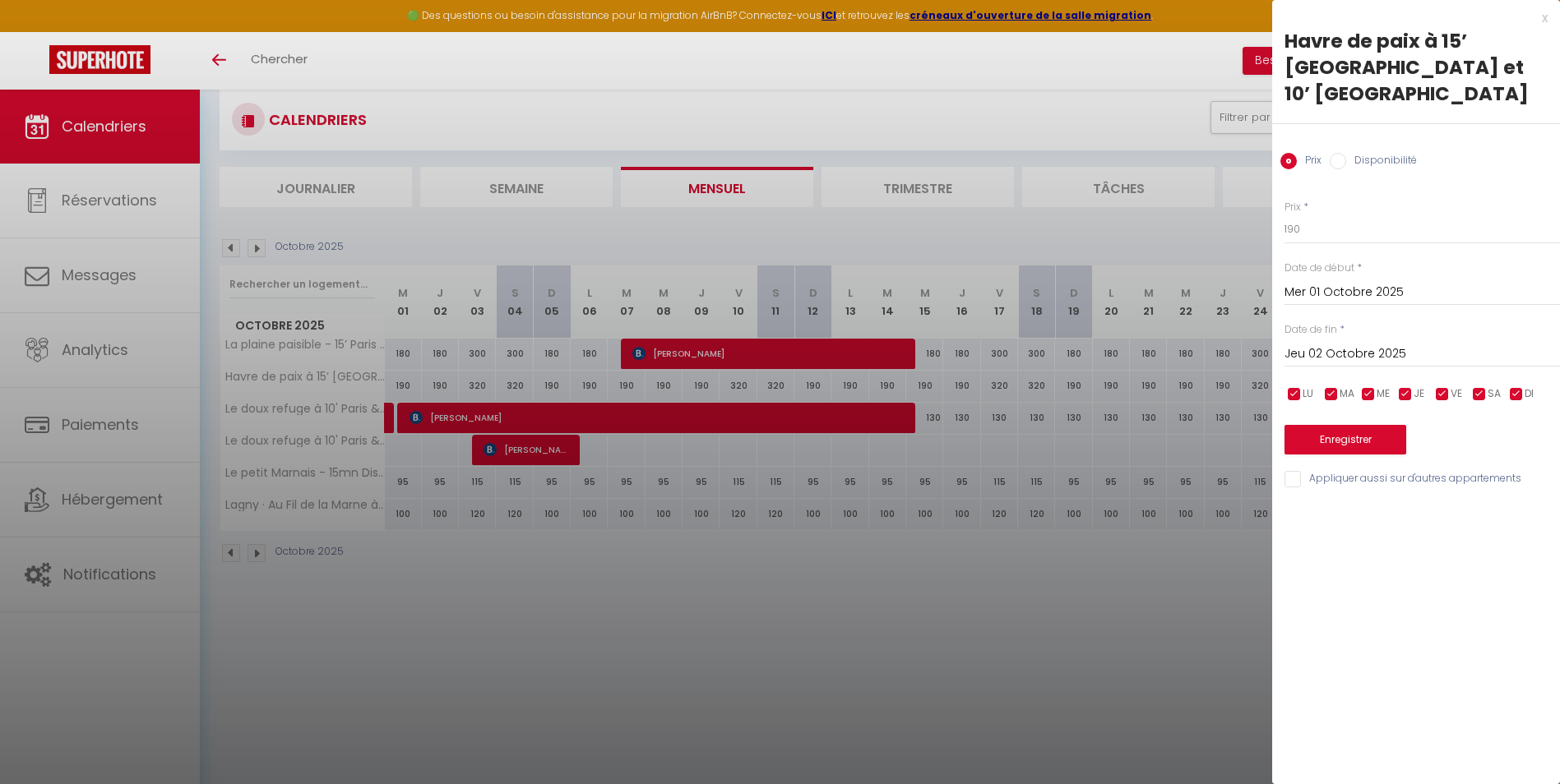
click at [1323, 343] on input "Jeu 02 Octobre 2025" at bounding box center [1421, 354] width 275 height 21
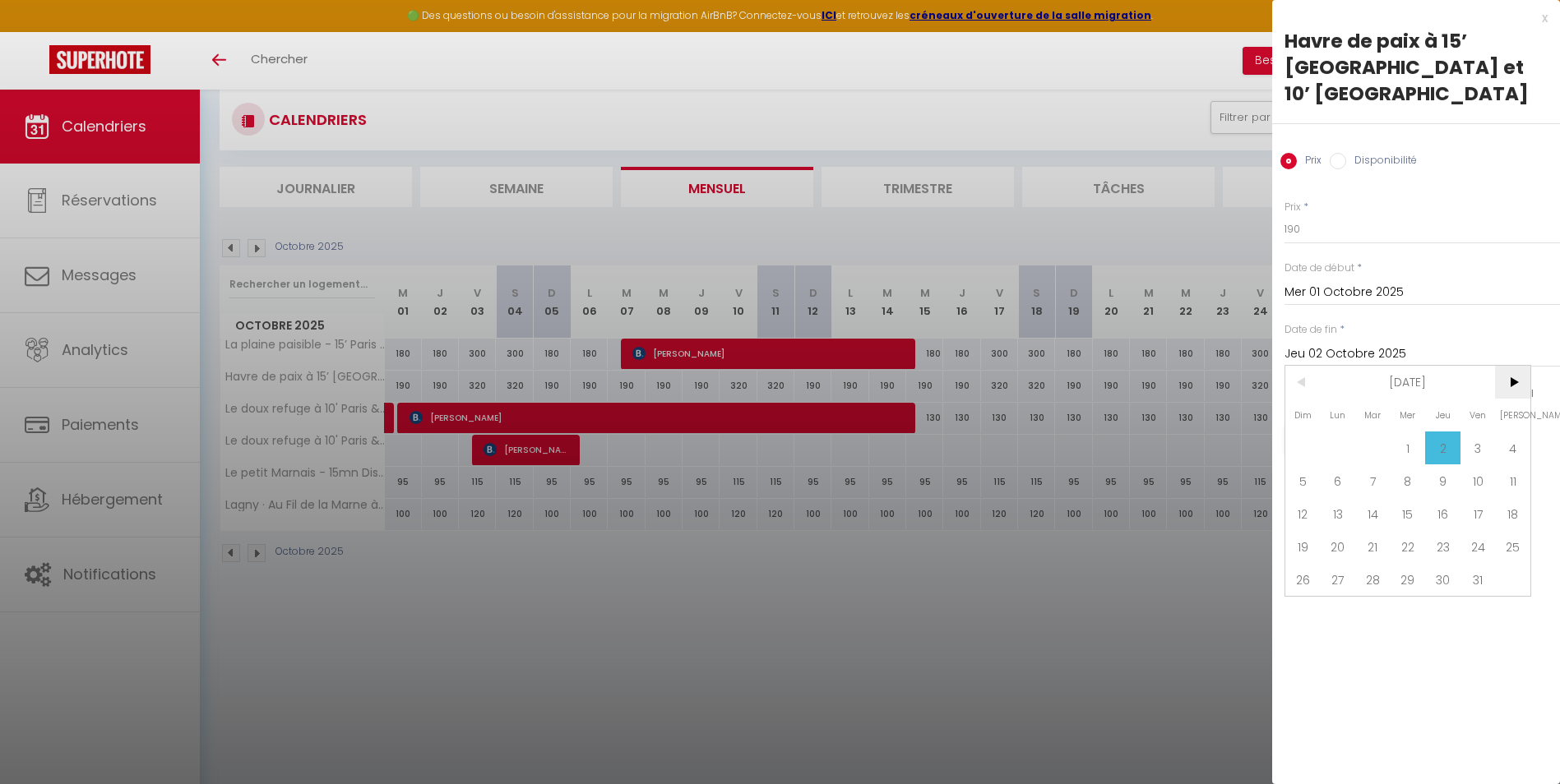
click at [1511, 365] on span ">" at bounding box center [1511, 382] width 35 height 33
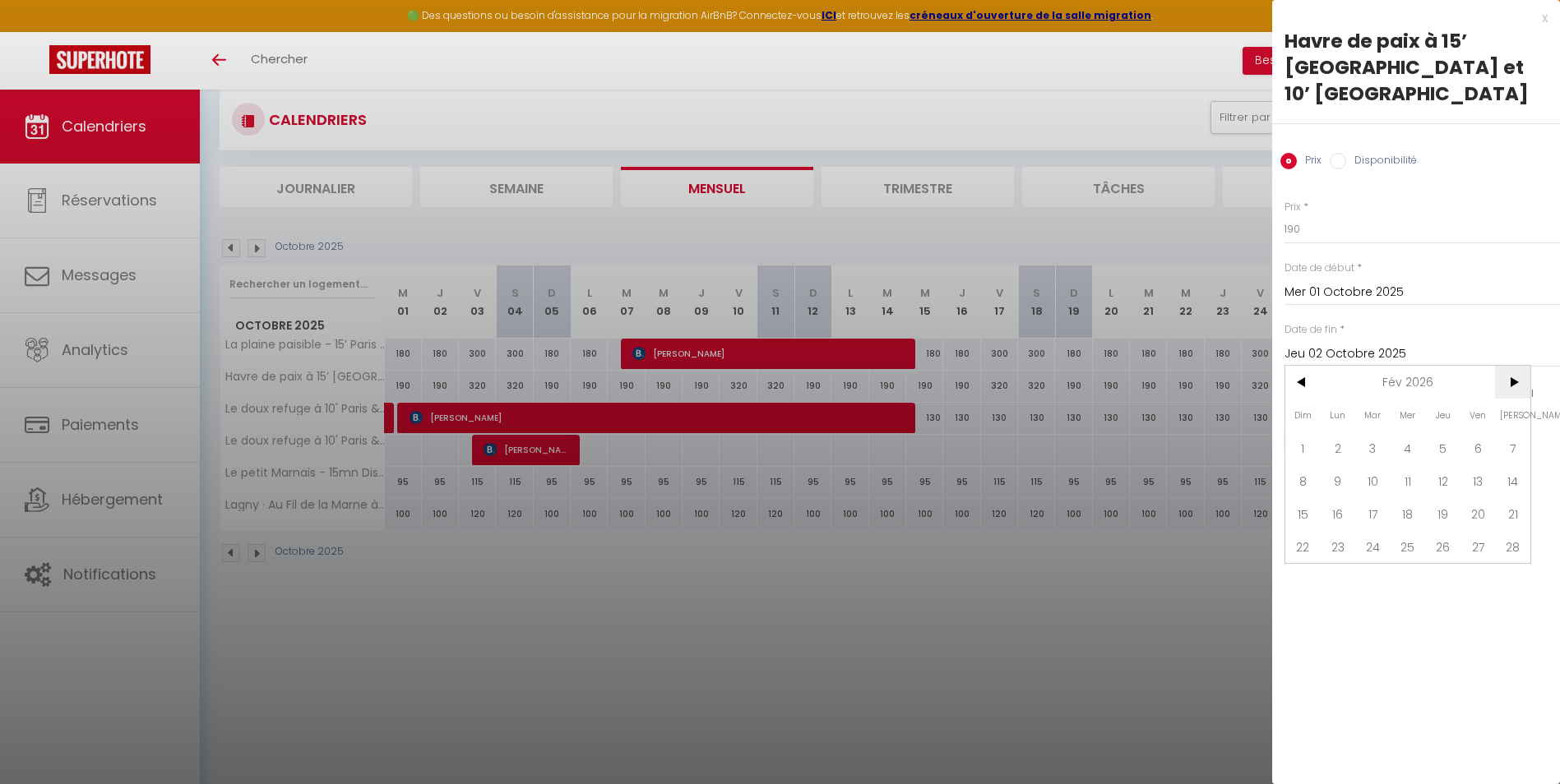
click at [1511, 365] on span ">" at bounding box center [1511, 382] width 35 height 33
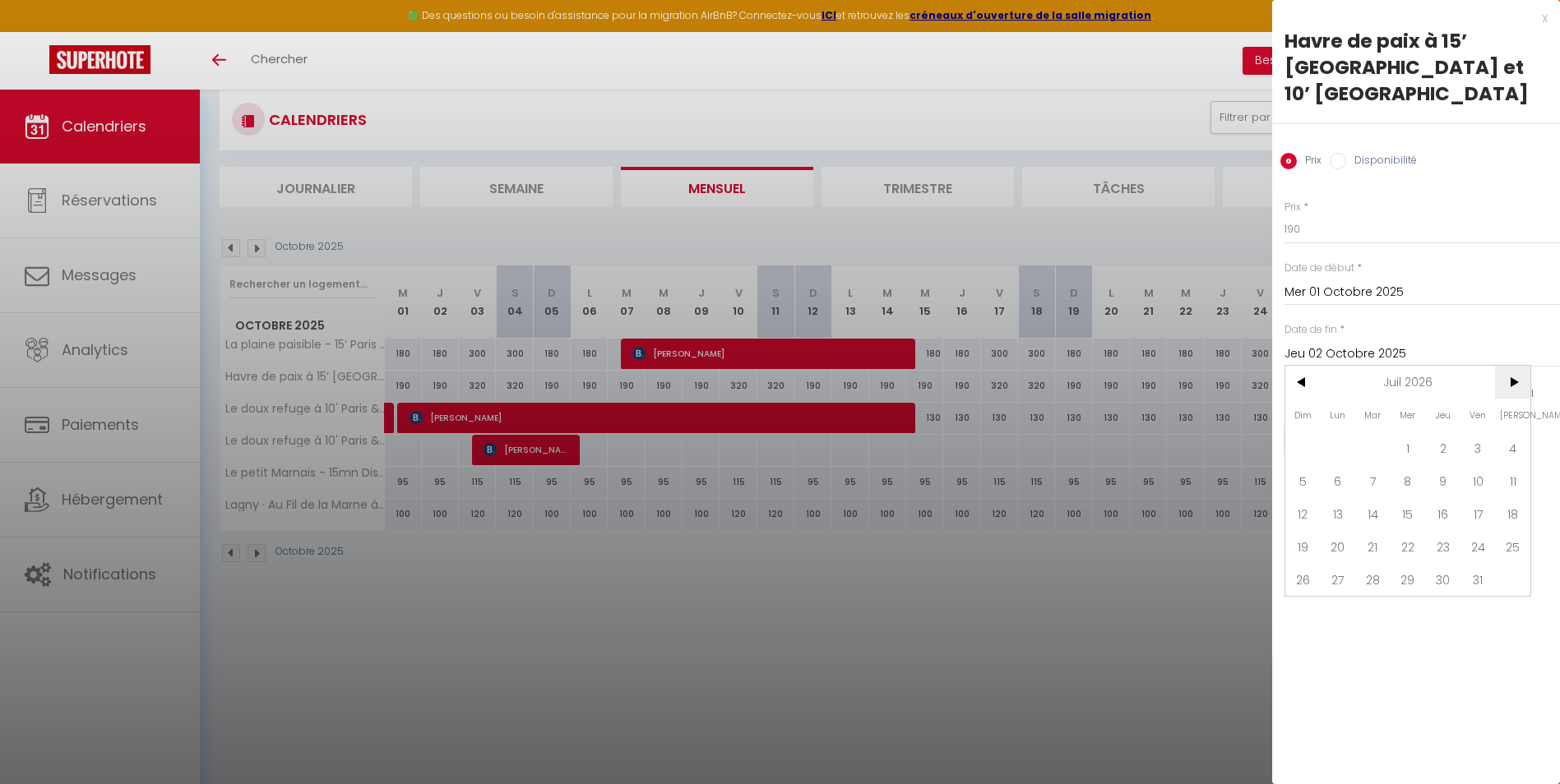
click at [1511, 365] on span ">" at bounding box center [1511, 382] width 35 height 33
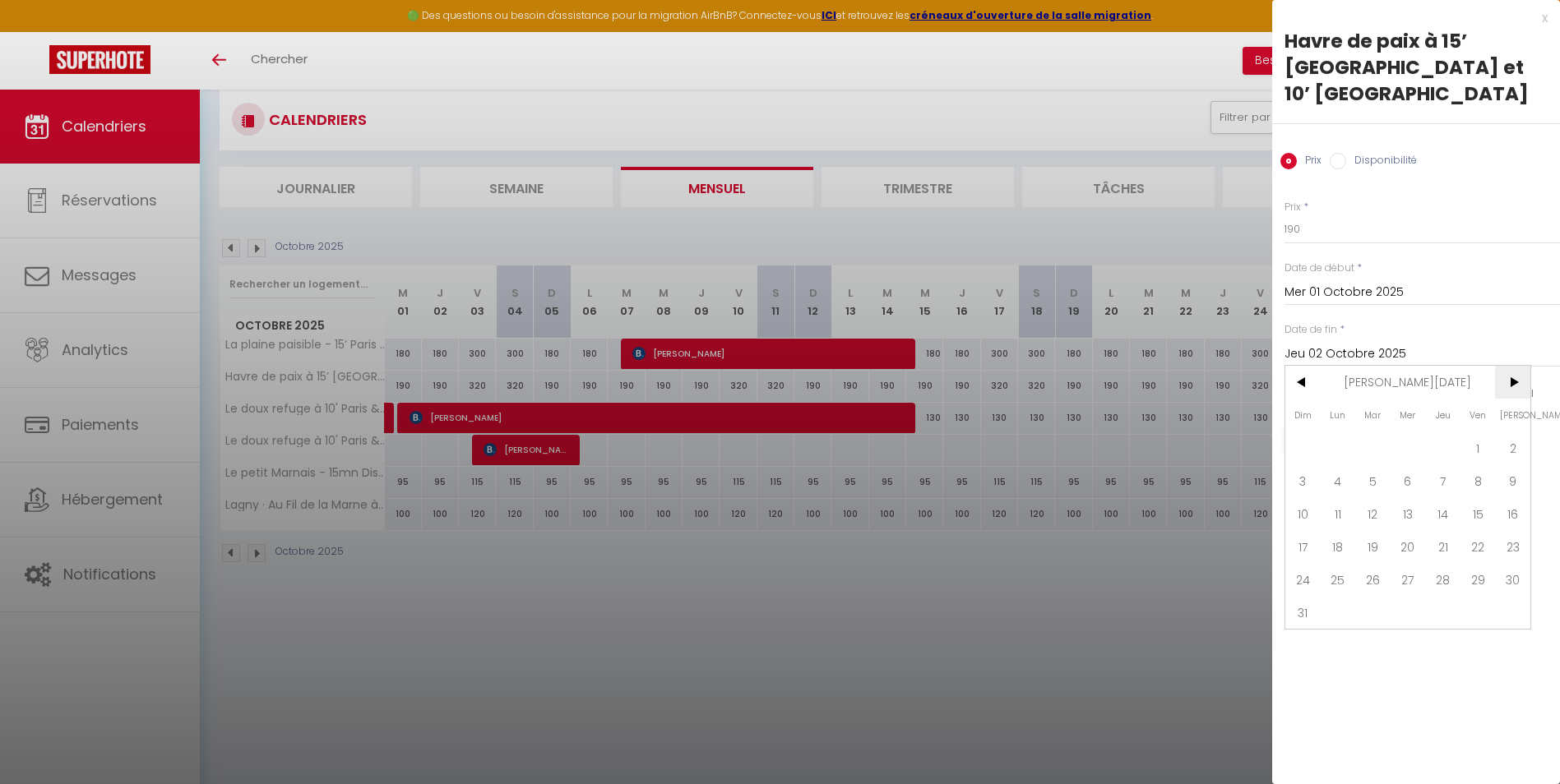
click at [1511, 365] on span ">" at bounding box center [1511, 382] width 35 height 33
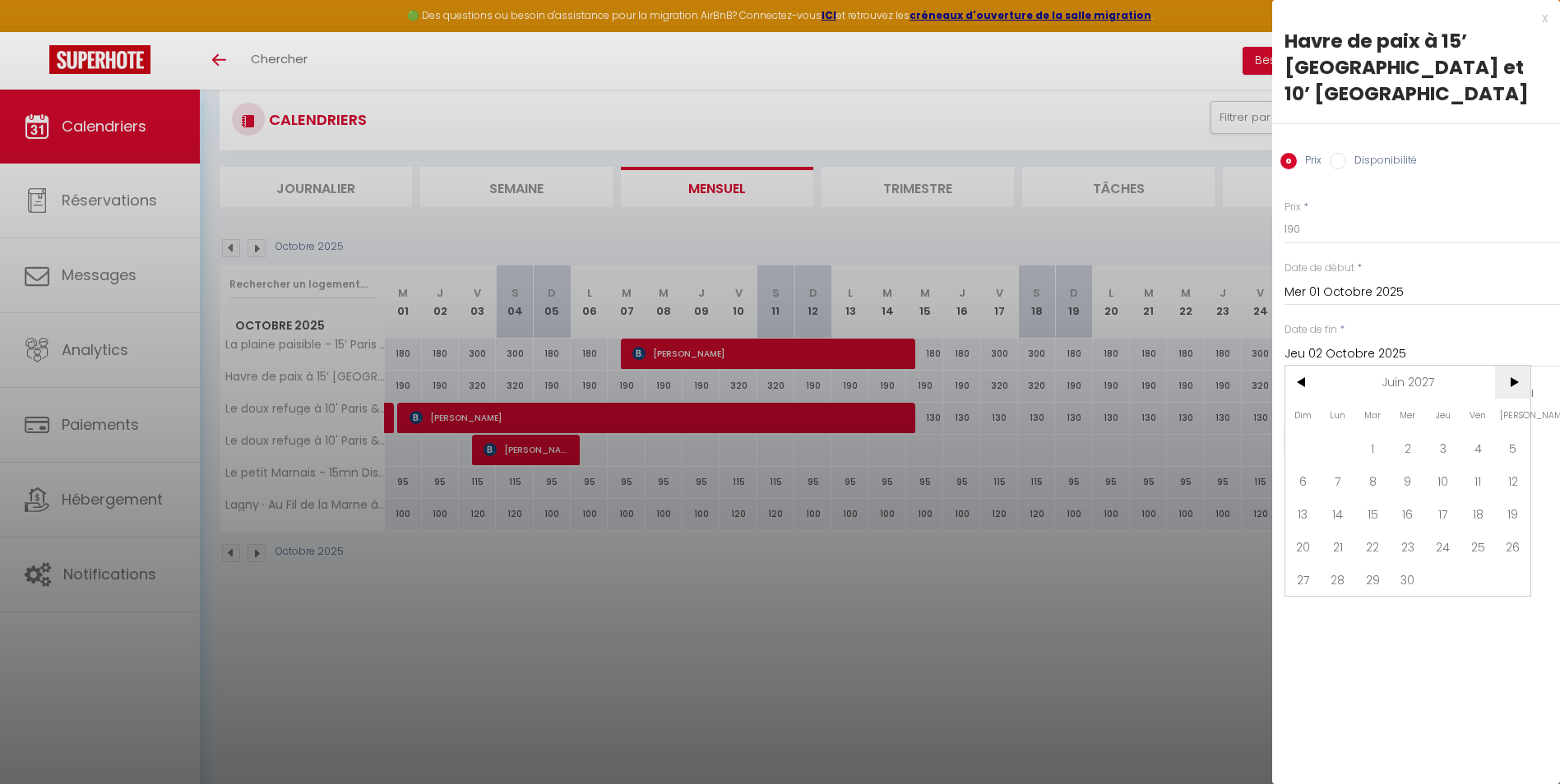
click at [1511, 365] on span ">" at bounding box center [1511, 382] width 35 height 33
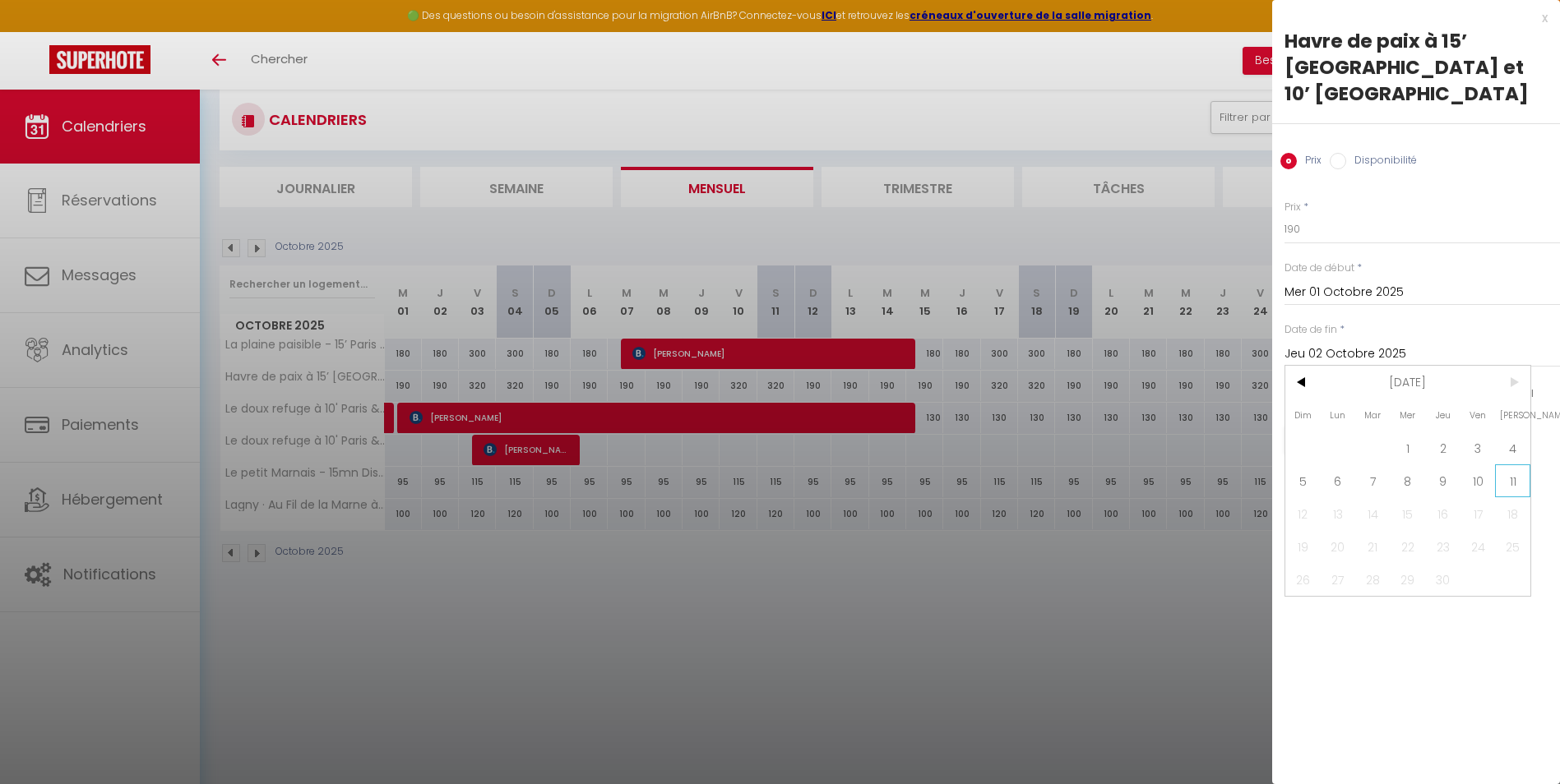
click at [1506, 464] on span "11" at bounding box center [1511, 480] width 35 height 33
type input "[DATE]"
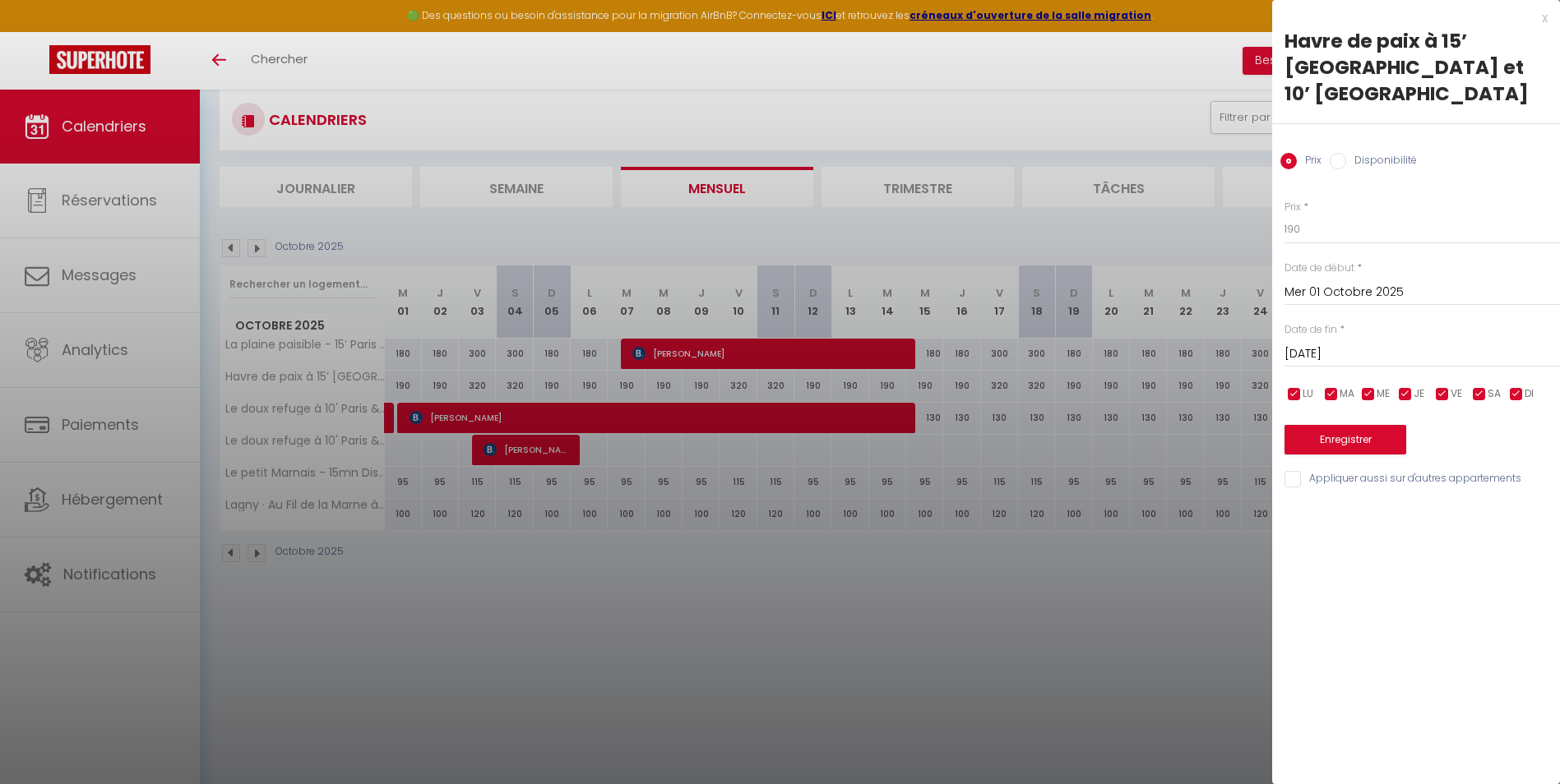
click at [1440, 404] on div "Enregistrer" at bounding box center [1421, 429] width 275 height 50
click at [1440, 386] on input "checkbox" at bounding box center [1442, 394] width 16 height 16
checkbox input "false"
click at [1476, 386] on input "checkbox" at bounding box center [1478, 394] width 16 height 16
checkbox input "false"
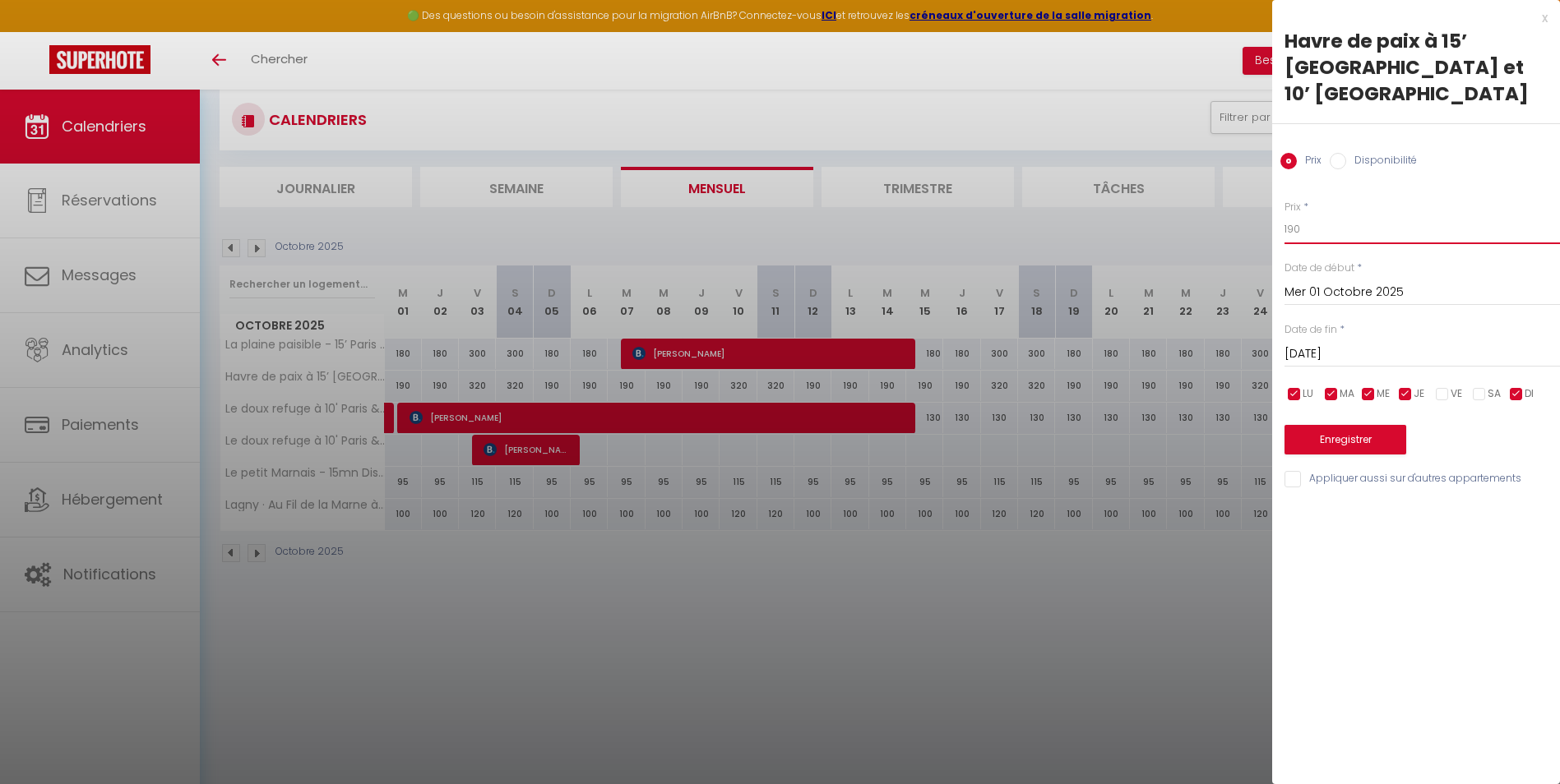
click at [1308, 214] on input "190" at bounding box center [1421, 228] width 275 height 29
type input "185"
click at [1308, 425] on button "Enregistrer" at bounding box center [1345, 440] width 122 height 29
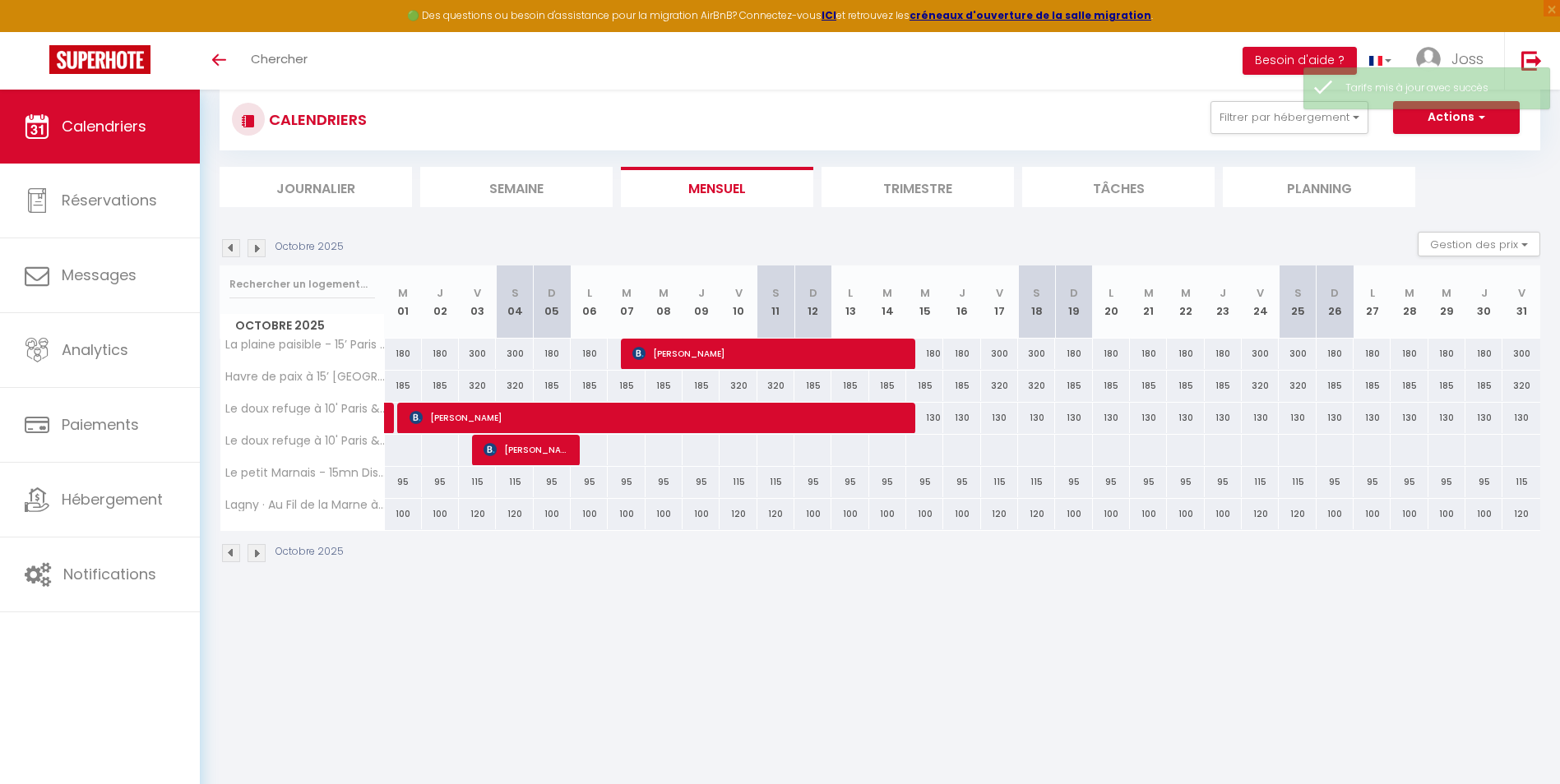
click at [398, 385] on div "185" at bounding box center [403, 386] width 37 height 30
type input "185"
type input "Mer 01 Octobre 2025"
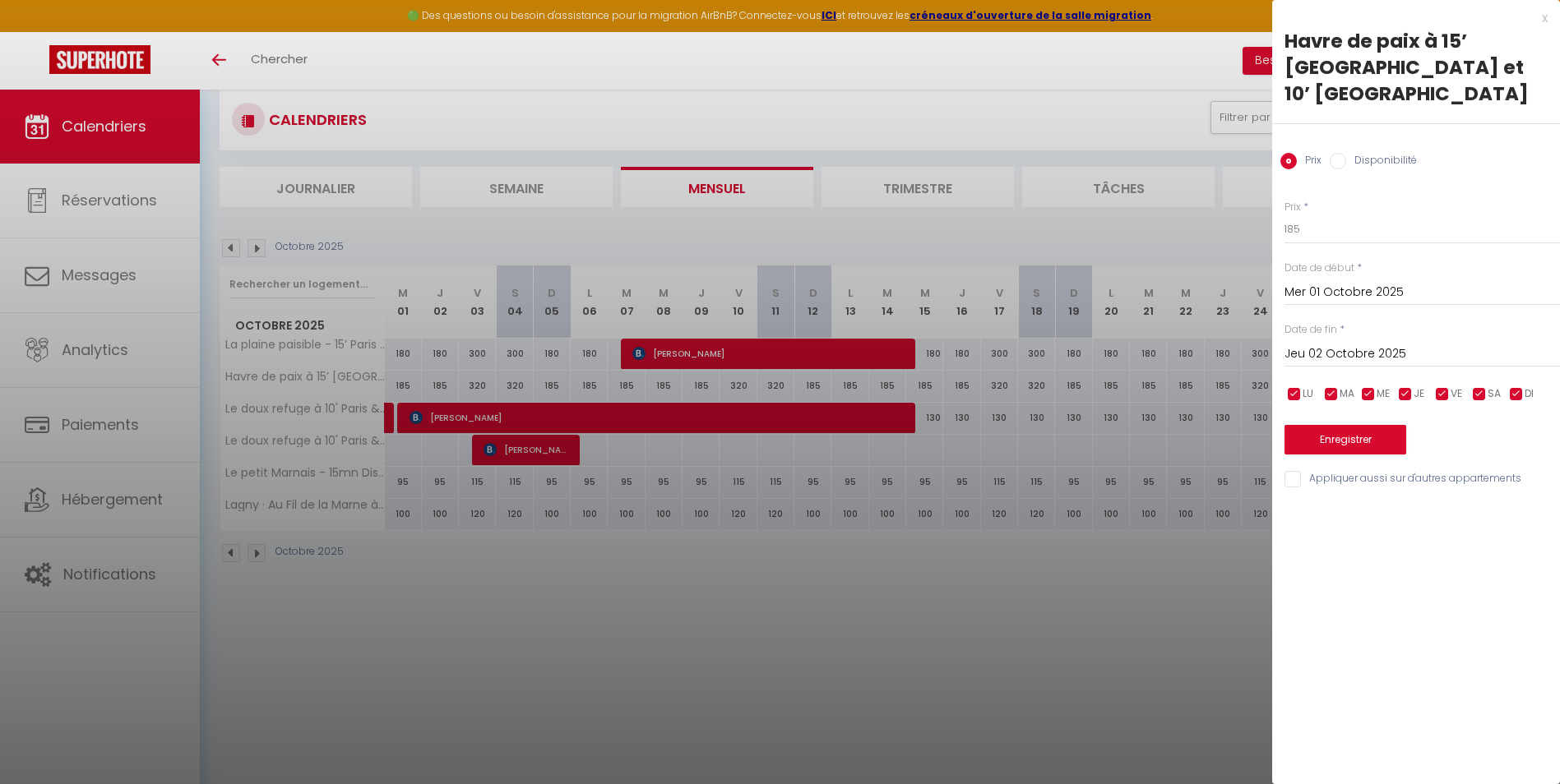
click at [1366, 343] on input "Jeu 02 Octobre 2025" at bounding box center [1421, 354] width 275 height 21
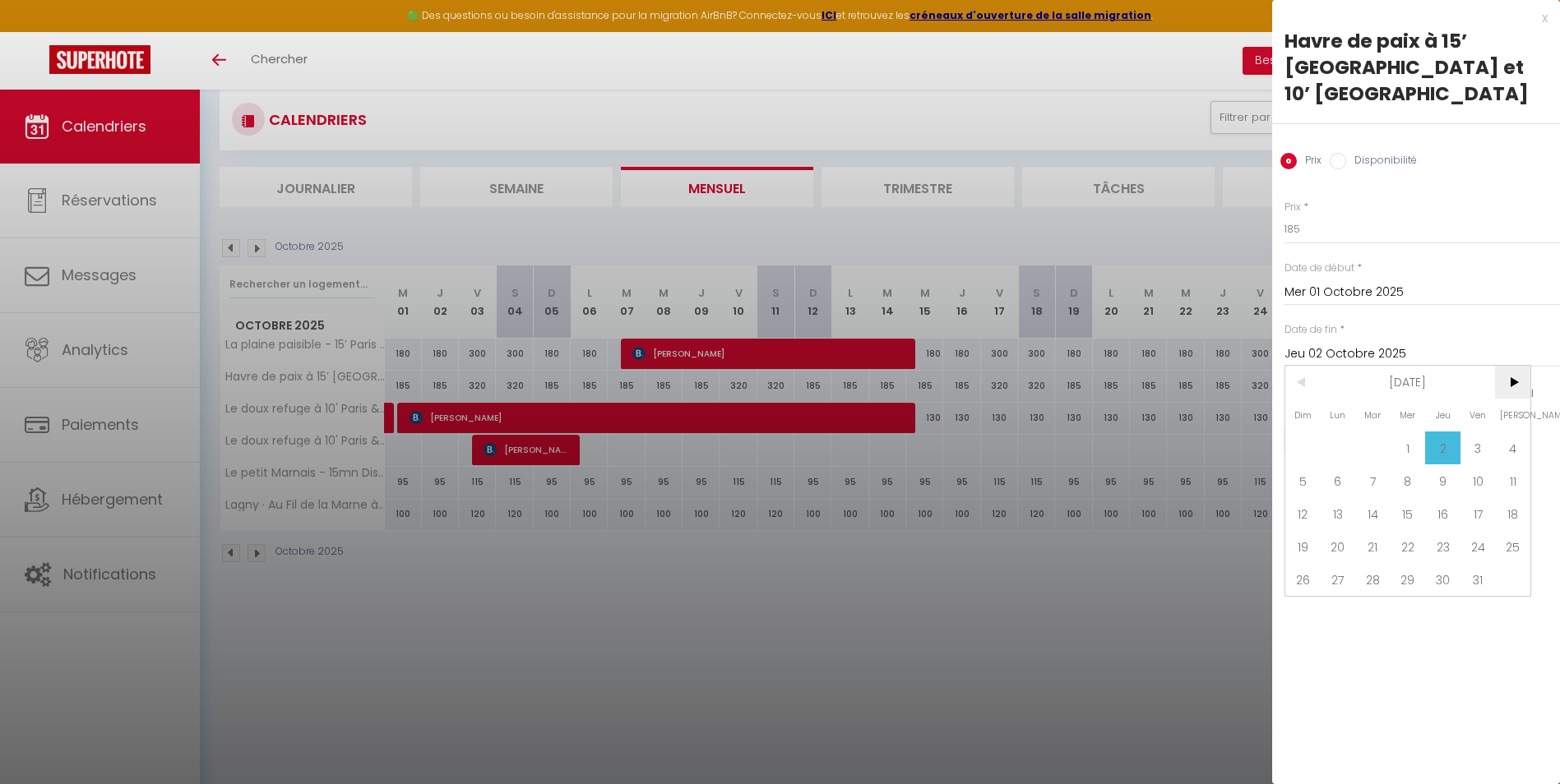
click at [1501, 365] on span ">" at bounding box center [1511, 382] width 35 height 33
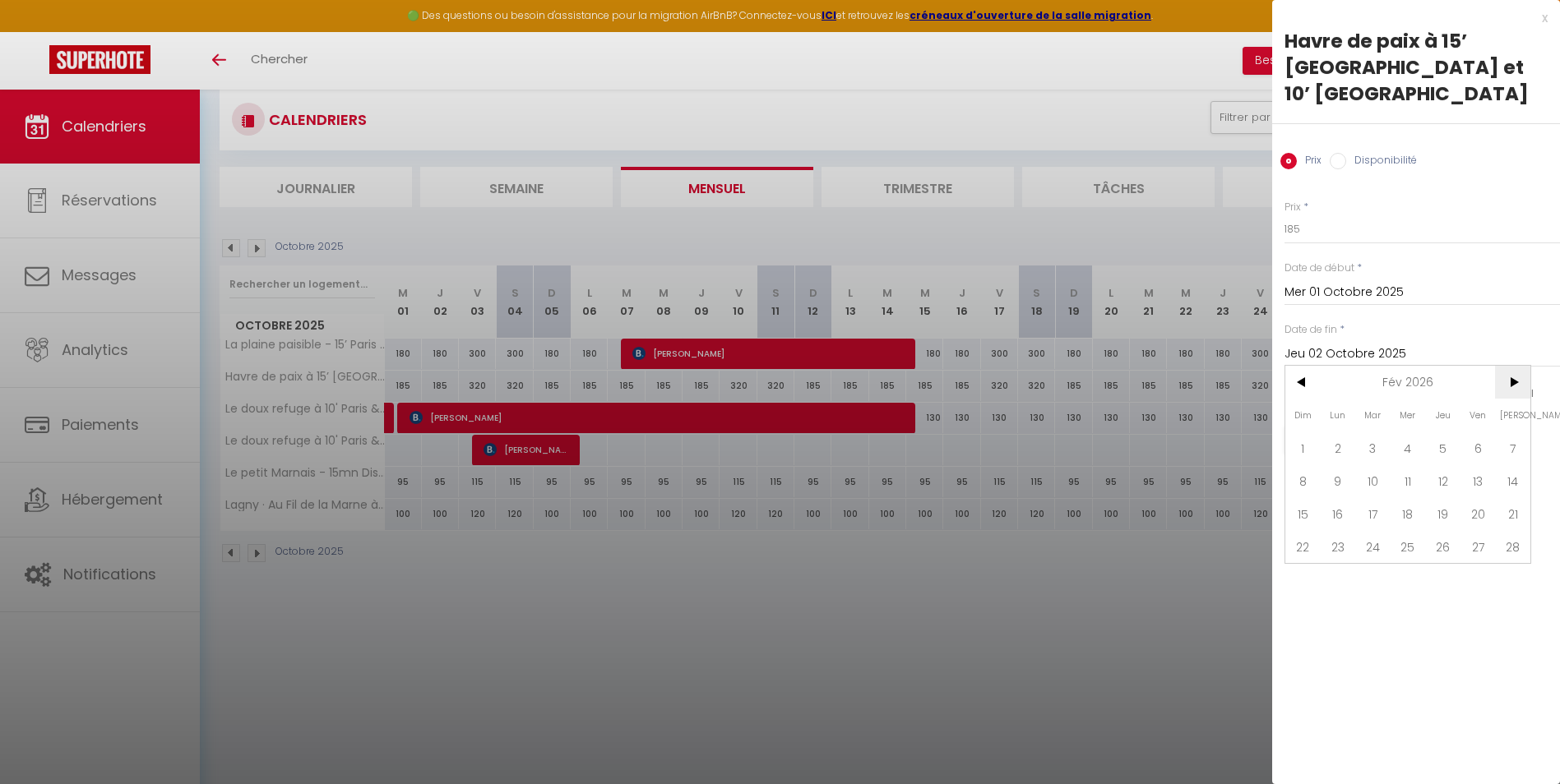
click at [1501, 365] on span ">" at bounding box center [1511, 382] width 35 height 33
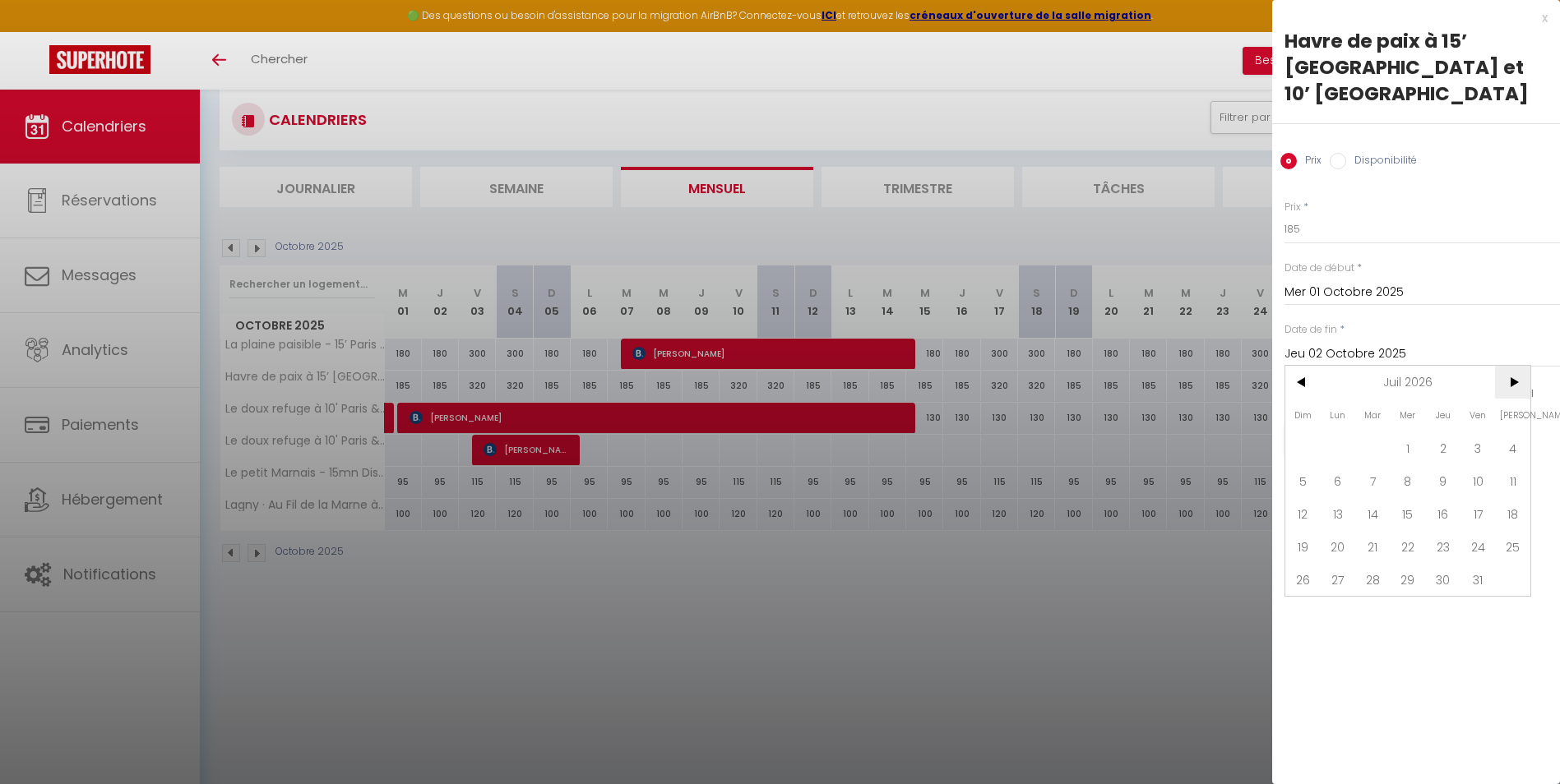
click at [1501, 365] on span ">" at bounding box center [1511, 382] width 35 height 33
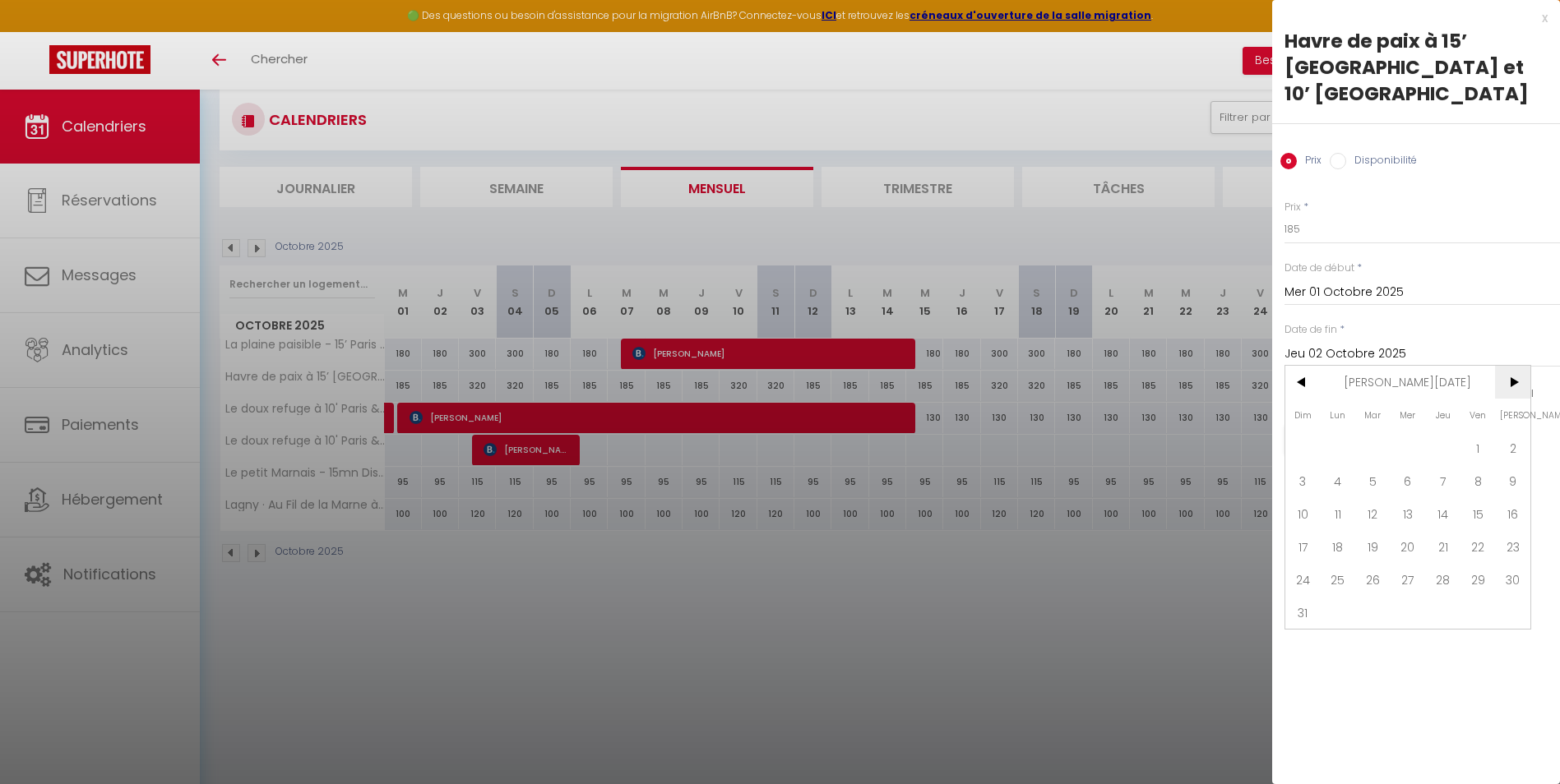
click at [1501, 365] on span ">" at bounding box center [1511, 382] width 35 height 33
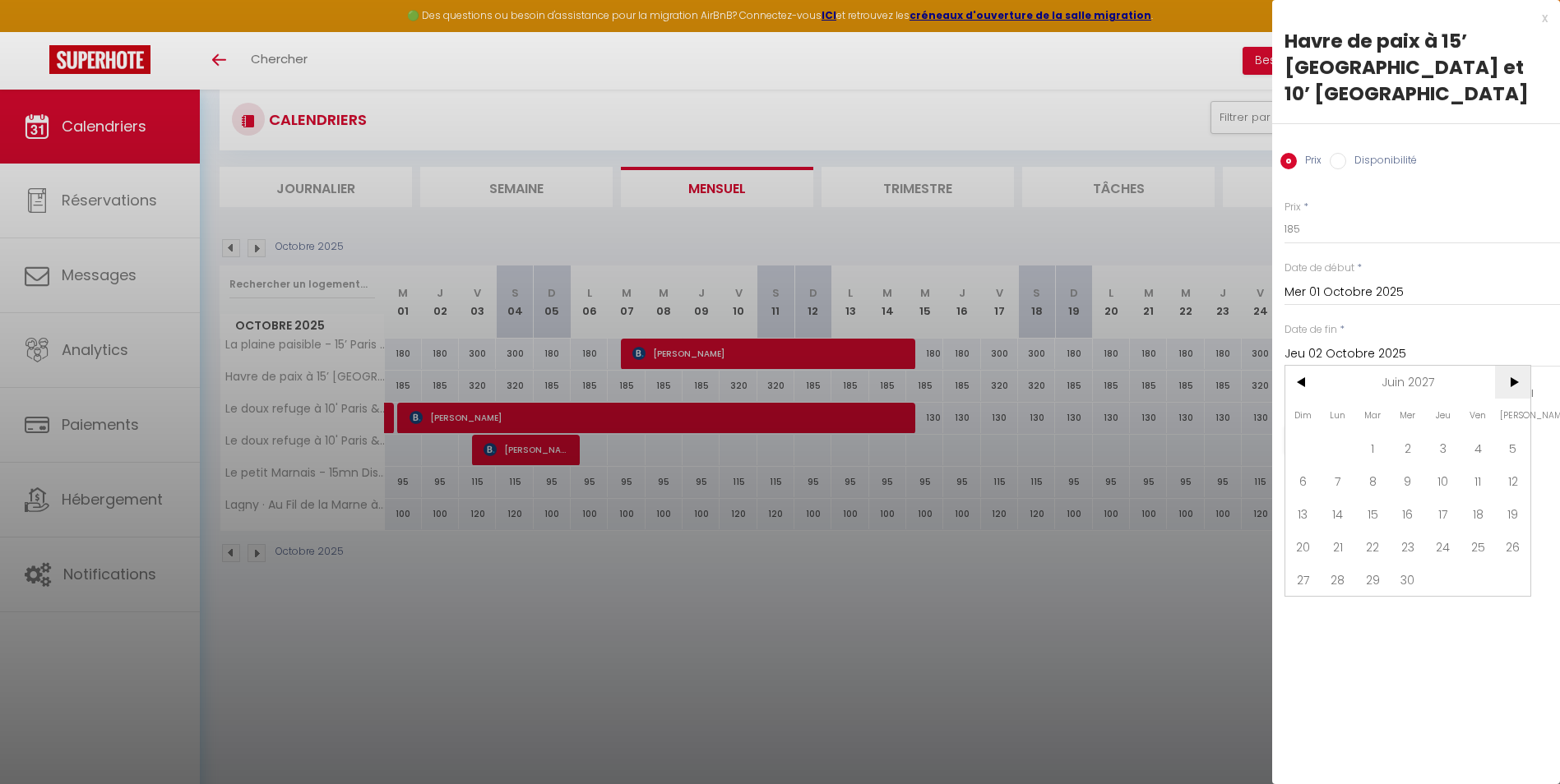
click at [1501, 365] on span ">" at bounding box center [1511, 382] width 35 height 33
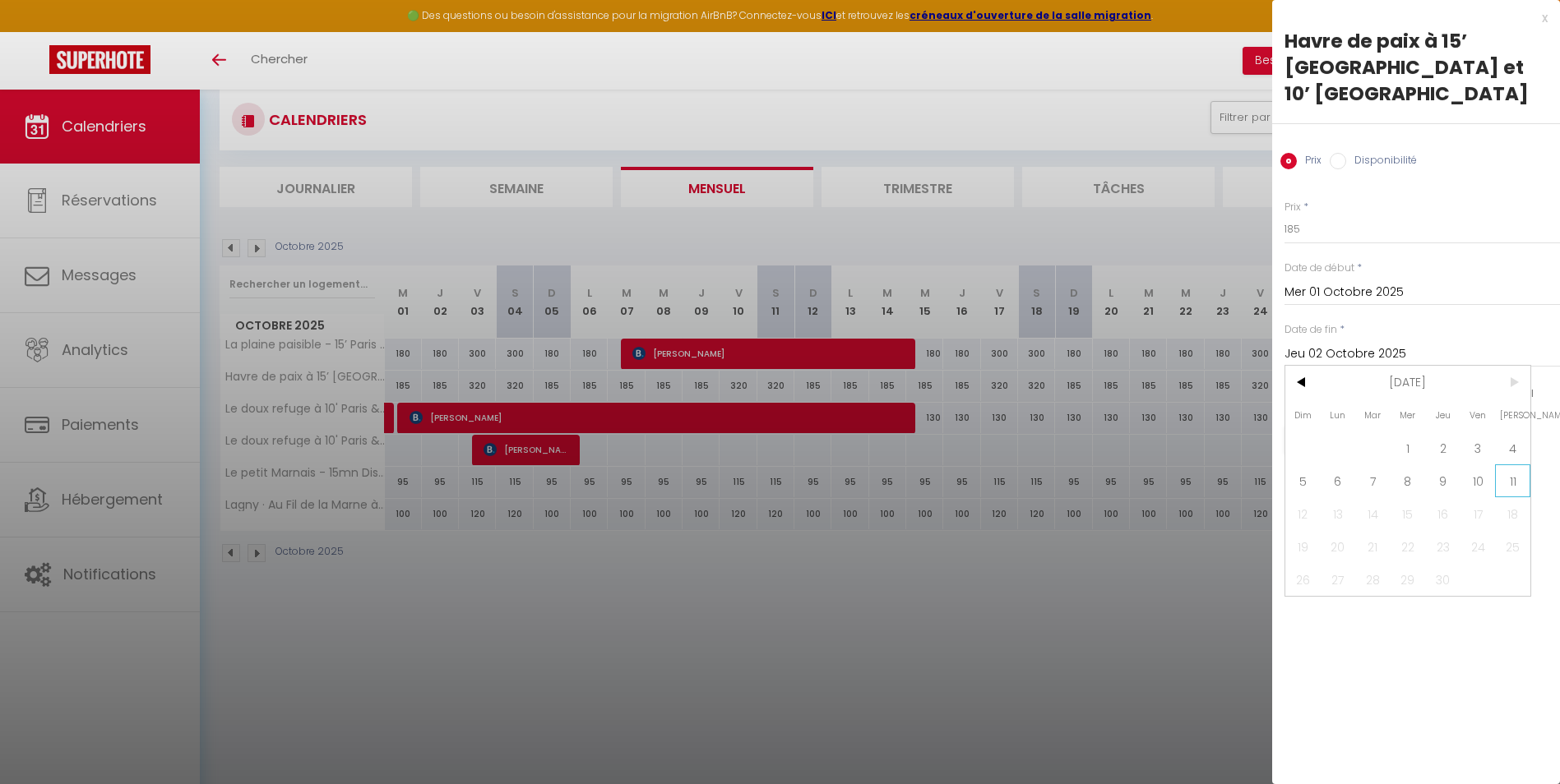
click at [1507, 464] on span "11" at bounding box center [1511, 480] width 35 height 33
type input "[DATE]"
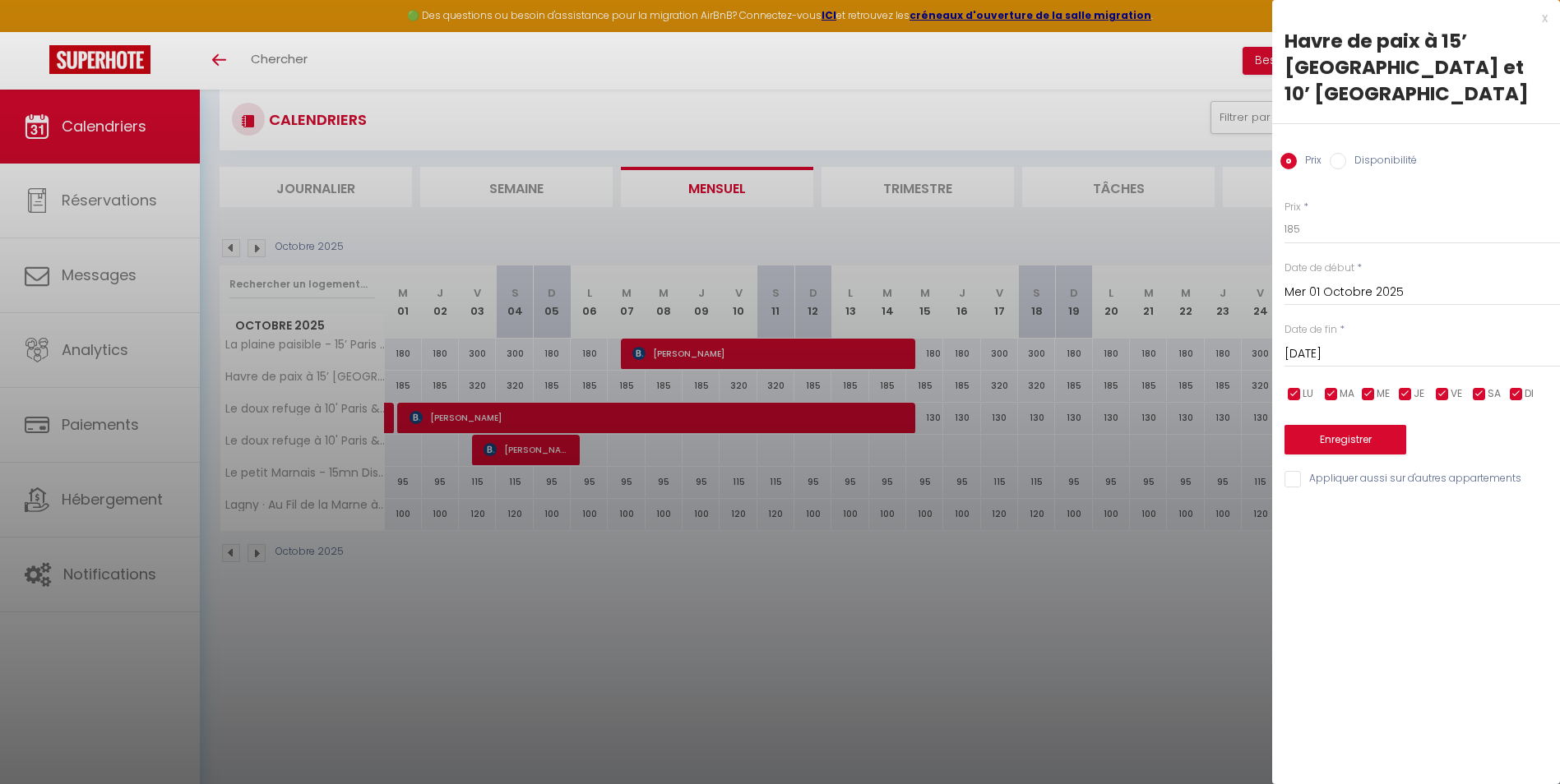
click at [1398, 386] on input "checkbox" at bounding box center [1405, 394] width 16 height 16
checkbox input "false"
click at [1366, 386] on input "checkbox" at bounding box center [1368, 394] width 16 height 16
checkbox input "false"
click at [1332, 386] on input "checkbox" at bounding box center [1331, 394] width 16 height 16
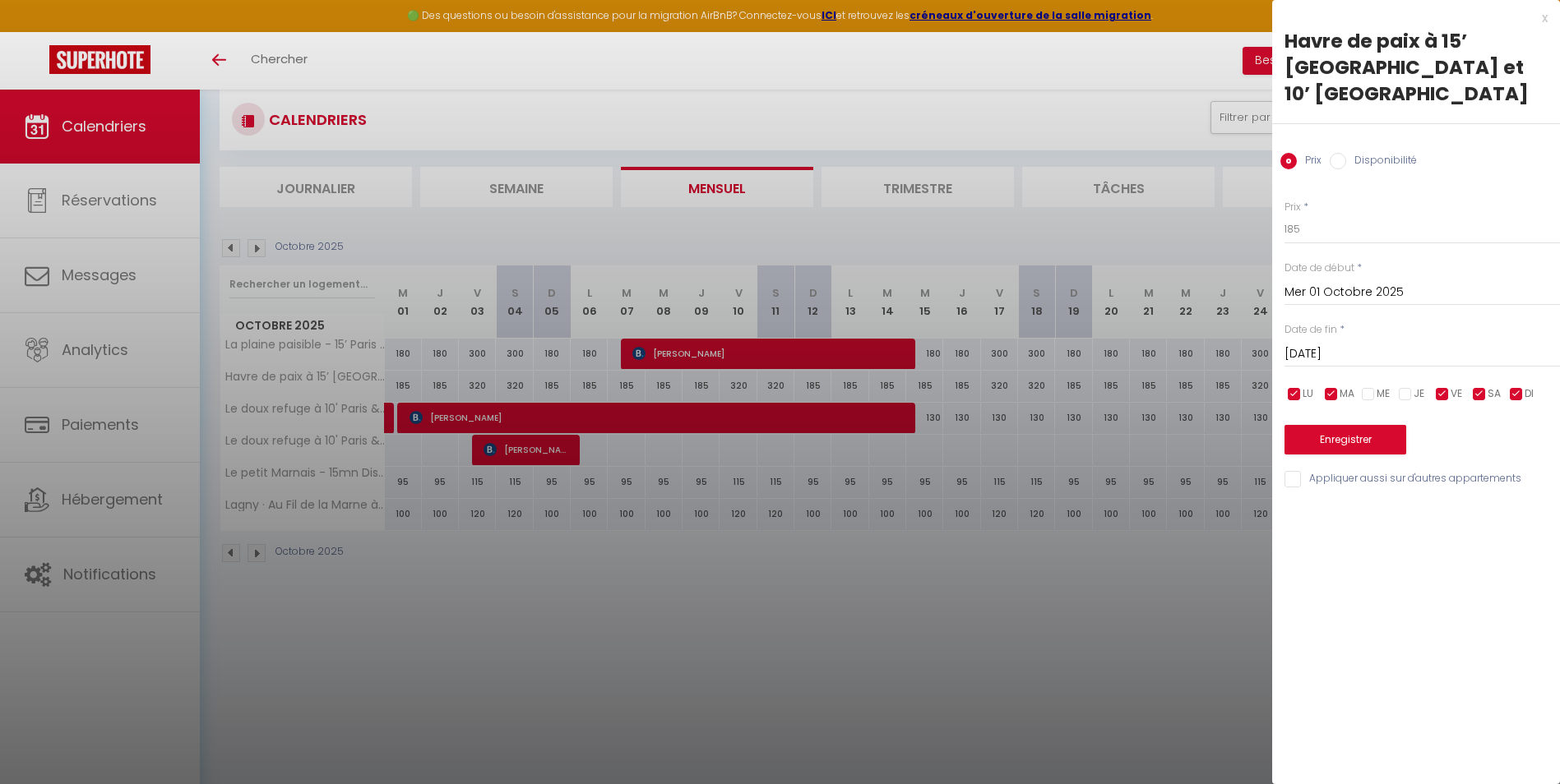
checkbox input "false"
click at [1294, 386] on input "checkbox" at bounding box center [1293, 394] width 16 height 16
checkbox input "false"
click at [1516, 386] on input "checkbox" at bounding box center [1515, 394] width 16 height 16
checkbox input "false"
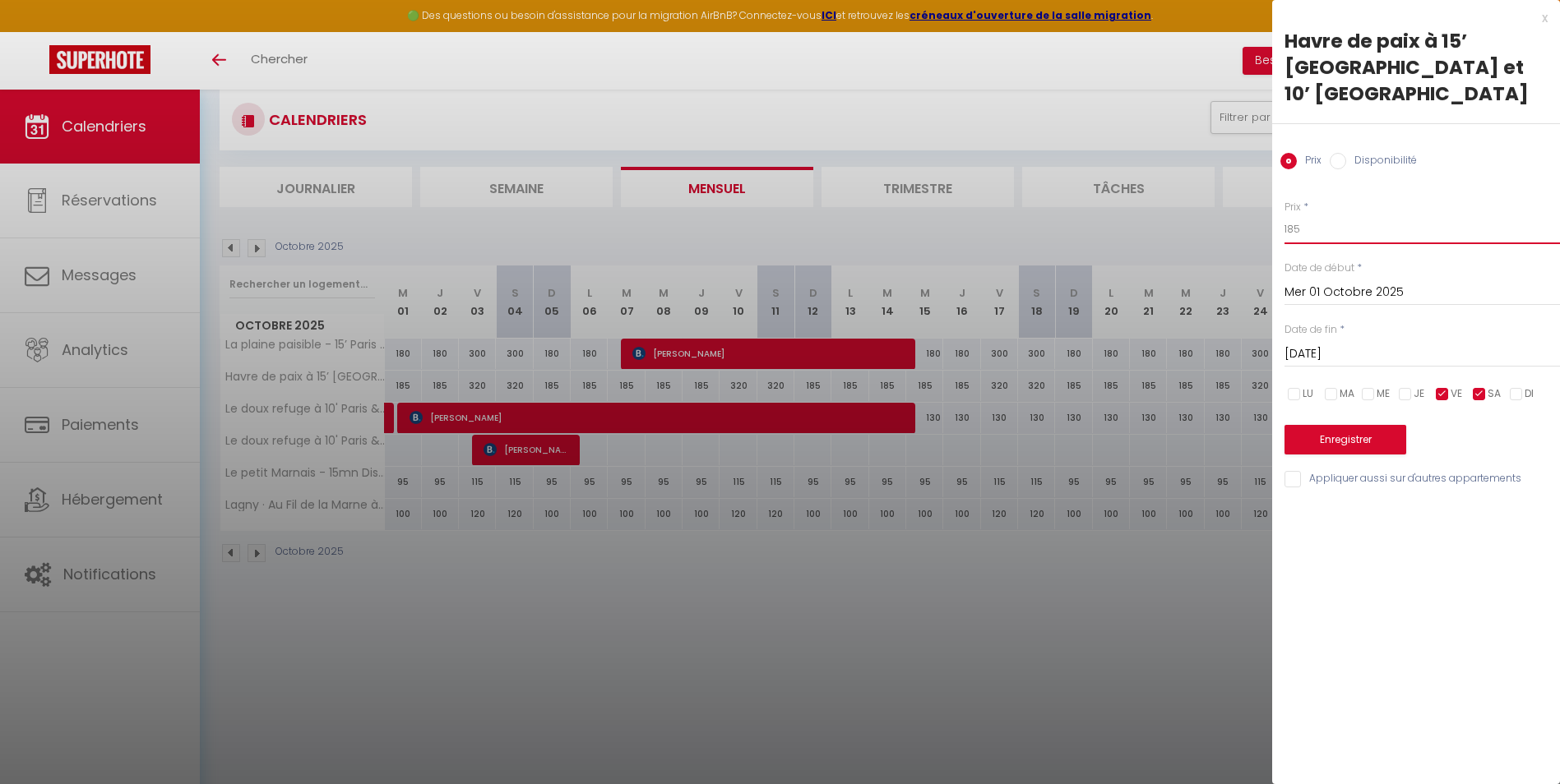
click at [1330, 214] on input "185" at bounding box center [1421, 228] width 275 height 29
type input "310"
click at [1336, 425] on button "Enregistrer" at bounding box center [1345, 440] width 122 height 29
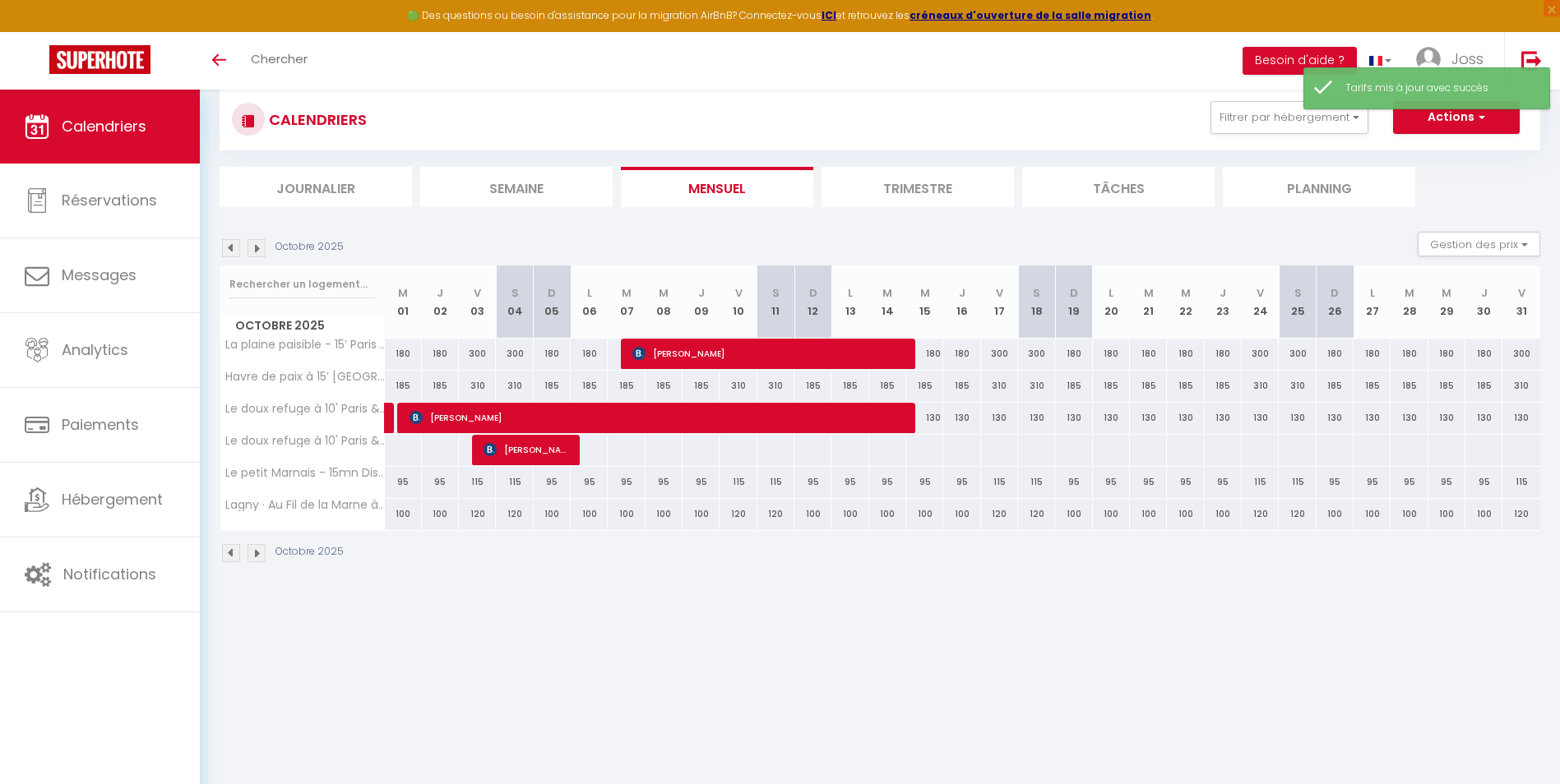
click at [234, 245] on img at bounding box center [230, 247] width 18 height 18
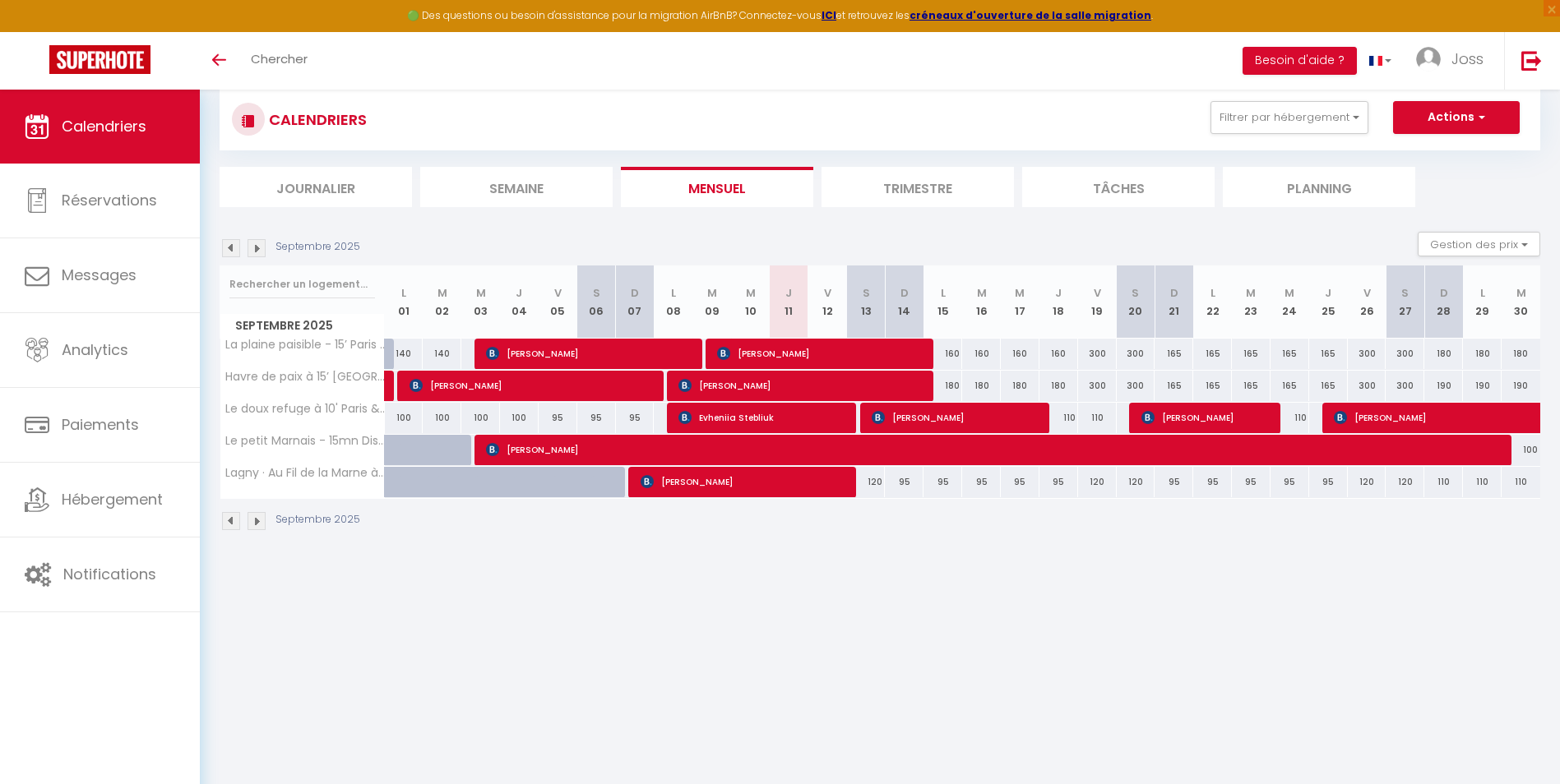
click at [1089, 355] on div "300" at bounding box center [1097, 354] width 39 height 30
type input "300"
type input "Ven 19 Septembre 2025"
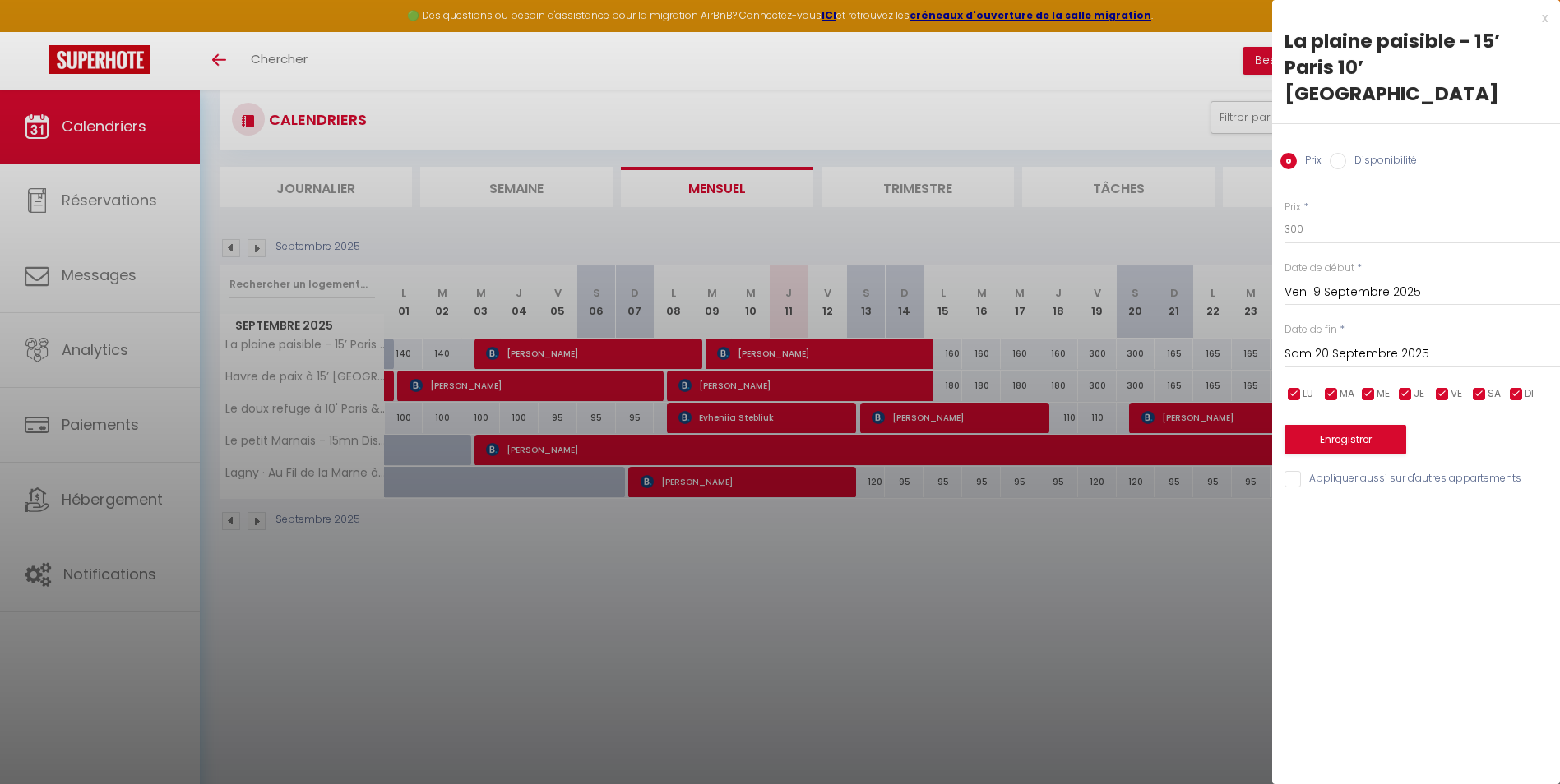
click at [1310, 343] on input "Sam 20 Septembre 2025" at bounding box center [1421, 354] width 275 height 21
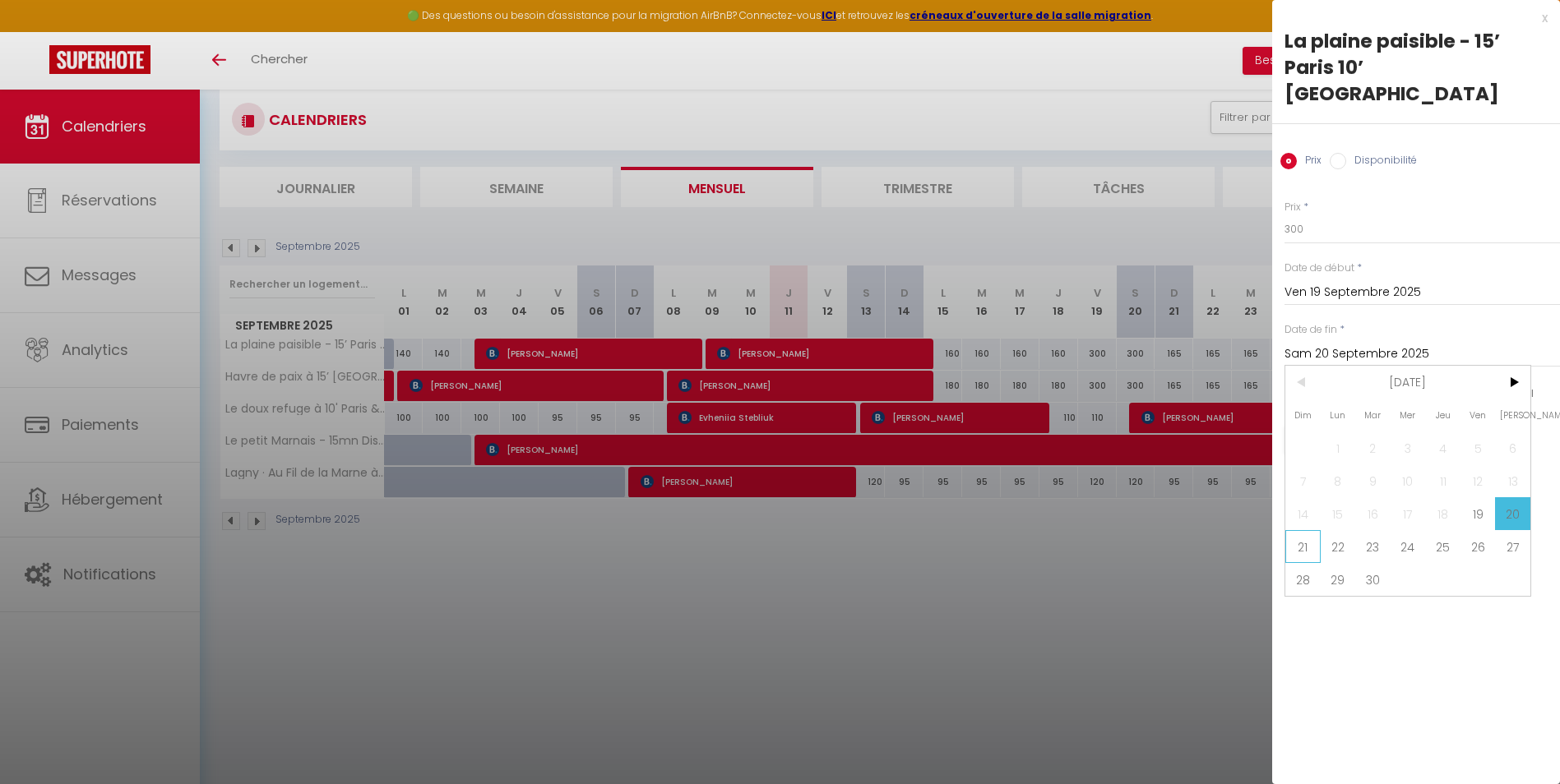
click at [1298, 530] on span "21" at bounding box center [1302, 546] width 35 height 33
type input "Dim 21 Septembre 2025"
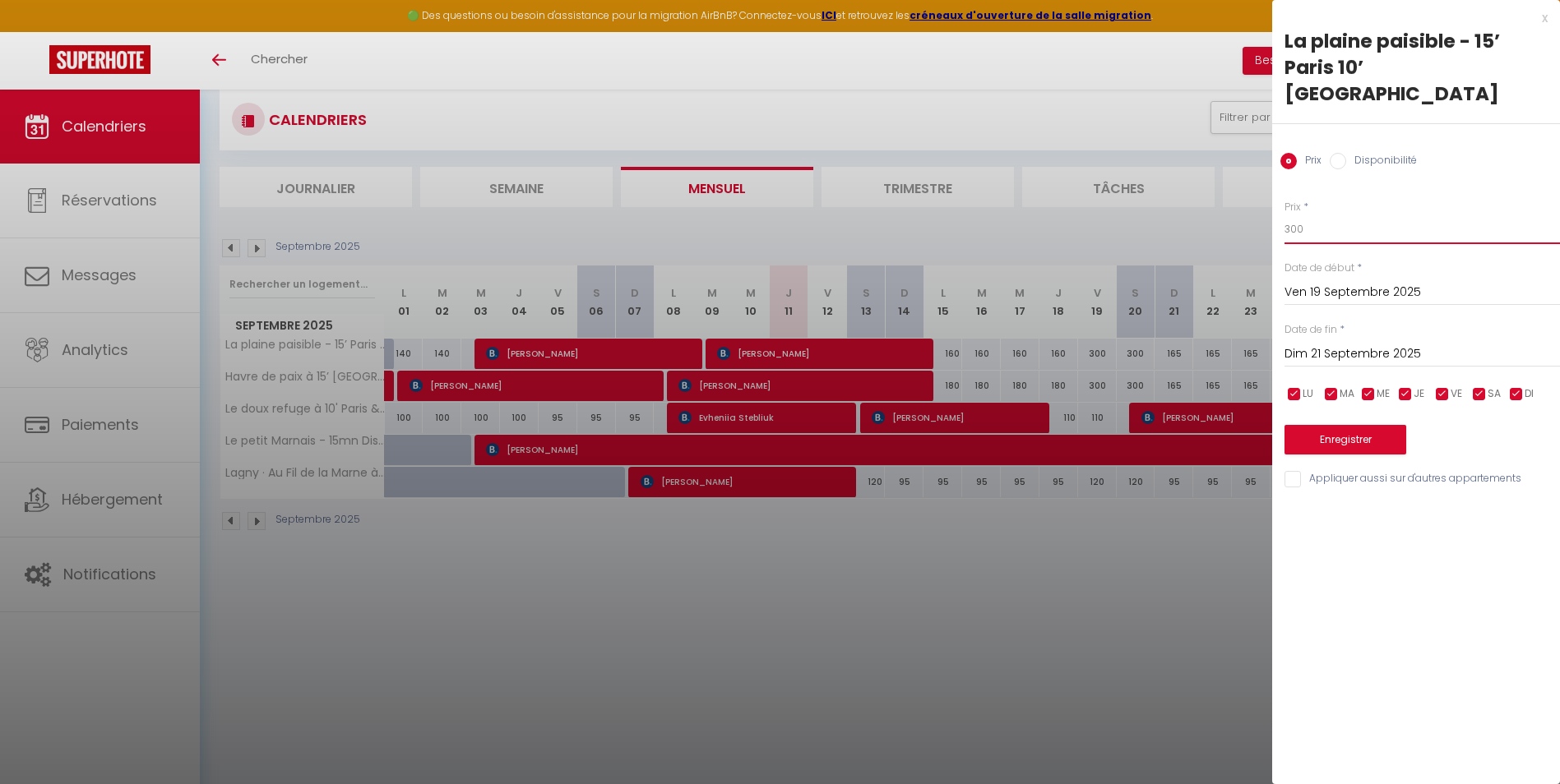
click at [1313, 214] on input "300" at bounding box center [1421, 228] width 275 height 29
type input "280"
click at [1355, 425] on button "Enregistrer" at bounding box center [1345, 440] width 122 height 29
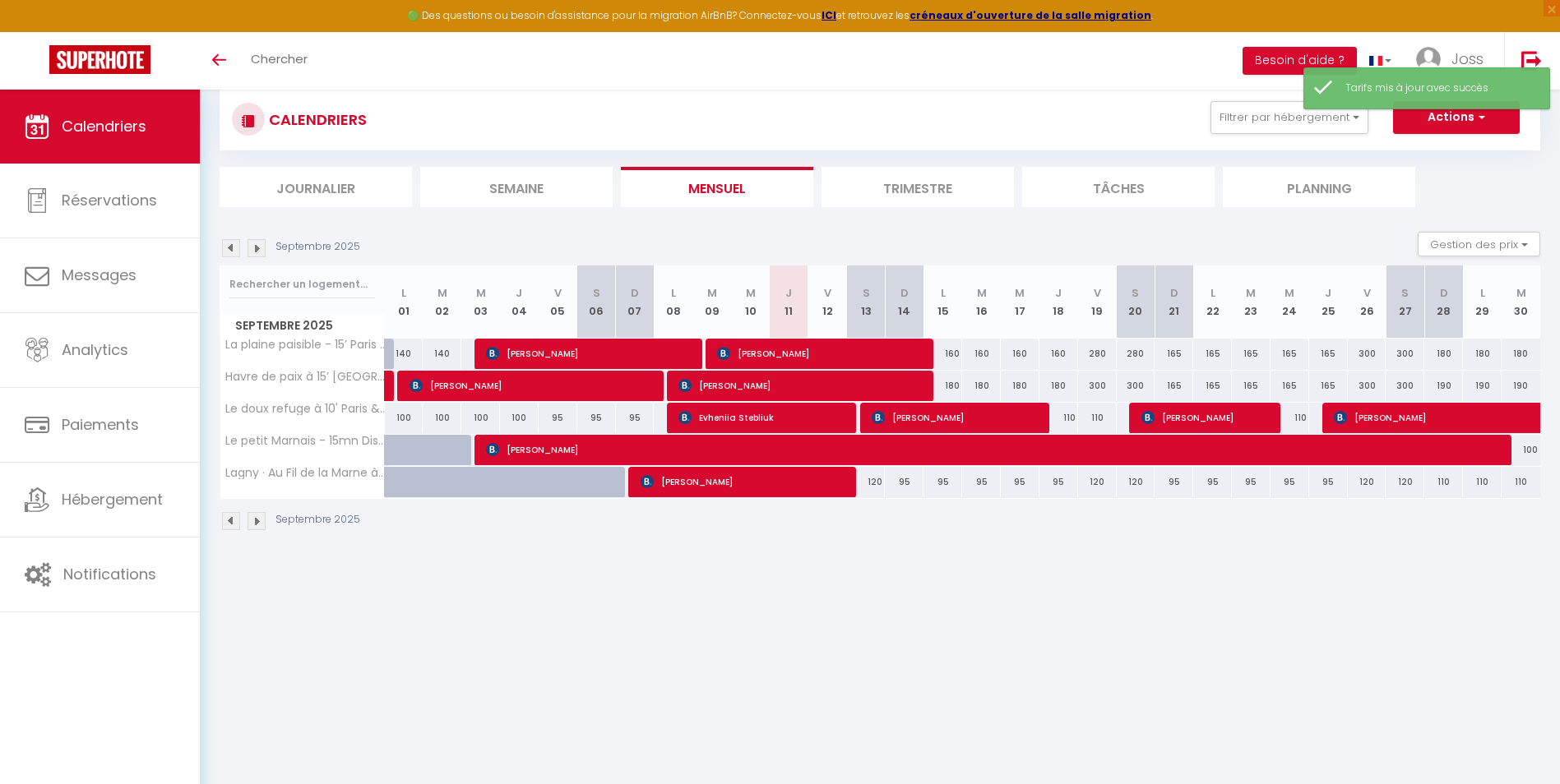
click at [1093, 381] on div "300" at bounding box center [1097, 386] width 39 height 30
type input "300"
type input "Ven 19 Septembre 2025"
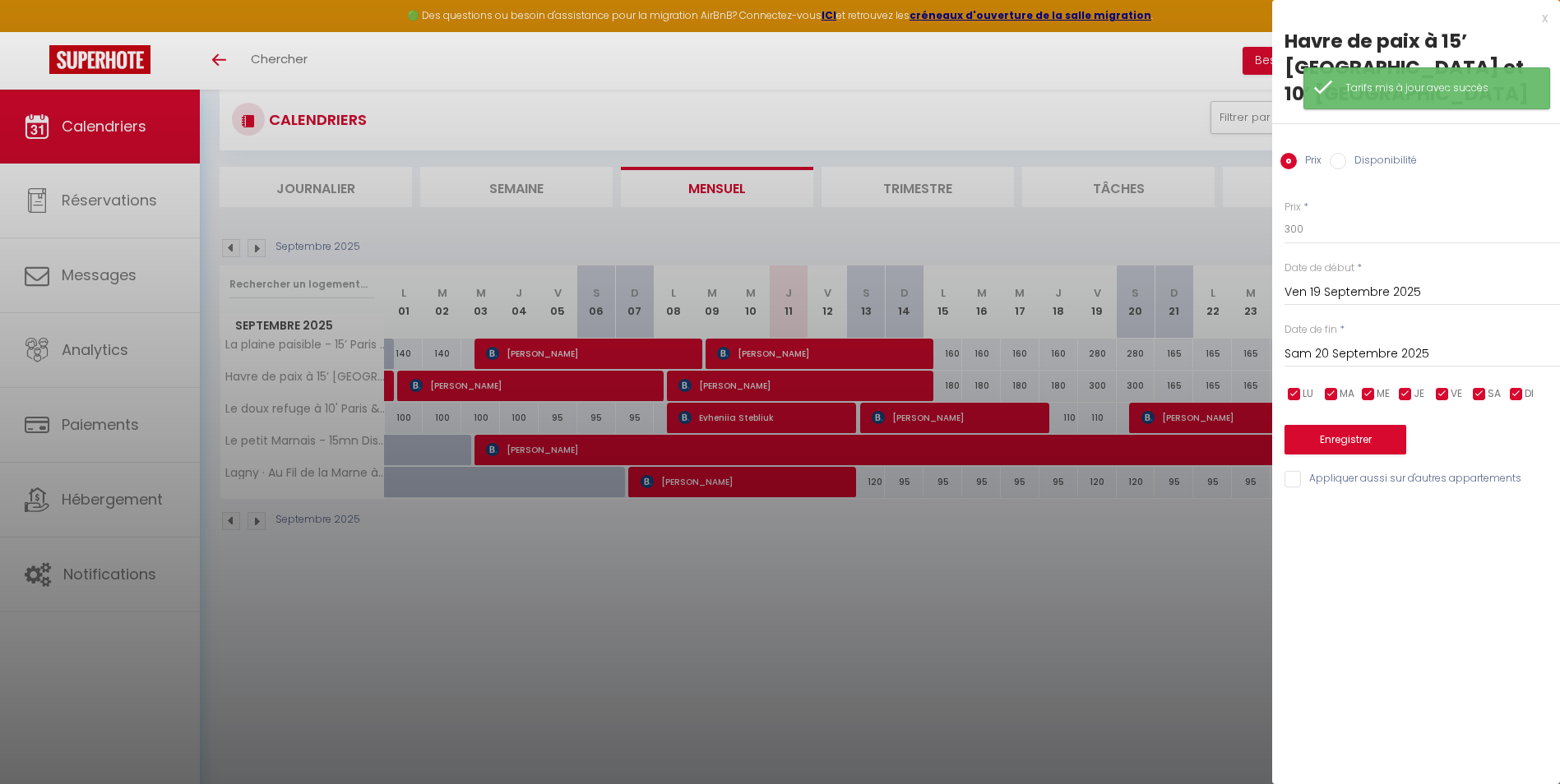
click at [1338, 343] on input "Sam 20 Septembre 2025" at bounding box center [1421, 354] width 275 height 21
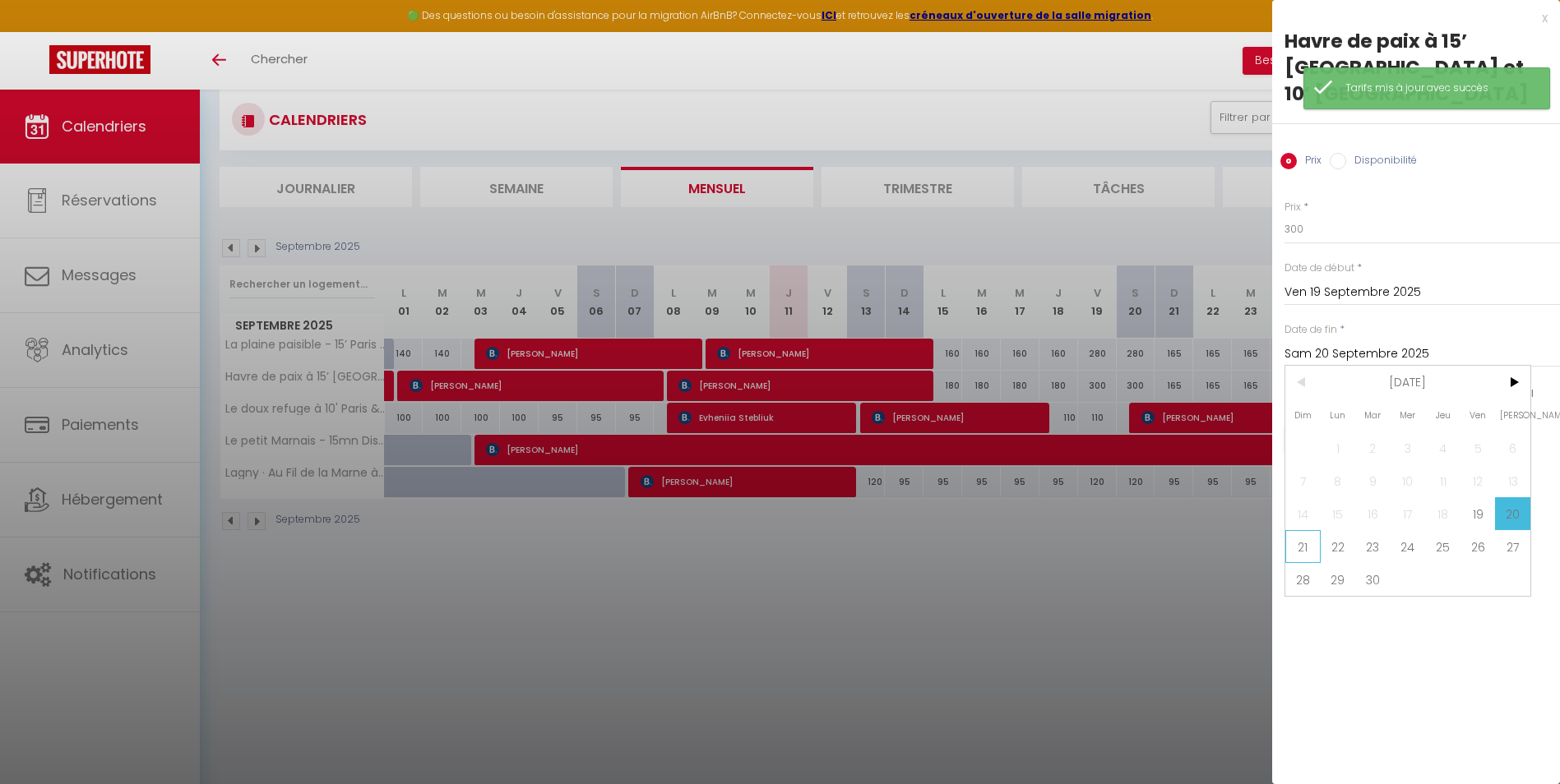
click at [1307, 530] on span "21" at bounding box center [1302, 546] width 35 height 33
type input "Dim 21 Septembre 2025"
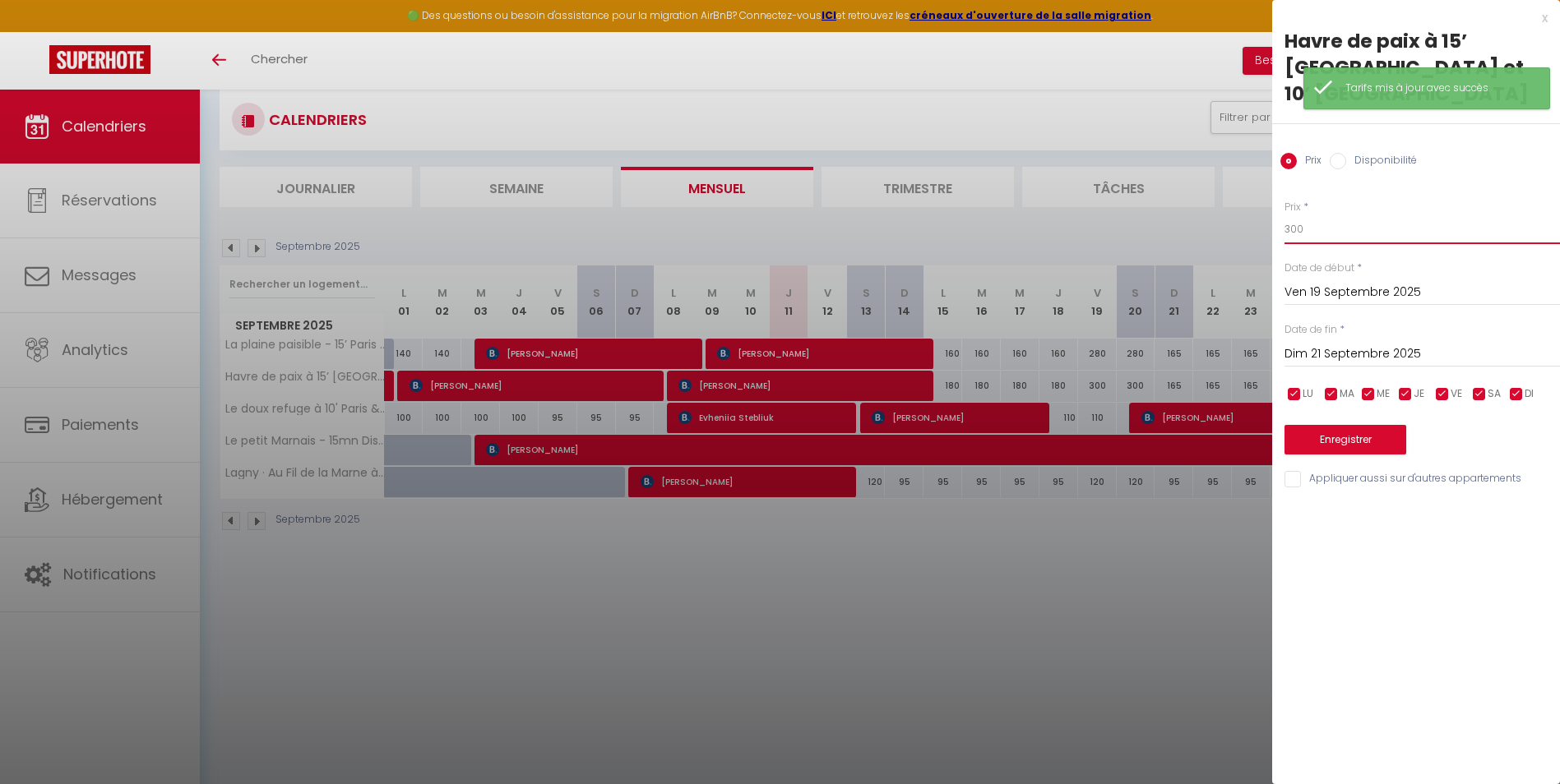
click at [1324, 214] on input "300" at bounding box center [1421, 228] width 275 height 29
type input "280"
drag, startPoint x: 1313, startPoint y: 407, endPoint x: 1290, endPoint y: 423, distance: 28.0
click at [1313, 425] on button "Enregistrer" at bounding box center [1345, 440] width 122 height 29
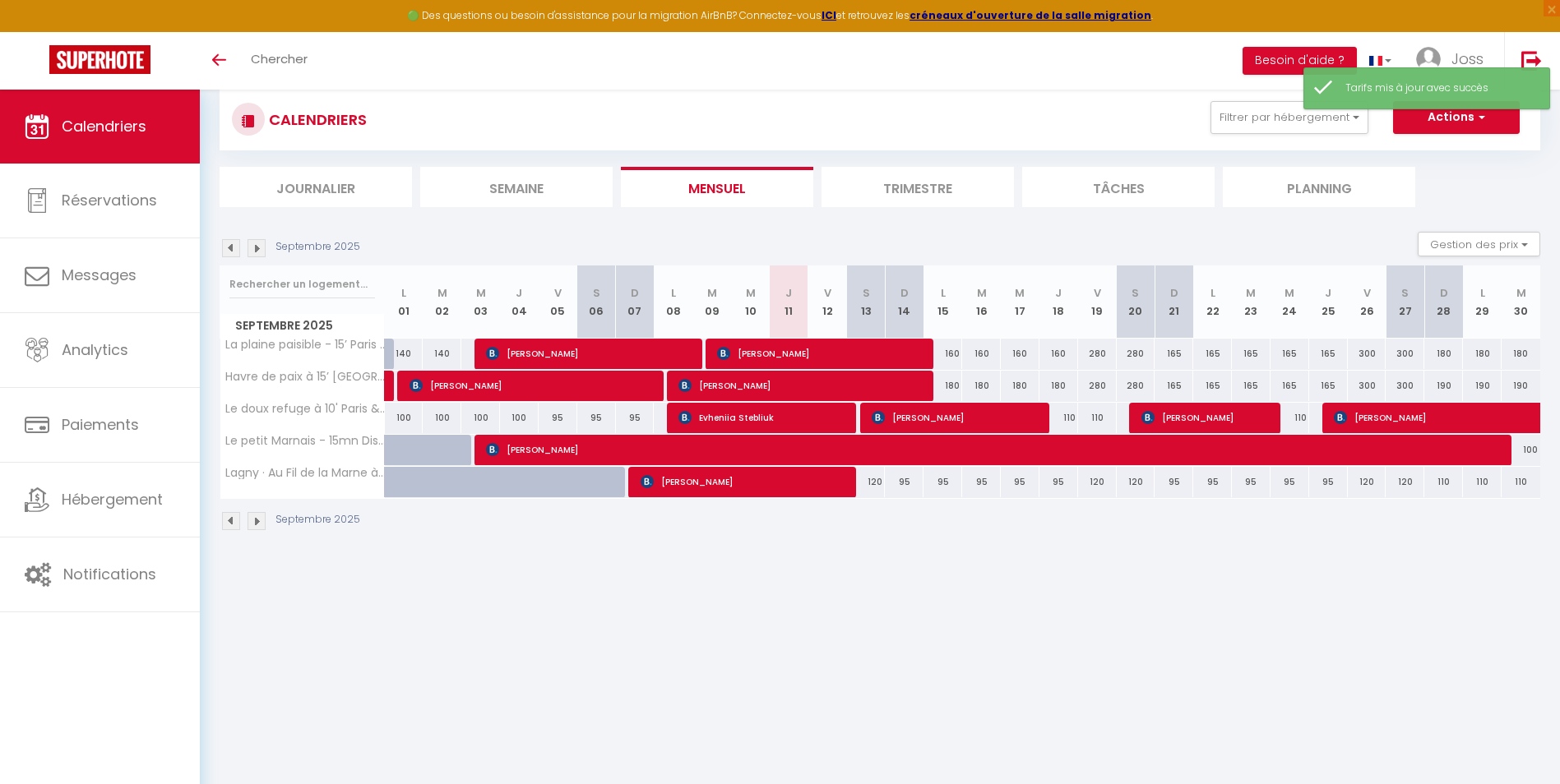
click at [1362, 360] on div "300" at bounding box center [1367, 354] width 39 height 30
type input "300"
type input "Ven 26 Septembre 2025"
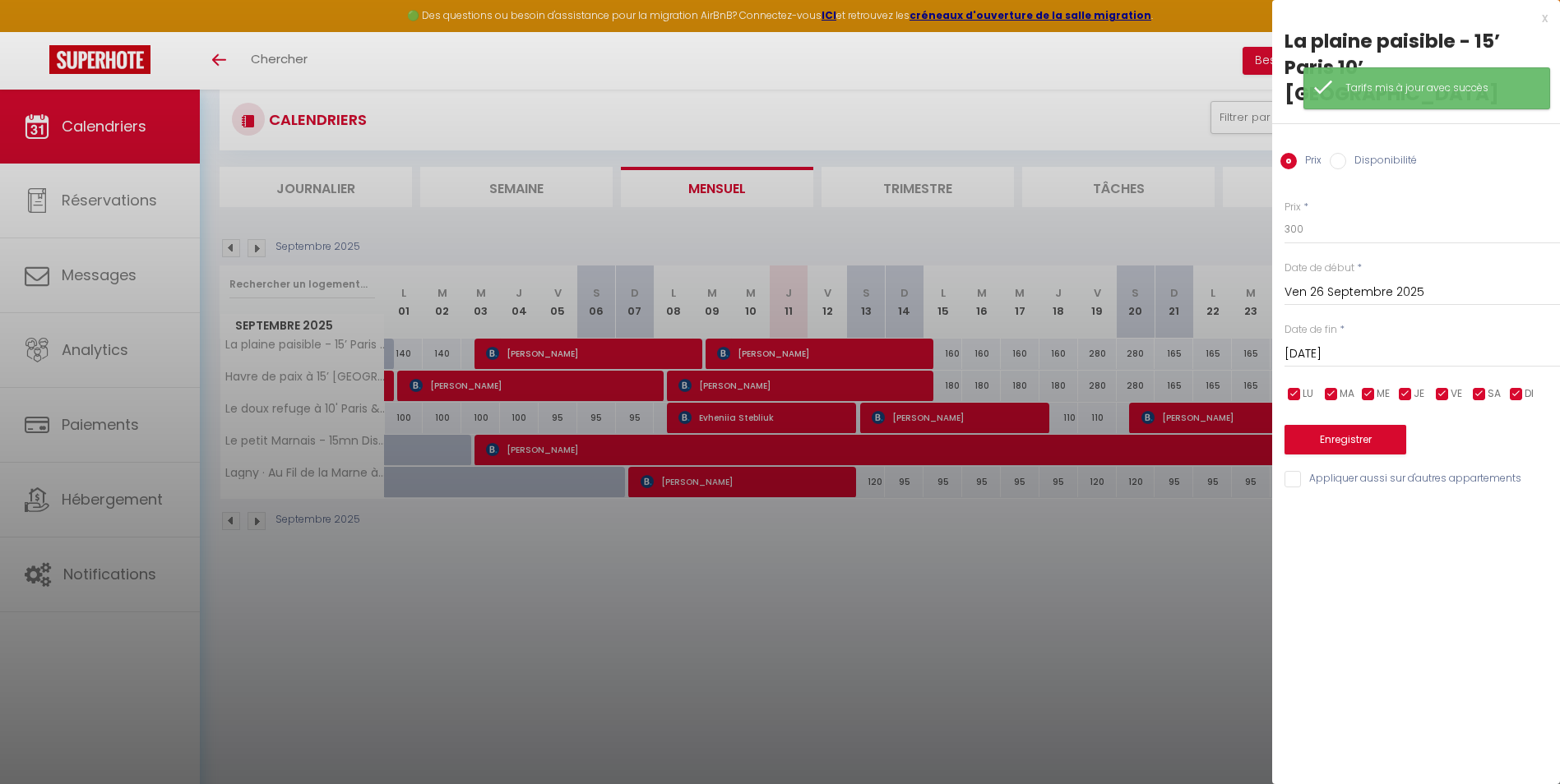
click at [1359, 343] on input "[DATE]" at bounding box center [1421, 354] width 275 height 21
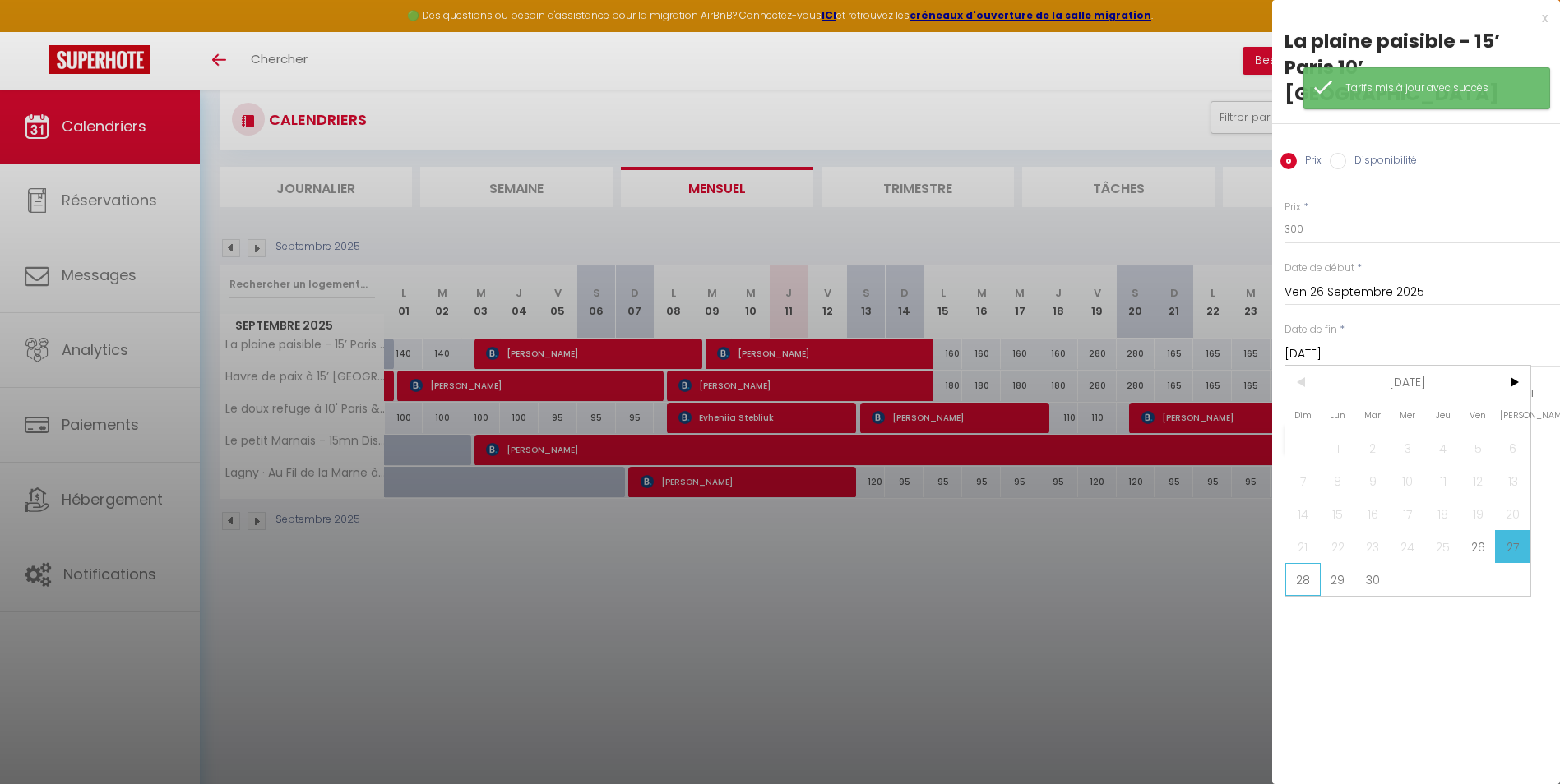
click at [1305, 563] on span "28" at bounding box center [1302, 579] width 35 height 33
type input "Dim 28 Septembre 2025"
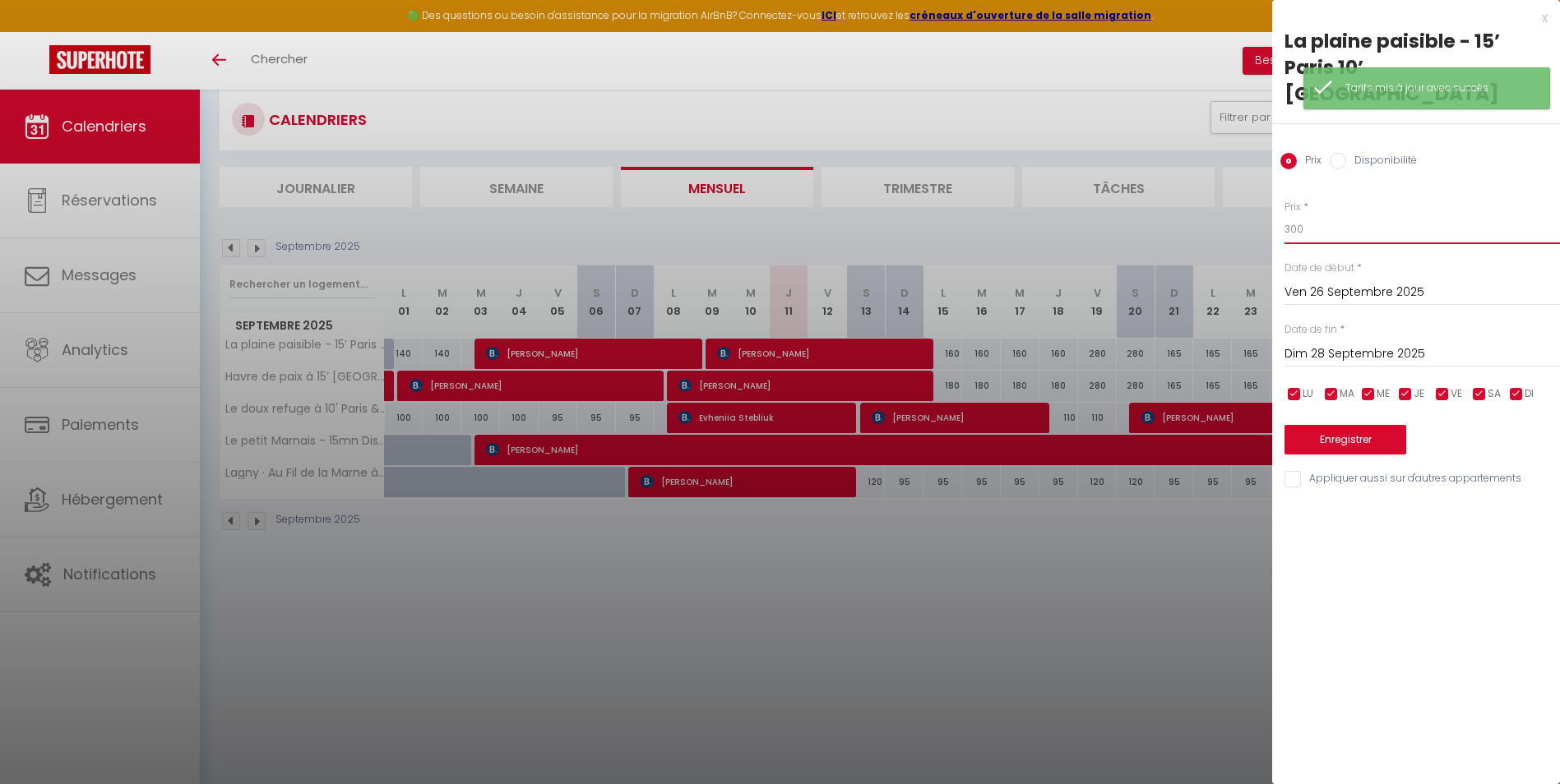
click at [1320, 214] on input "300" at bounding box center [1421, 228] width 275 height 29
type input "280"
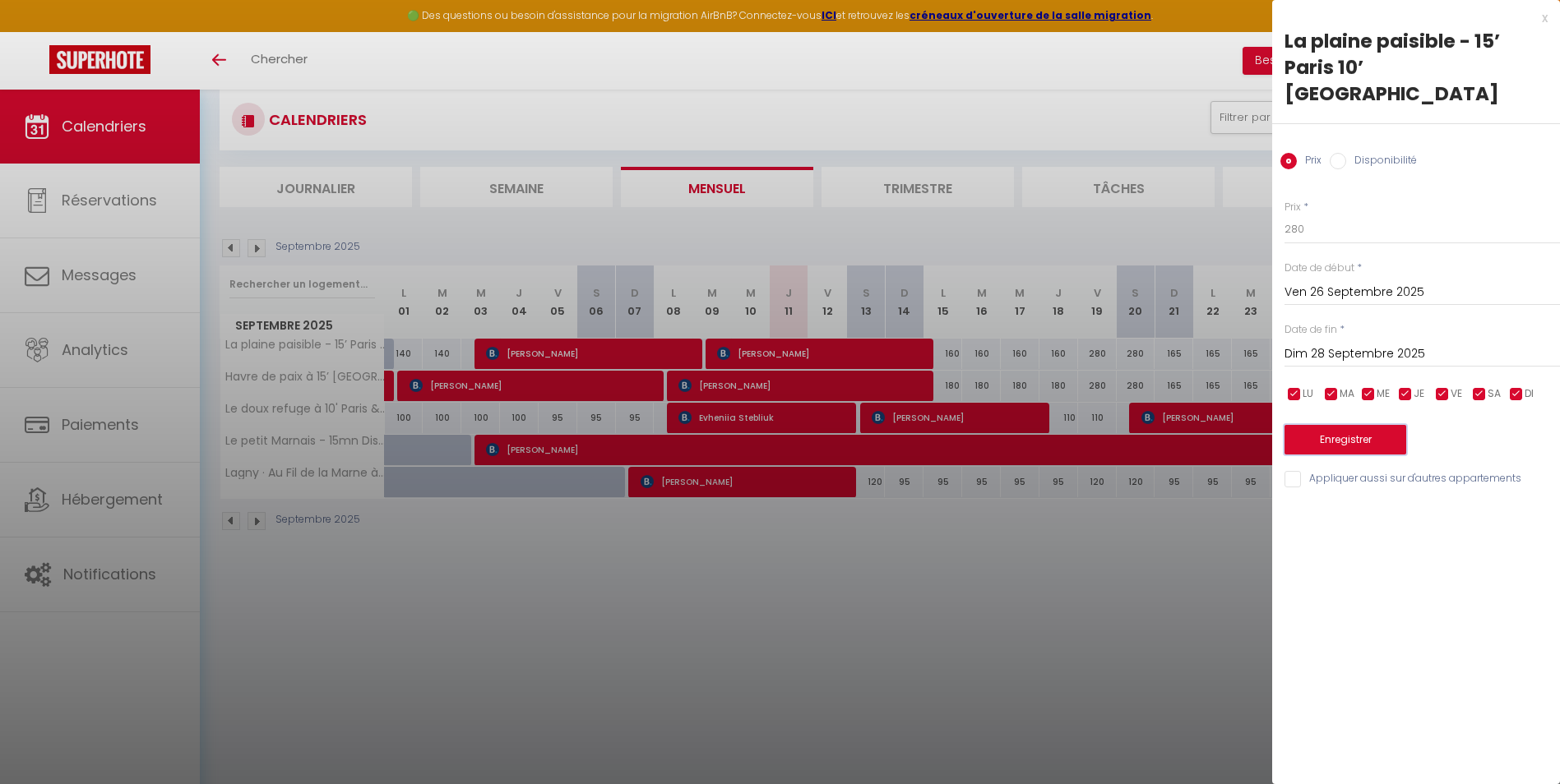
click at [1330, 425] on button "Enregistrer" at bounding box center [1345, 440] width 122 height 29
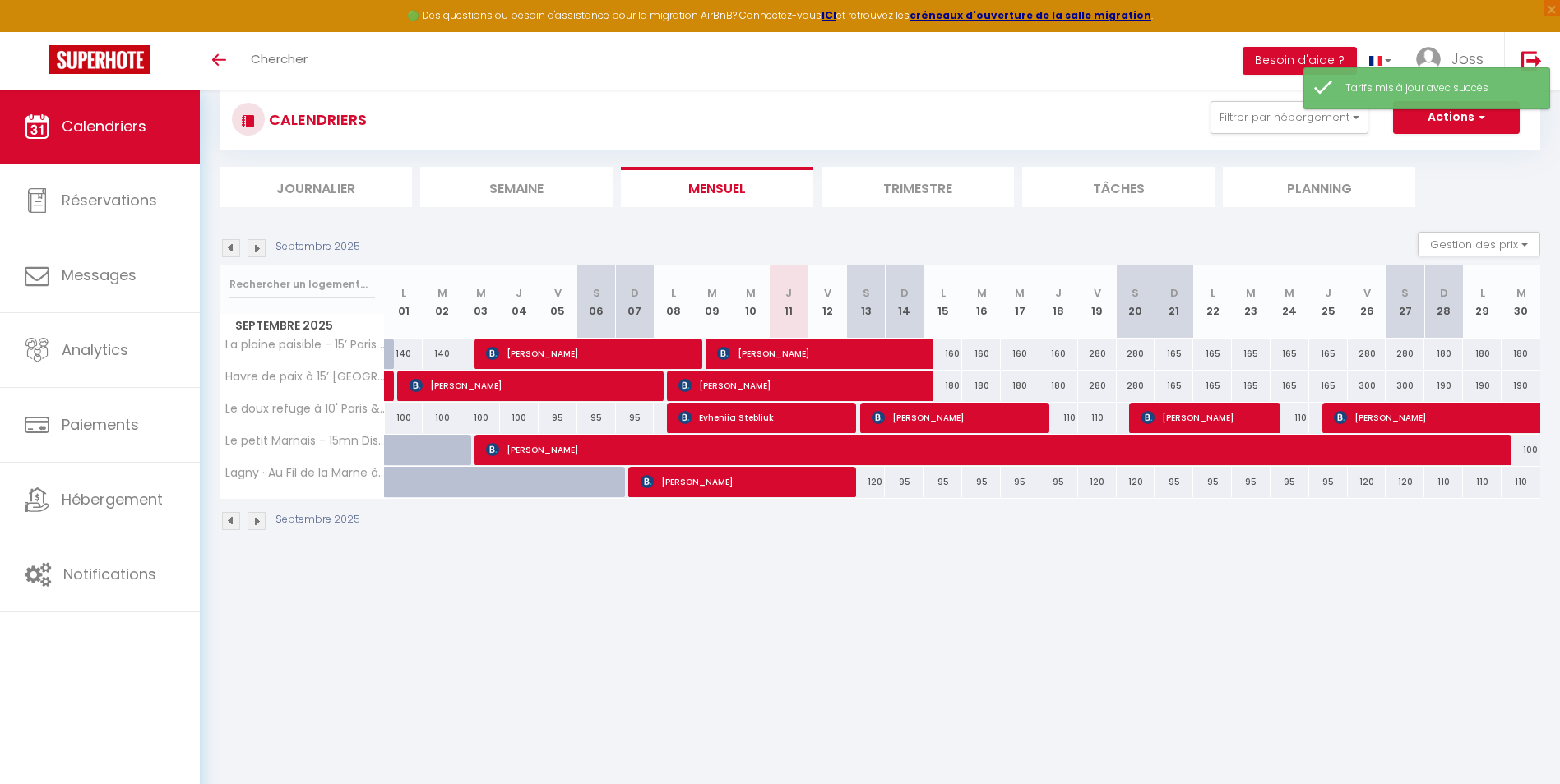
click at [1371, 383] on div "300" at bounding box center [1367, 386] width 39 height 30
type input "300"
type input "Ven 26 Septembre 2025"
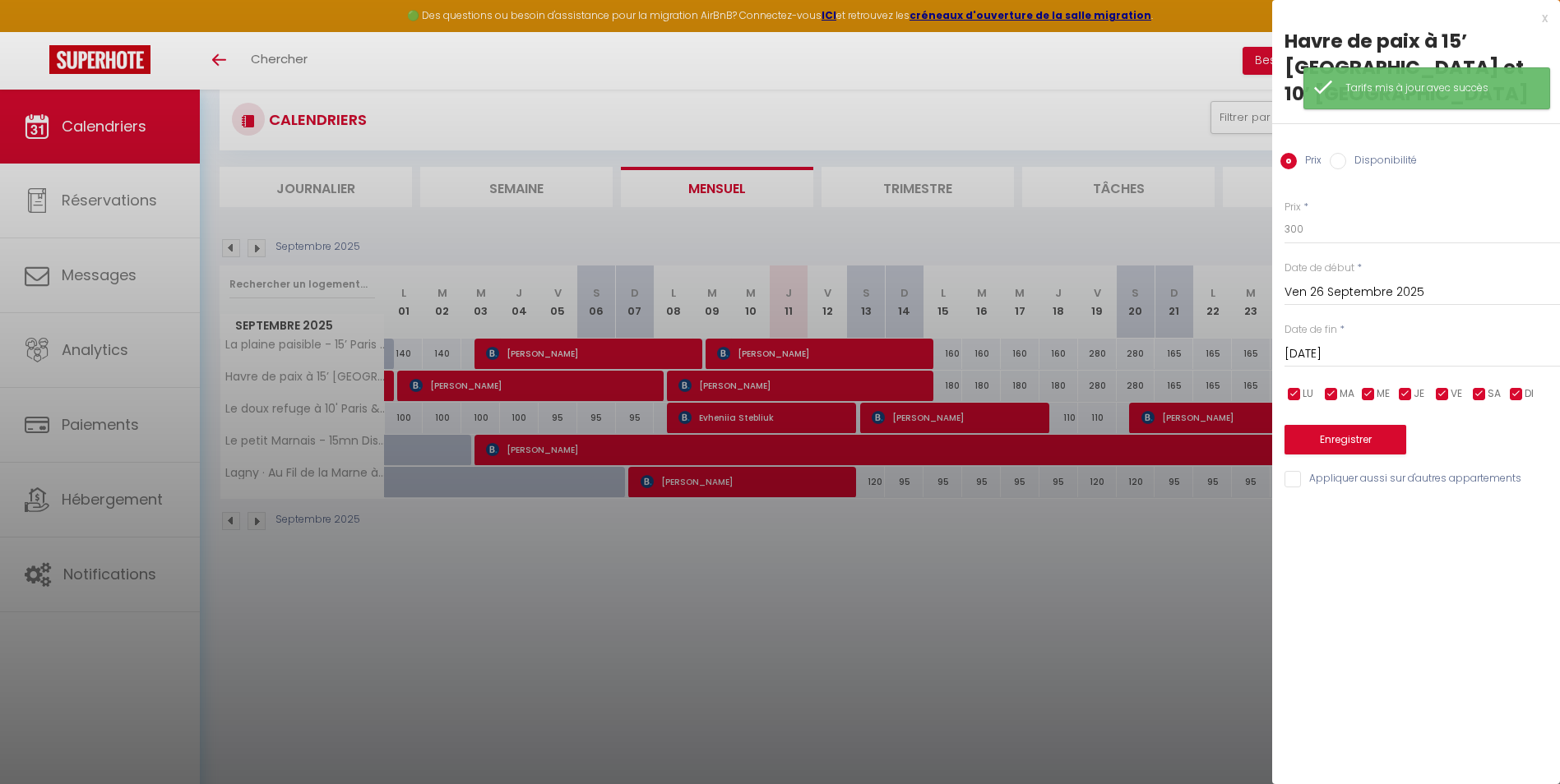
click at [1347, 338] on div "[DATE] < [DATE] > Dim Lun Mar Mer Jeu Ven Sam 1 2 3 4 5 6 7 8 9 10 11 12 13 14 …" at bounding box center [1421, 352] width 275 height 29
click at [1346, 343] on input "[DATE]" at bounding box center [1421, 354] width 275 height 21
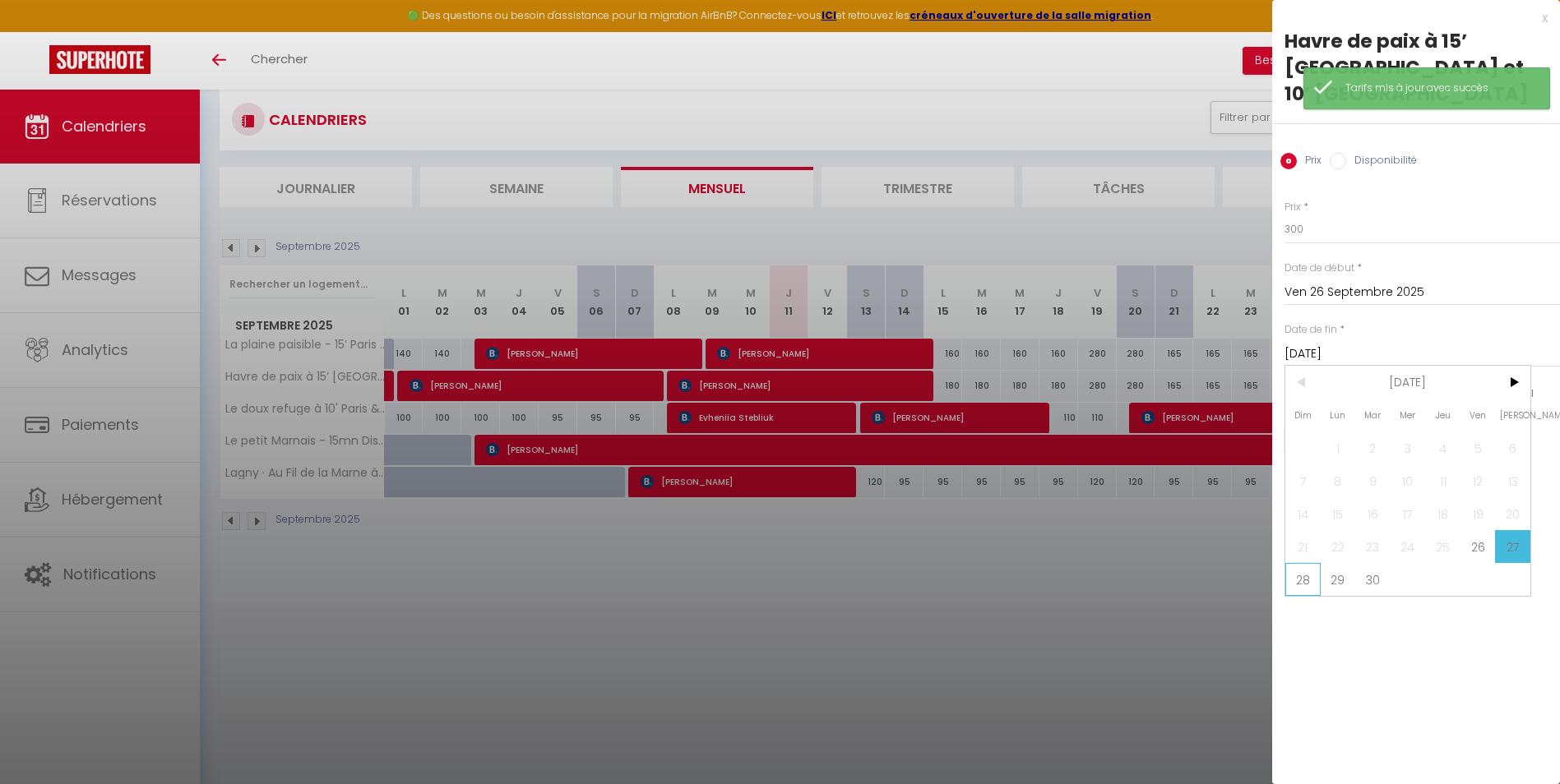
click at [1301, 563] on span "28" at bounding box center [1302, 579] width 35 height 33
type input "Dim 28 Septembre 2025"
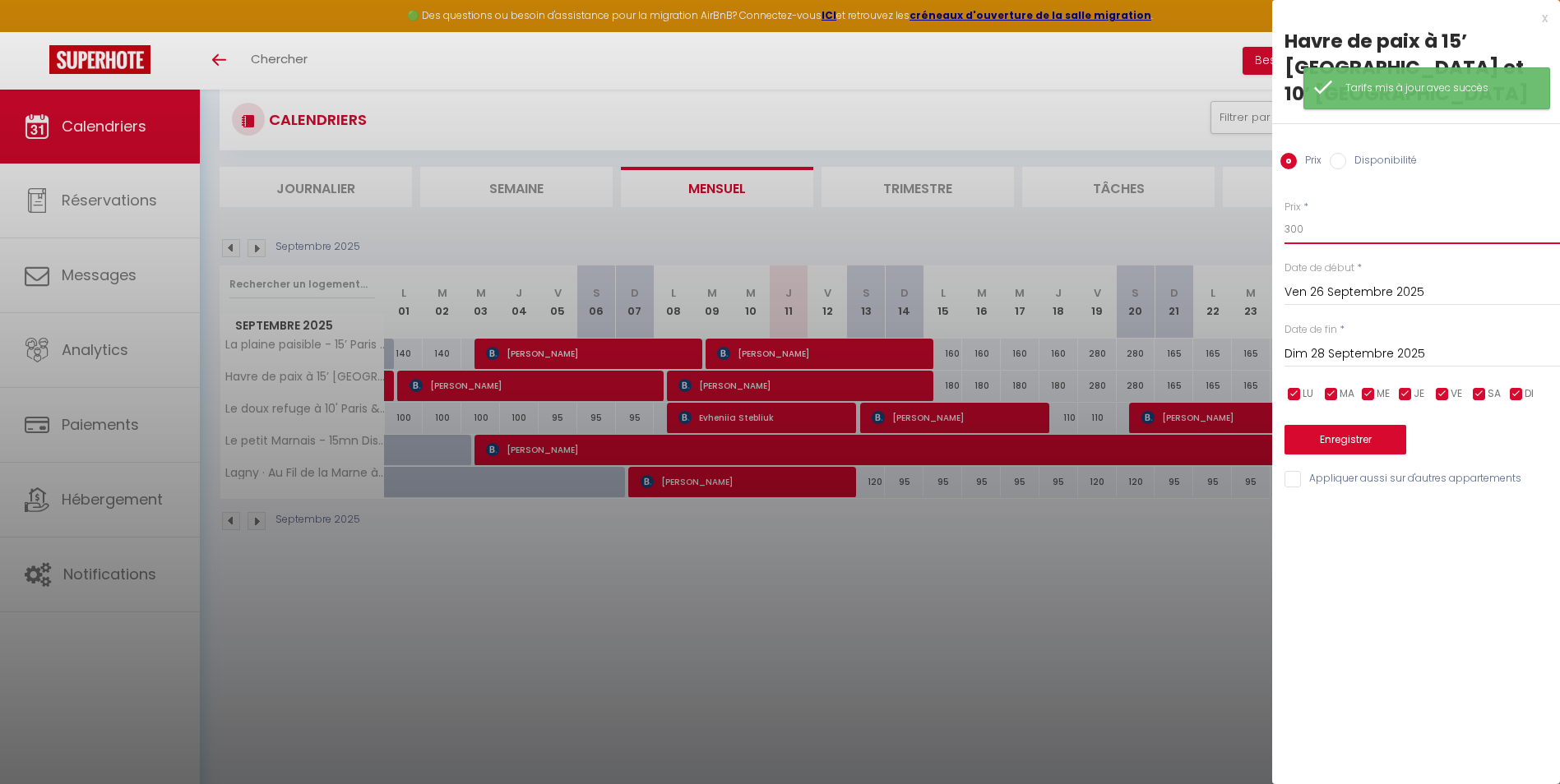
click at [1322, 214] on input "300" at bounding box center [1421, 228] width 275 height 29
type input "280"
click at [1356, 425] on button "Enregistrer" at bounding box center [1345, 440] width 122 height 29
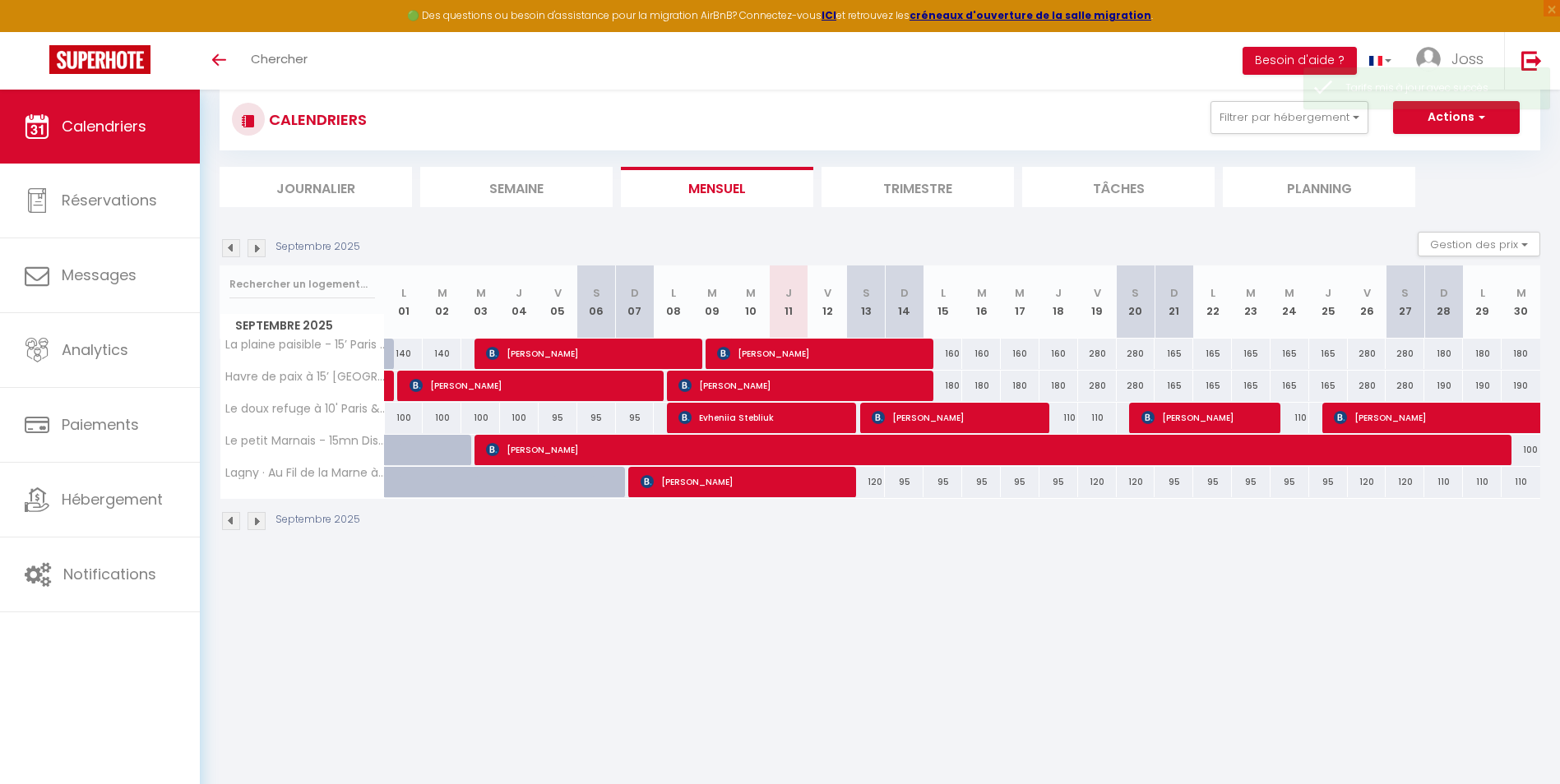
click at [253, 245] on img at bounding box center [256, 247] width 18 height 18
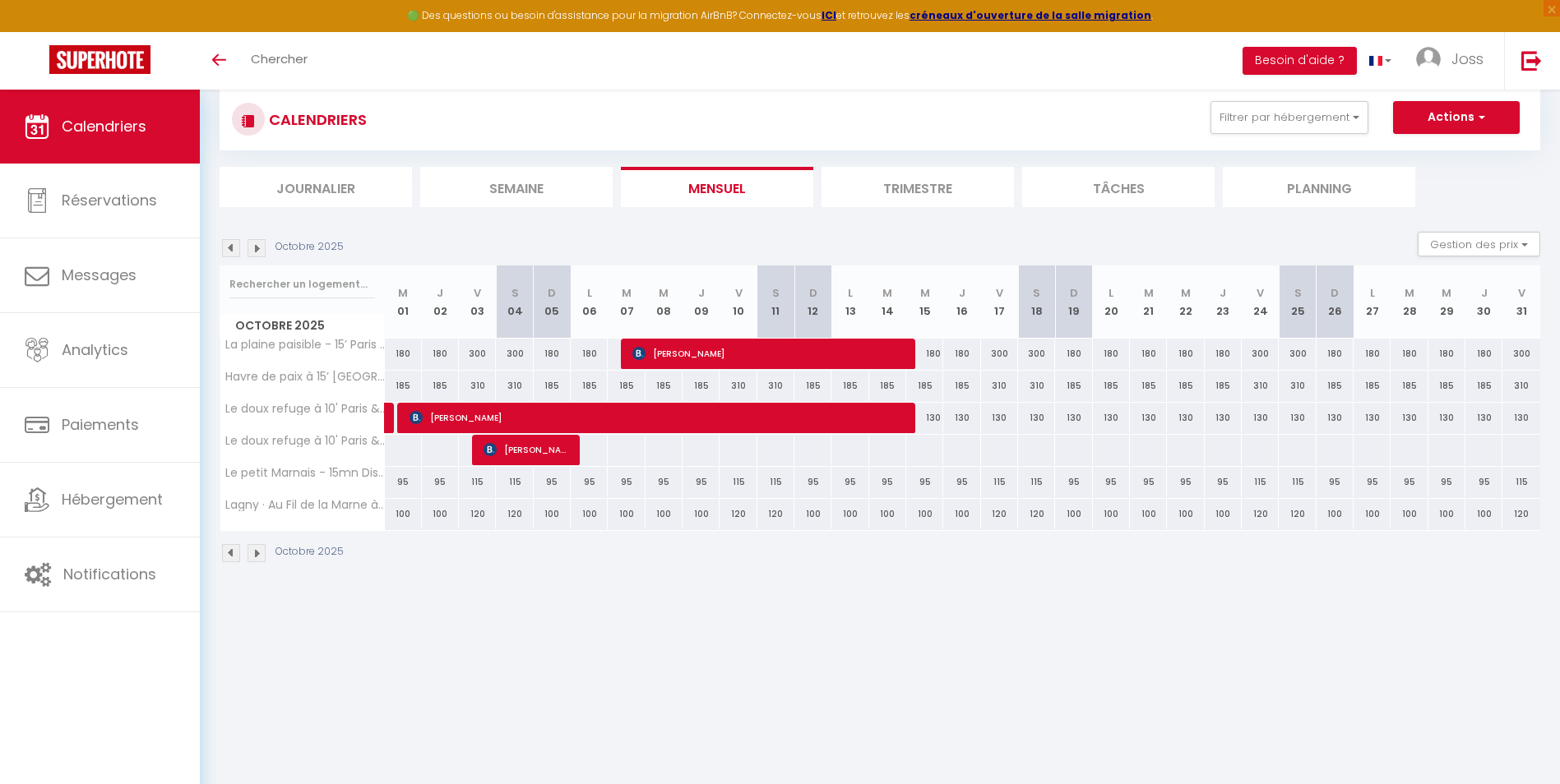
click at [229, 246] on img at bounding box center [230, 247] width 18 height 18
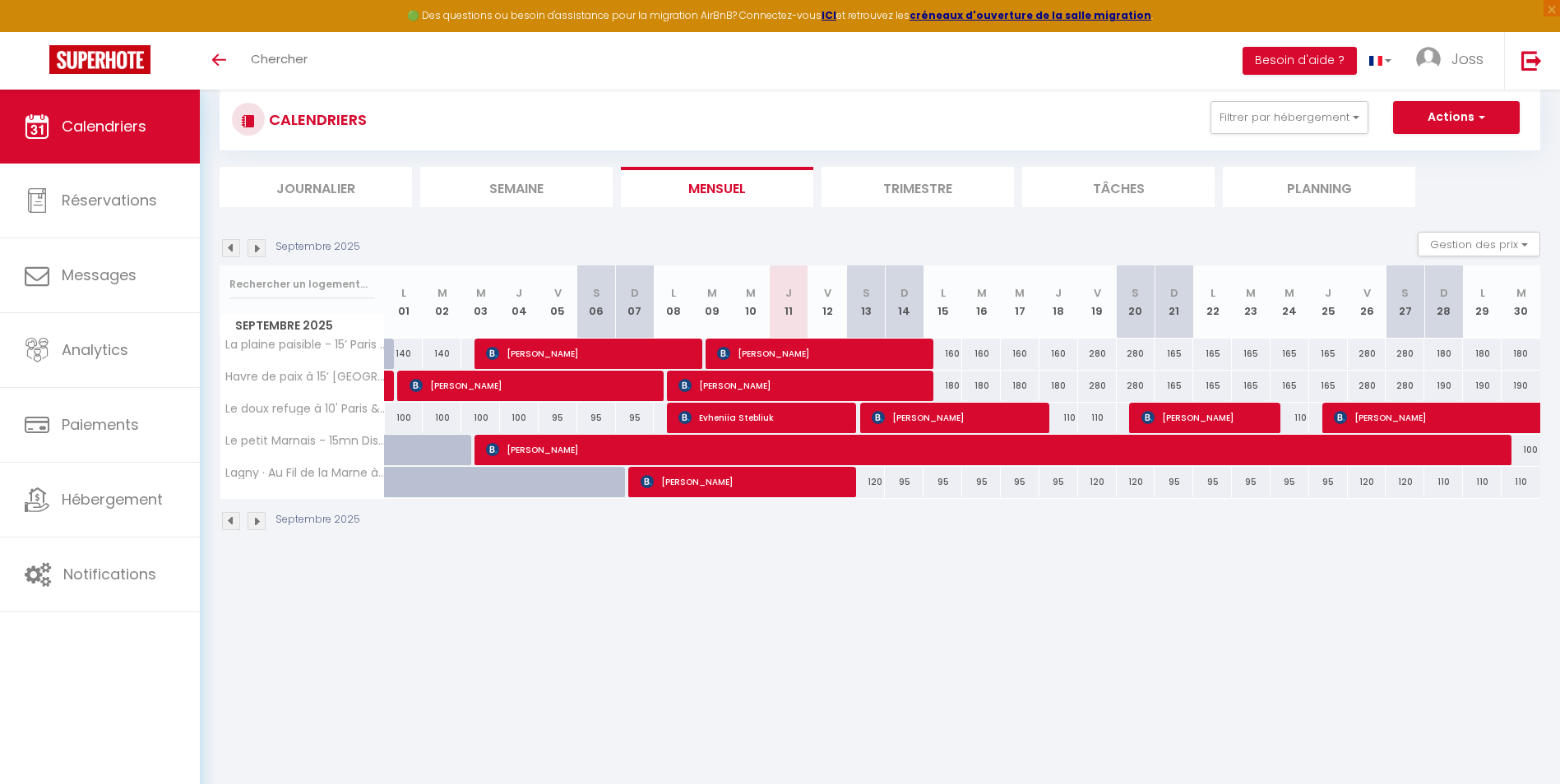
click at [879, 479] on div "120" at bounding box center [866, 482] width 39 height 30
type input "120"
type input "[DATE]"
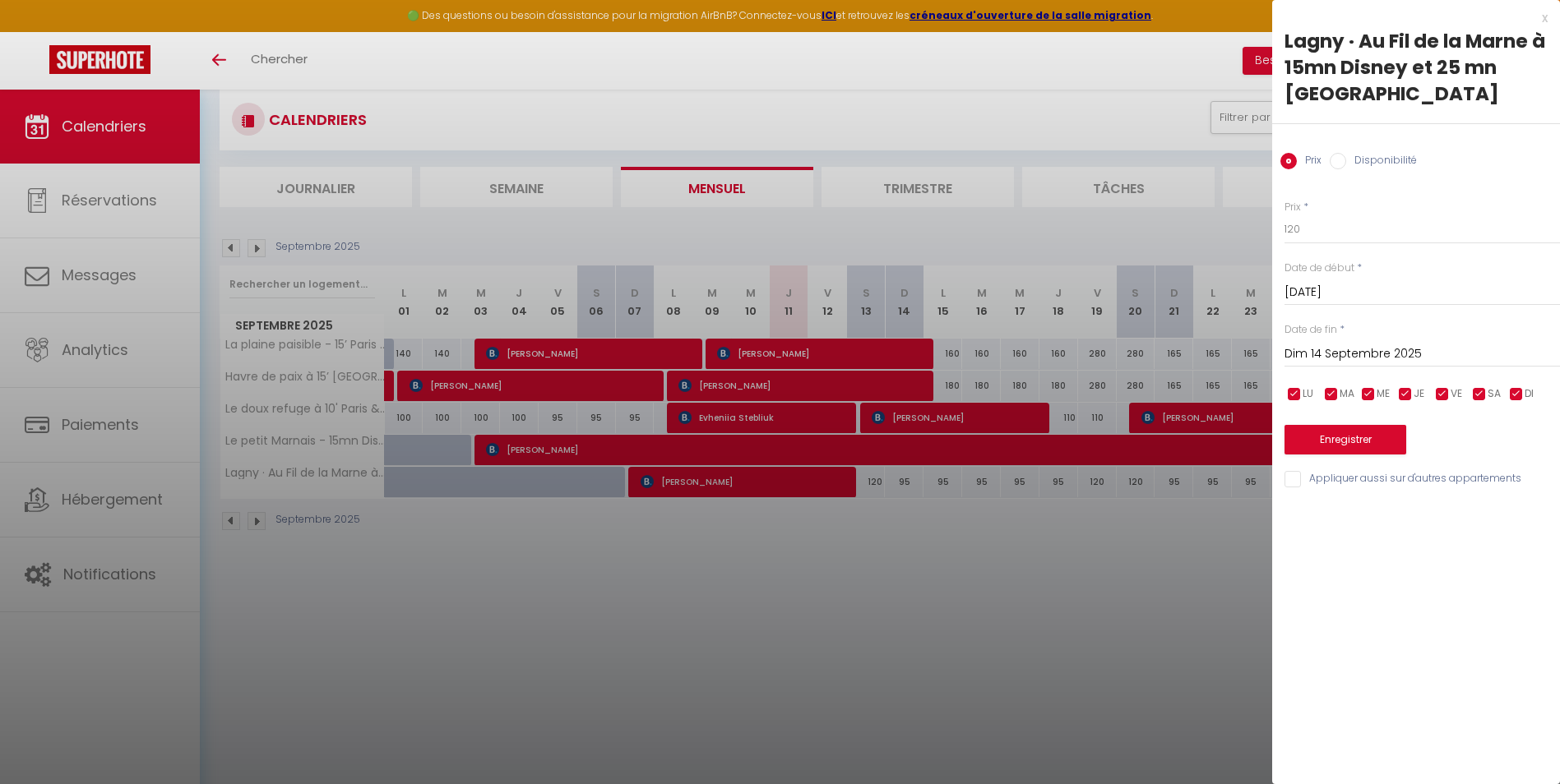
click at [1335, 343] on input "Dim 14 Septembre 2025" at bounding box center [1421, 354] width 275 height 21
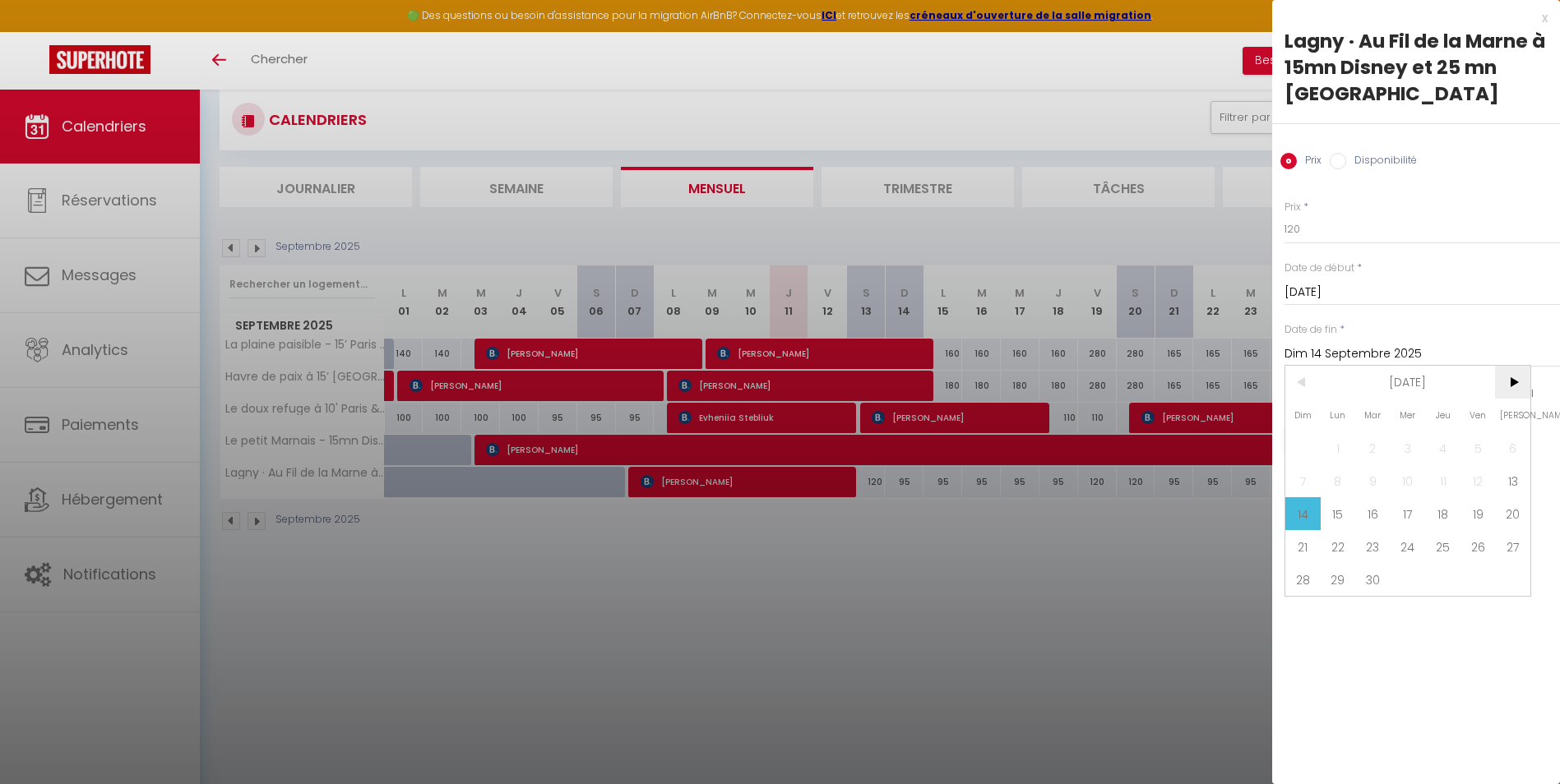
click at [1519, 365] on span ">" at bounding box center [1511, 382] width 35 height 33
click at [1303, 365] on span "<" at bounding box center [1302, 382] width 35 height 33
click at [1301, 365] on span "<" at bounding box center [1302, 382] width 35 height 33
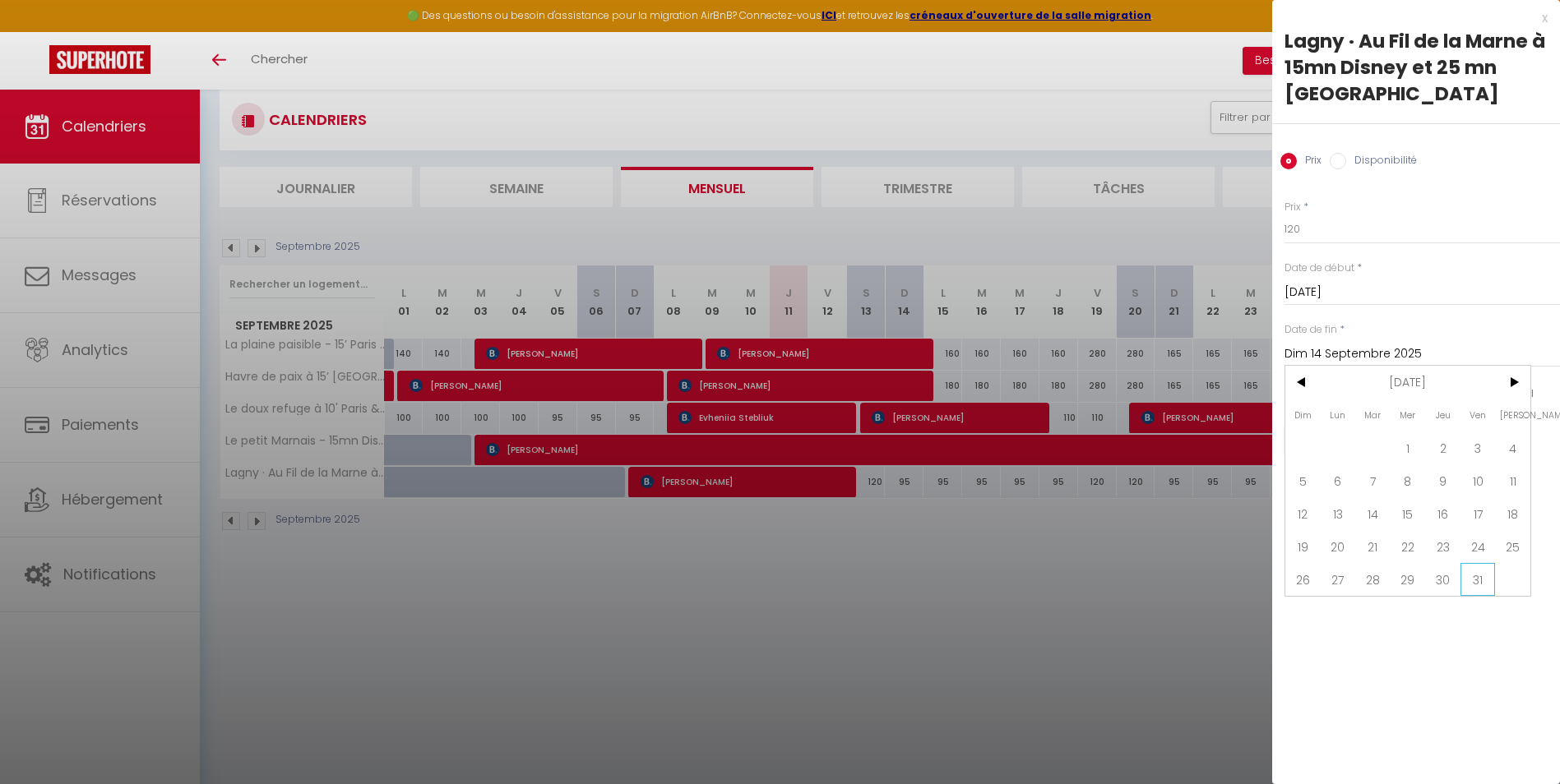
click at [1474, 563] on span "31" at bounding box center [1477, 579] width 35 height 33
type input "Ven 31 Octobre 2025"
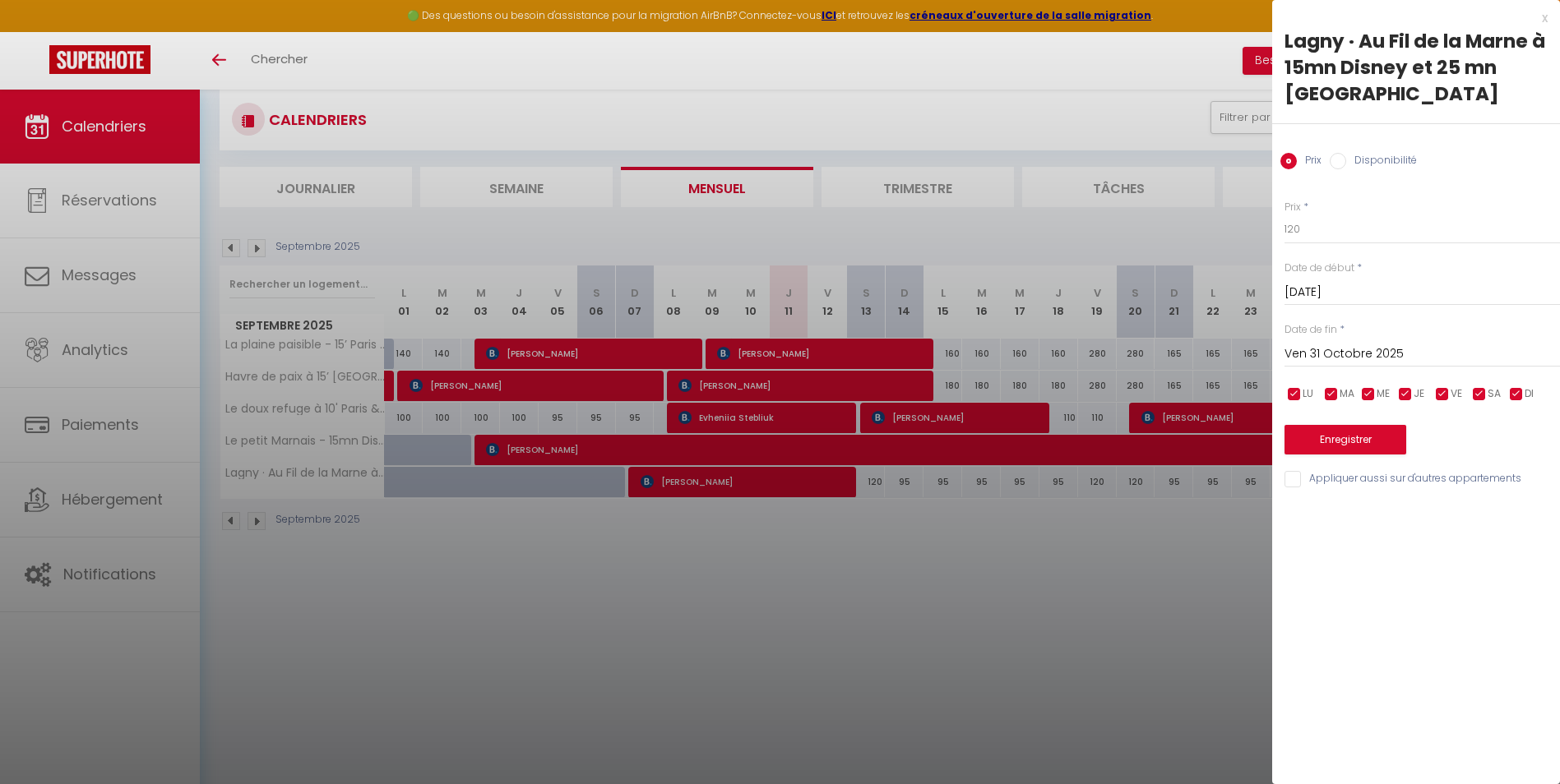
click at [1404, 386] on input "checkbox" at bounding box center [1405, 394] width 16 height 16
checkbox input "false"
click at [1444, 386] on input "checkbox" at bounding box center [1442, 394] width 16 height 16
click at [1439, 386] on input "checkbox" at bounding box center [1442, 394] width 16 height 16
checkbox input "true"
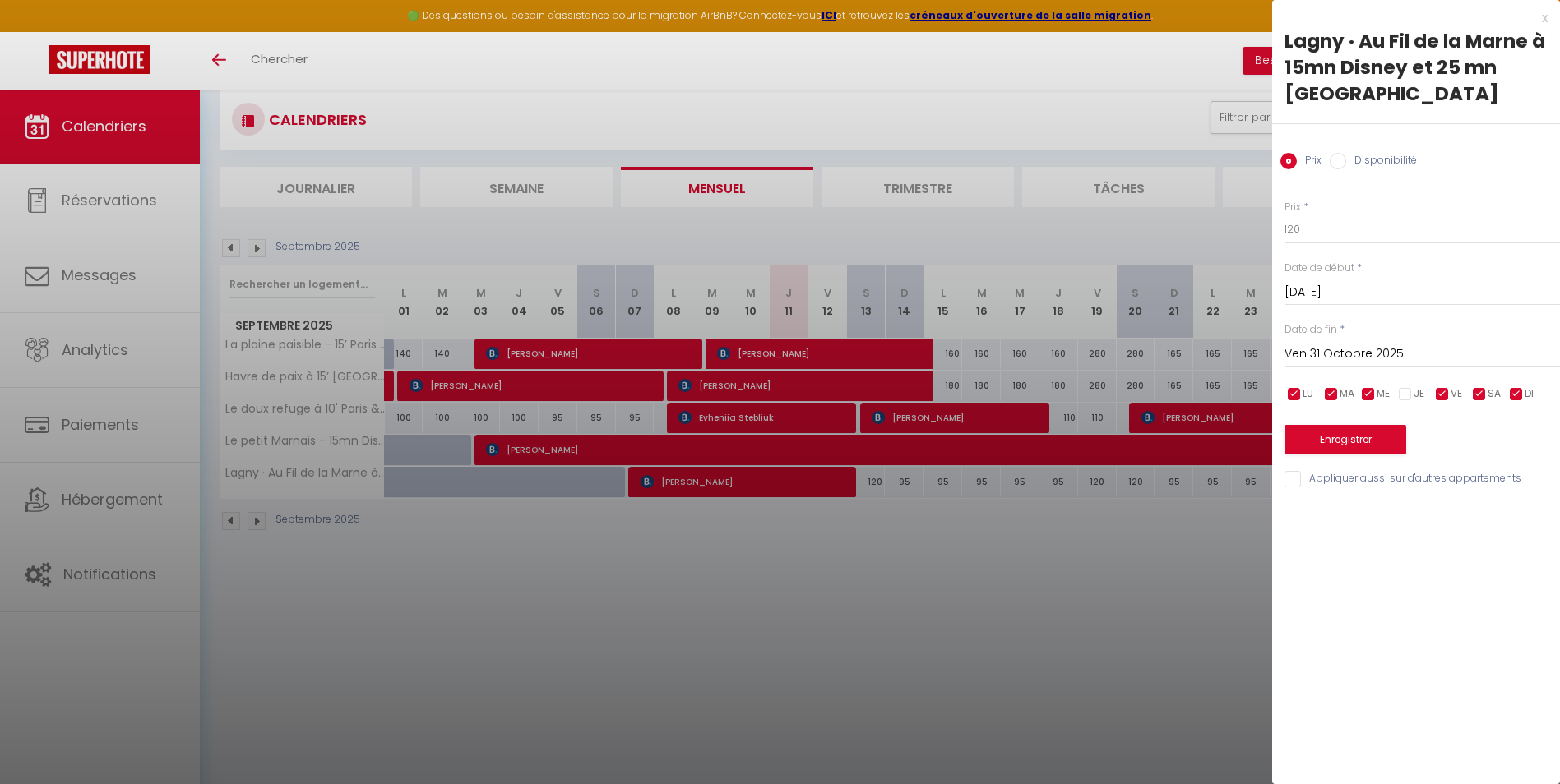
click at [1516, 386] on input "checkbox" at bounding box center [1515, 394] width 16 height 16
checkbox input "false"
click at [1364, 386] on input "checkbox" at bounding box center [1368, 394] width 16 height 16
checkbox input "false"
click at [1333, 386] on input "checkbox" at bounding box center [1331, 394] width 16 height 16
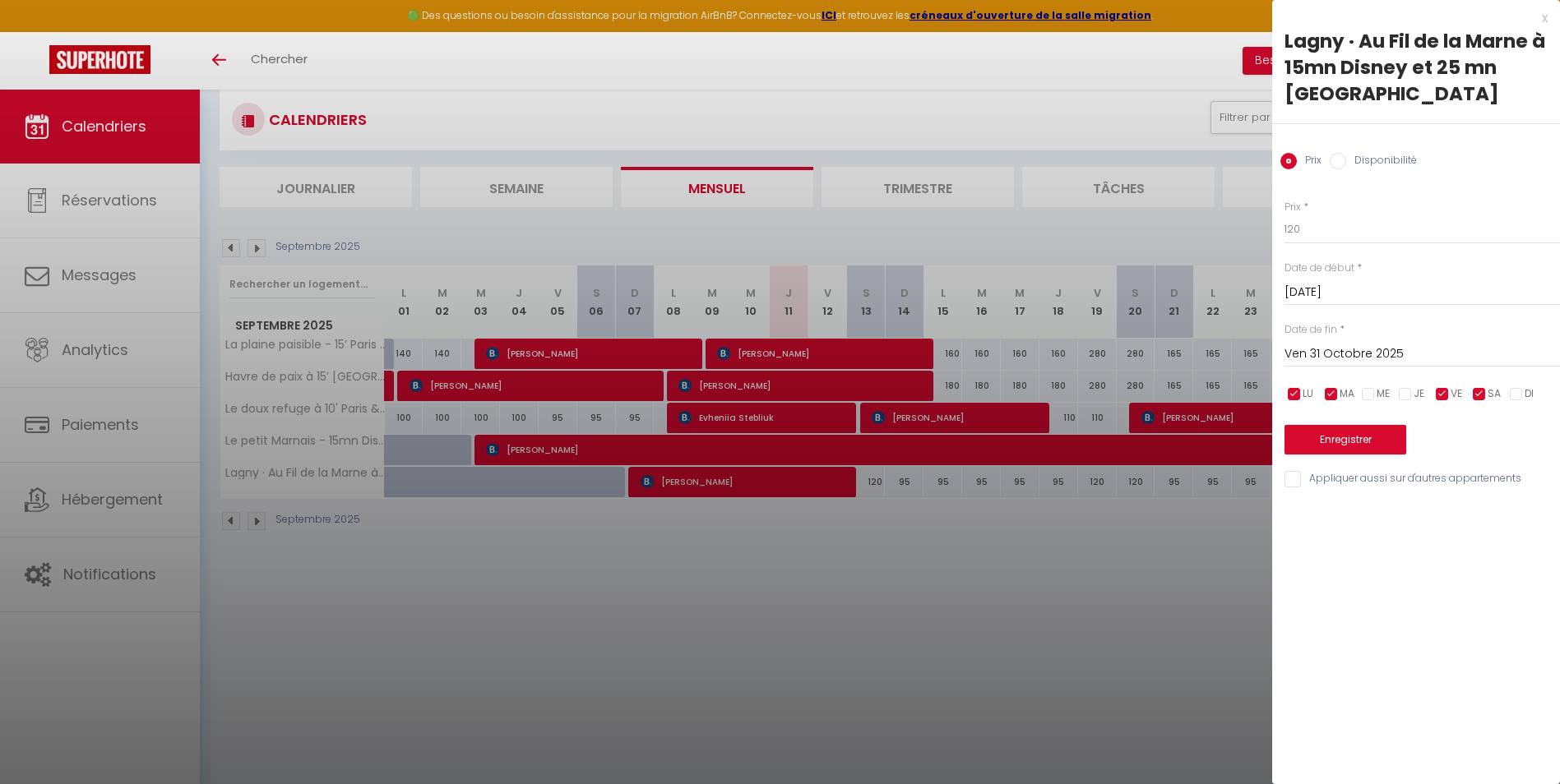
checkbox input "false"
click at [1293, 386] on input "checkbox" at bounding box center [1293, 394] width 16 height 16
checkbox input "false"
click at [1307, 214] on input "120" at bounding box center [1421, 228] width 275 height 29
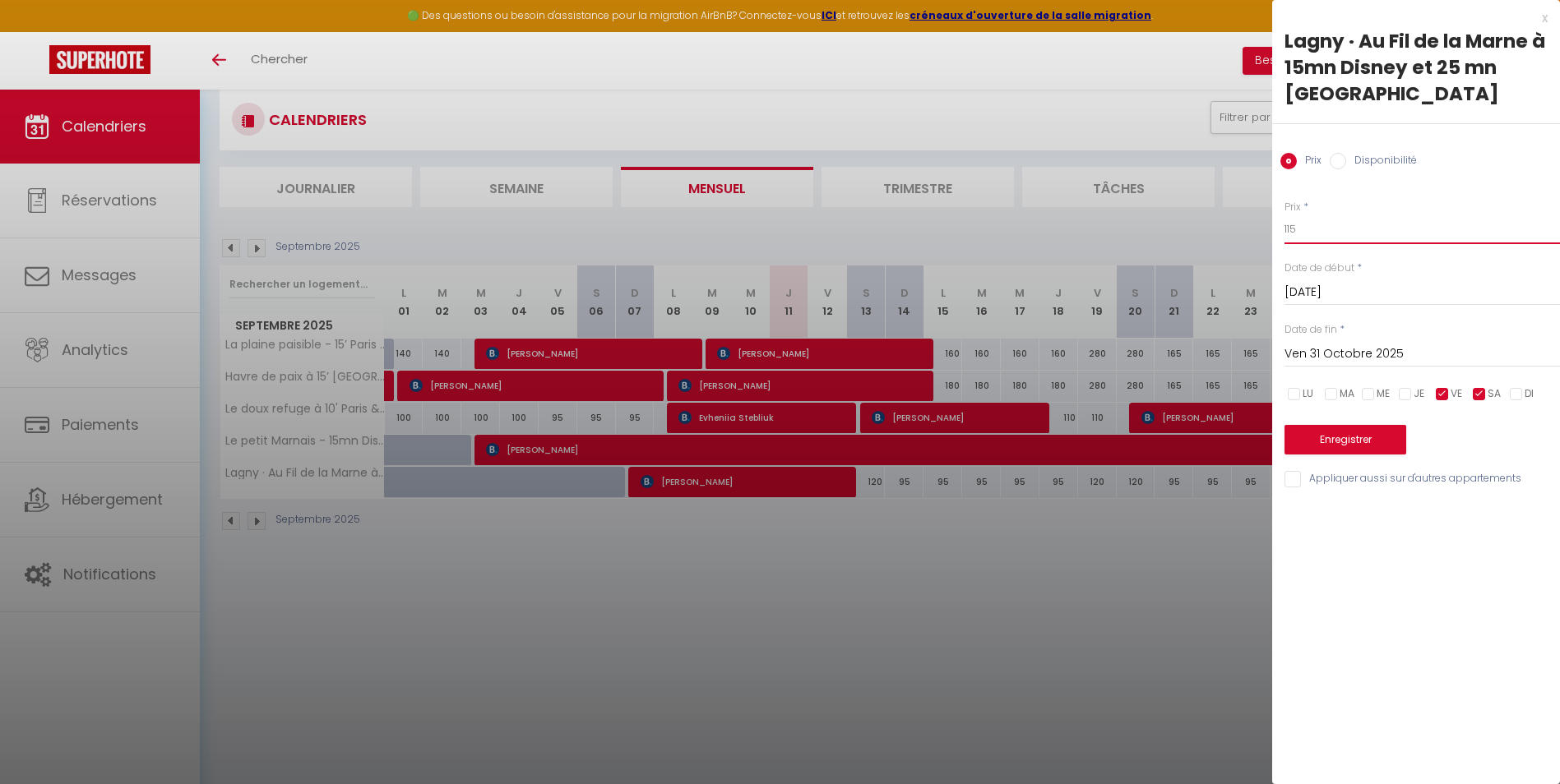
type input "115"
click at [1368, 425] on button "Enregistrer" at bounding box center [1345, 440] width 122 height 29
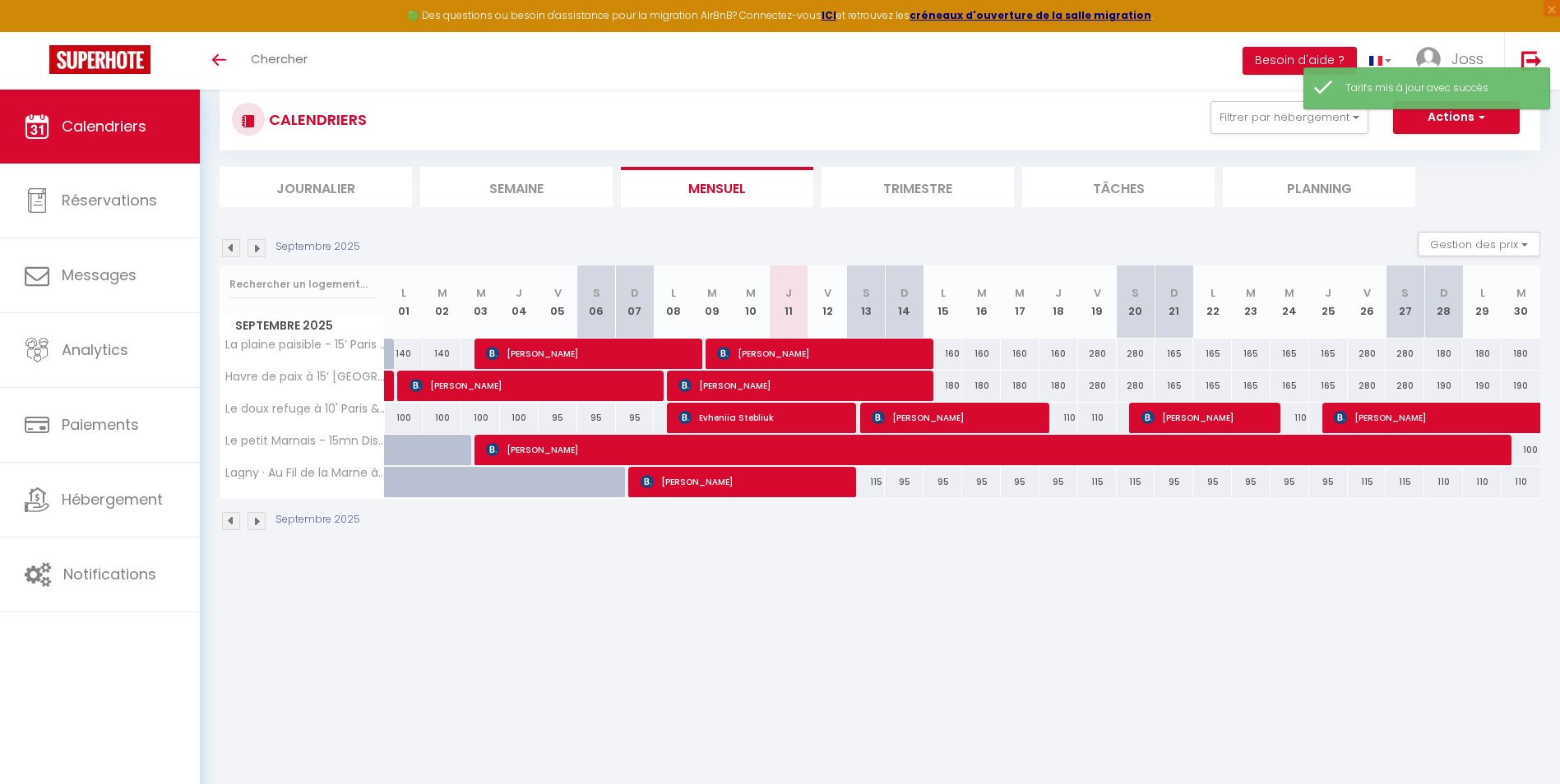
click at [259, 248] on img at bounding box center [256, 247] width 18 height 18
